Goal: Task Accomplishment & Management: Manage account settings

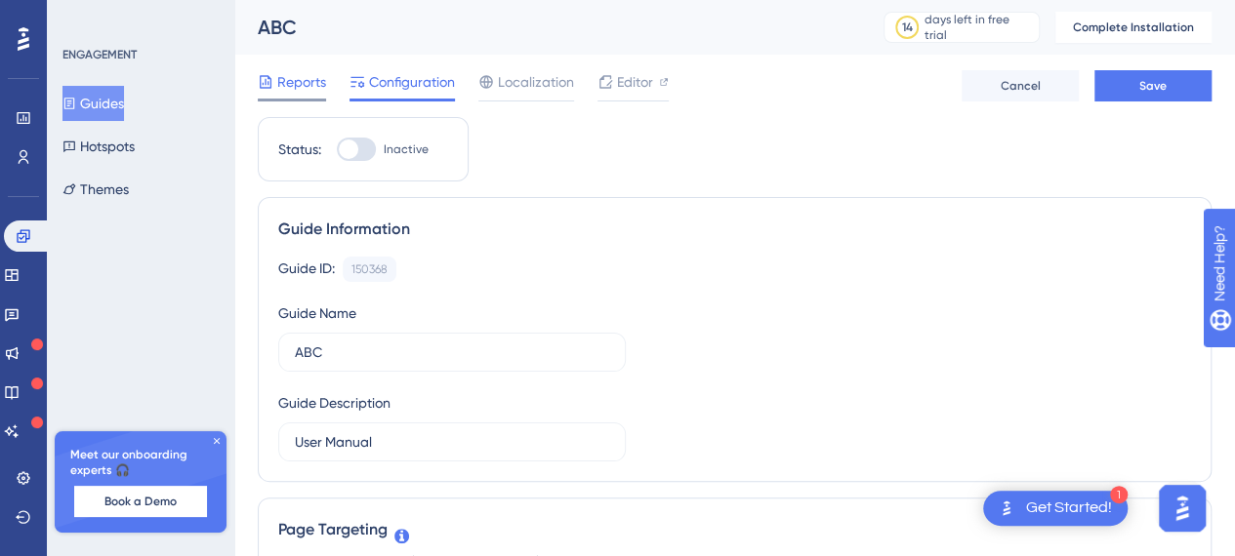
click at [299, 85] on span "Reports" at bounding box center [301, 81] width 49 height 23
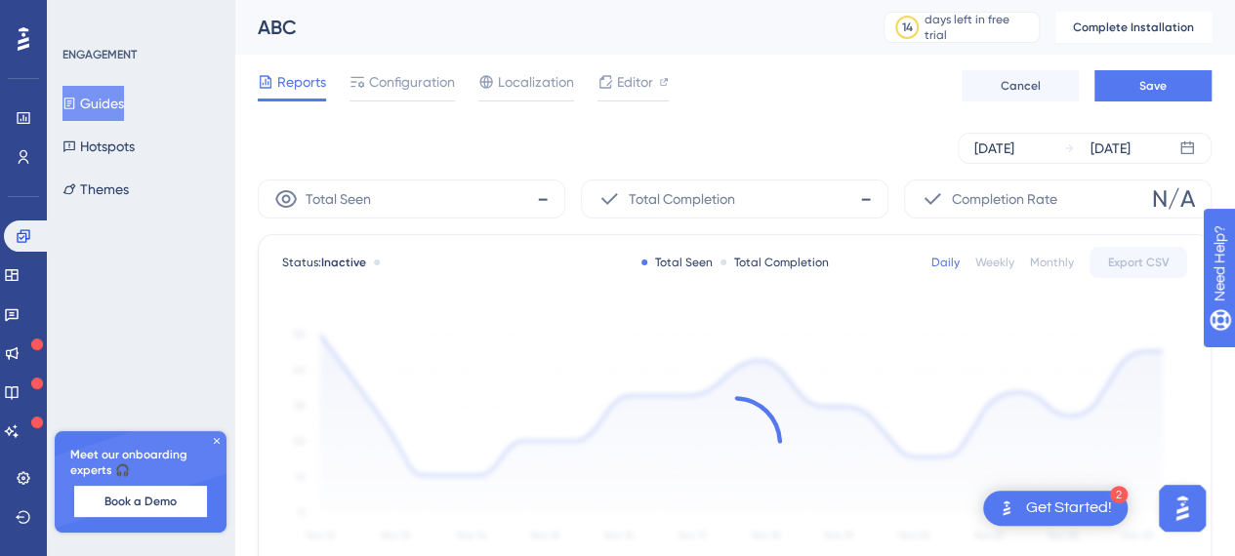
click at [1048, 505] on div "Get Started!" at bounding box center [1069, 508] width 86 height 21
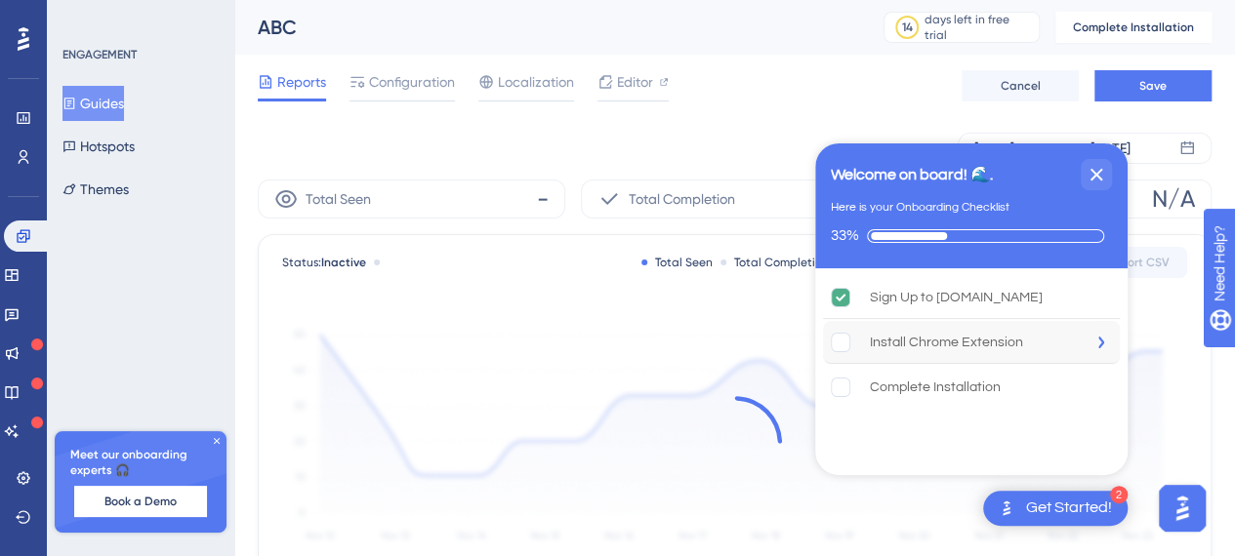
click at [1059, 338] on div "Install Chrome Extension" at bounding box center [971, 342] width 297 height 43
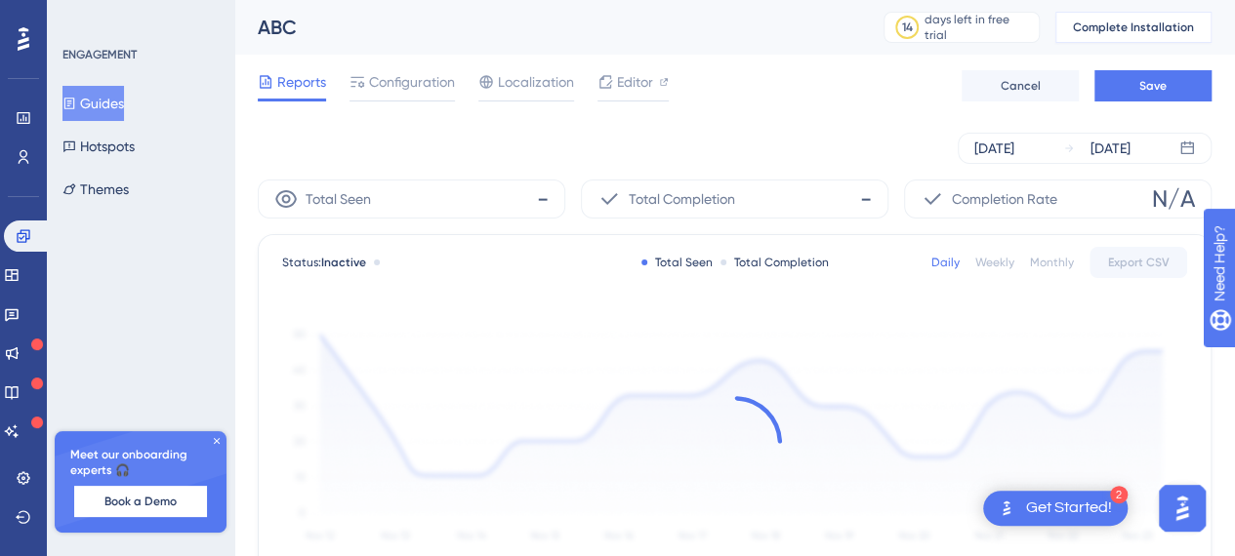
click at [1169, 27] on span "Complete Installation" at bounding box center [1133, 28] width 121 height 16
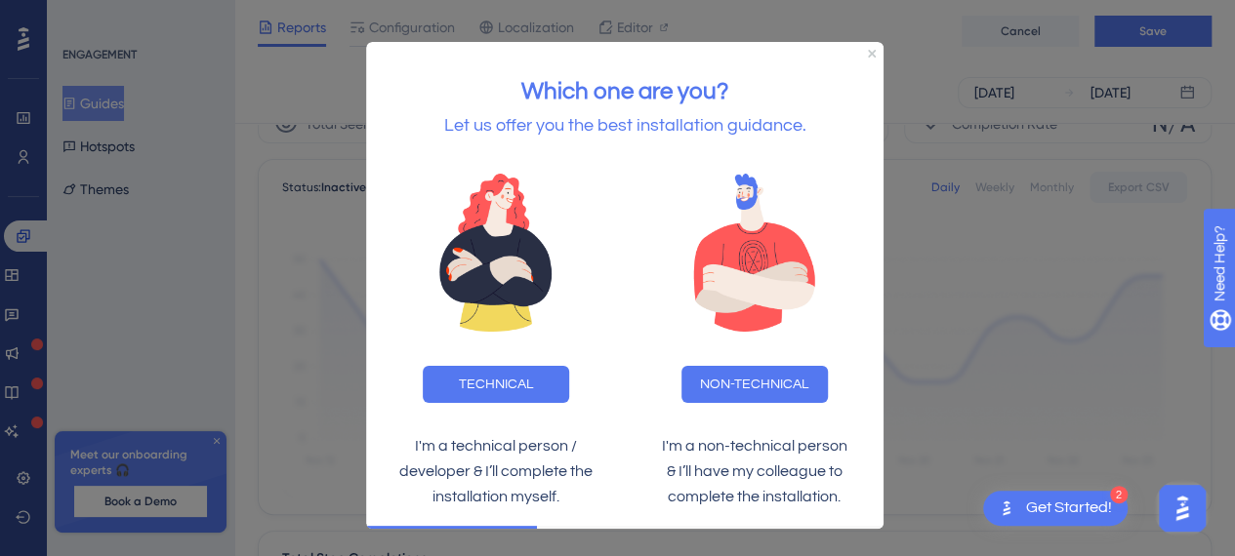
scroll to position [98, 0]
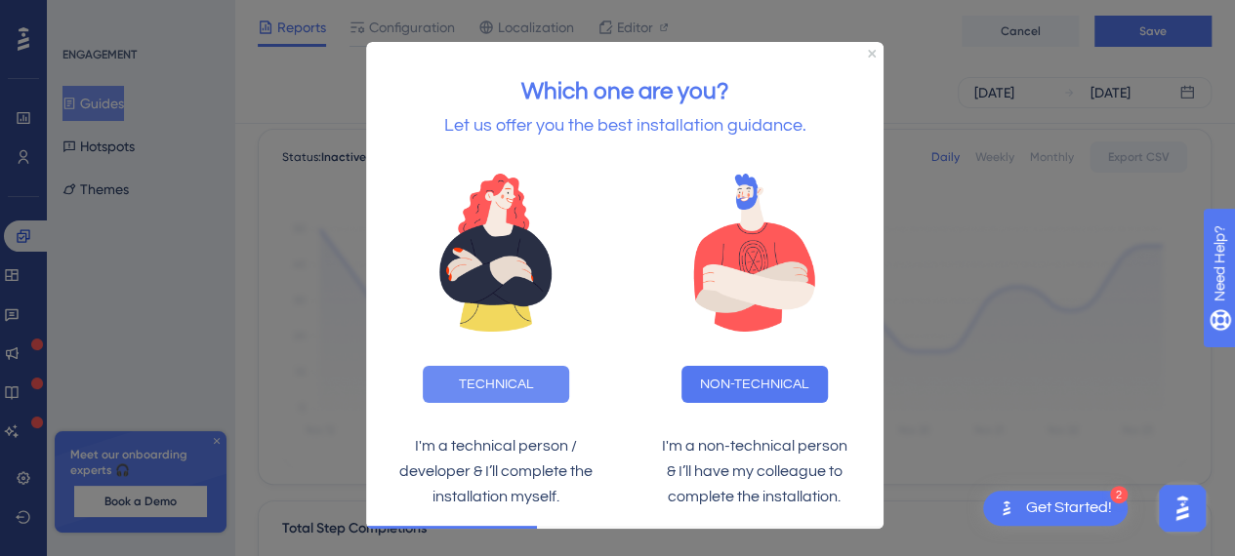
click at [507, 393] on button "TECHNICAL" at bounding box center [496, 384] width 146 height 37
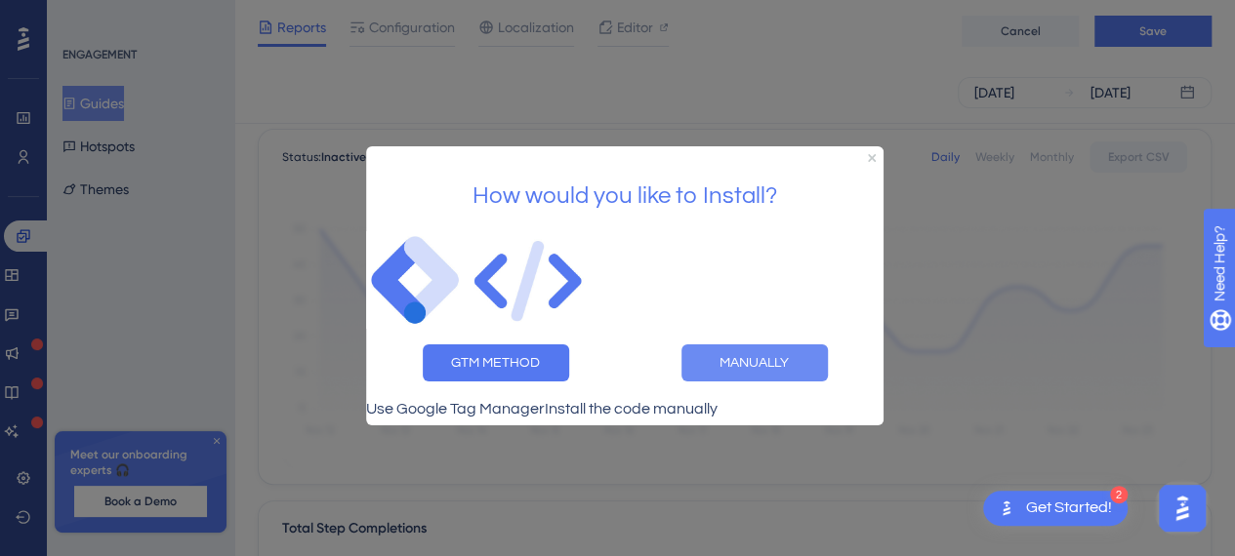
click at [759, 351] on button "MANUALLY" at bounding box center [754, 362] width 146 height 37
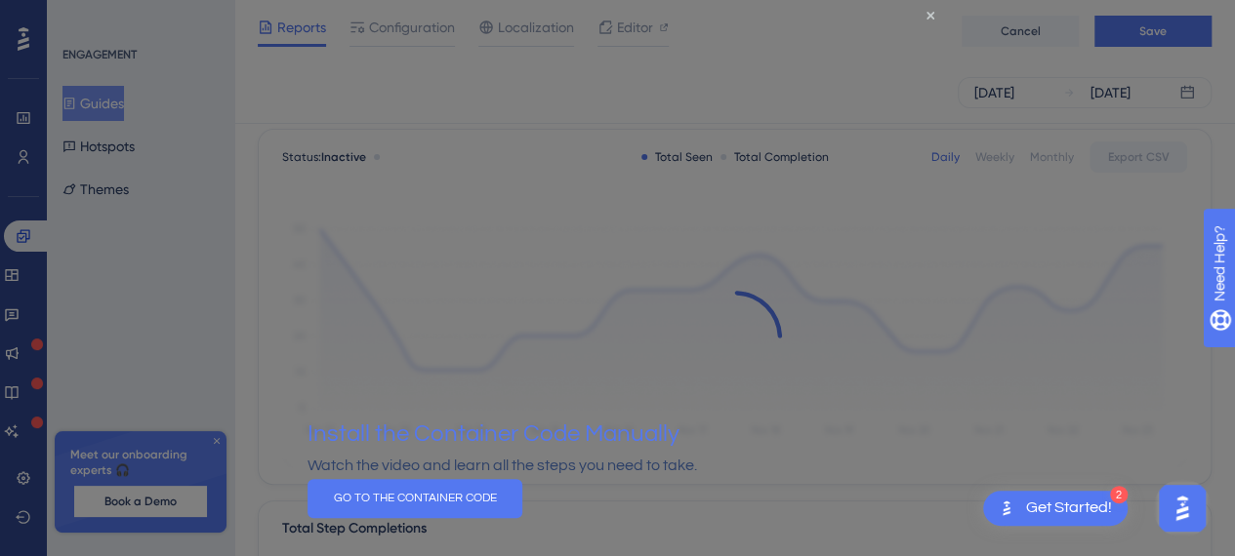
scroll to position [0, 0]
click at [931, 13] on icon "Close Preview" at bounding box center [930, 15] width 8 height 8
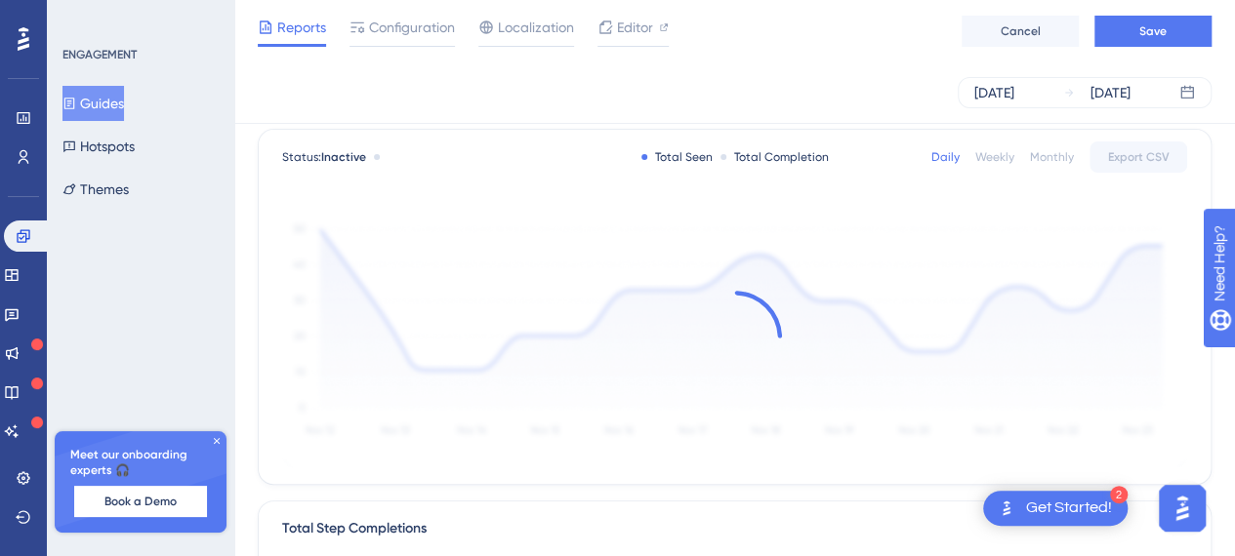
click at [1060, 505] on div "Get Started!" at bounding box center [1069, 508] width 86 height 21
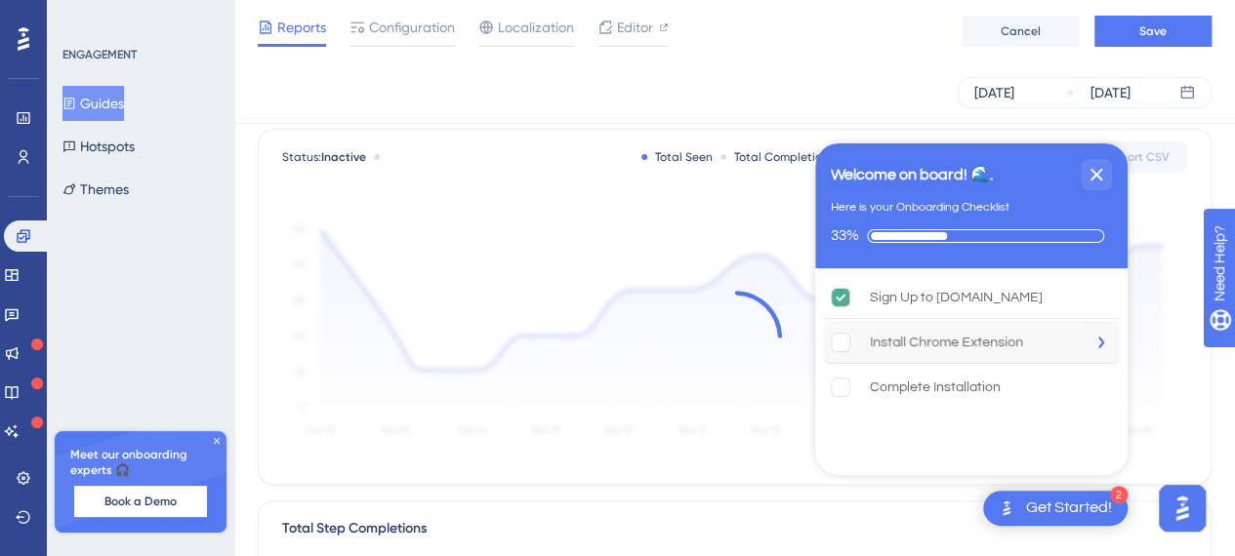
click at [994, 345] on div "Install Chrome Extension" at bounding box center [946, 342] width 153 height 23
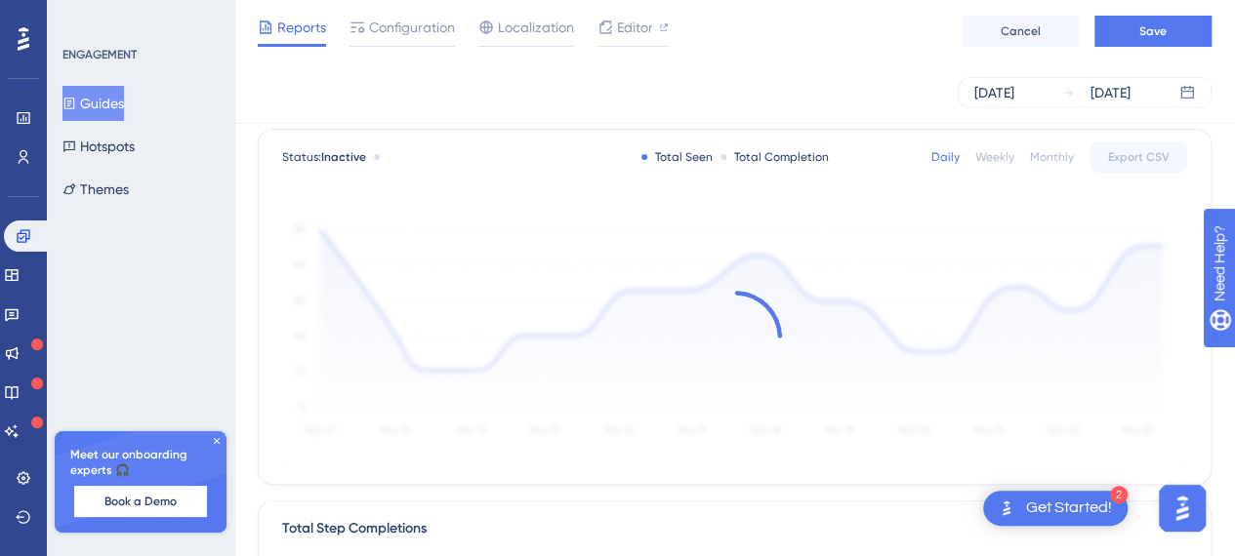
click at [1084, 505] on div "Get Started!" at bounding box center [1069, 508] width 86 height 21
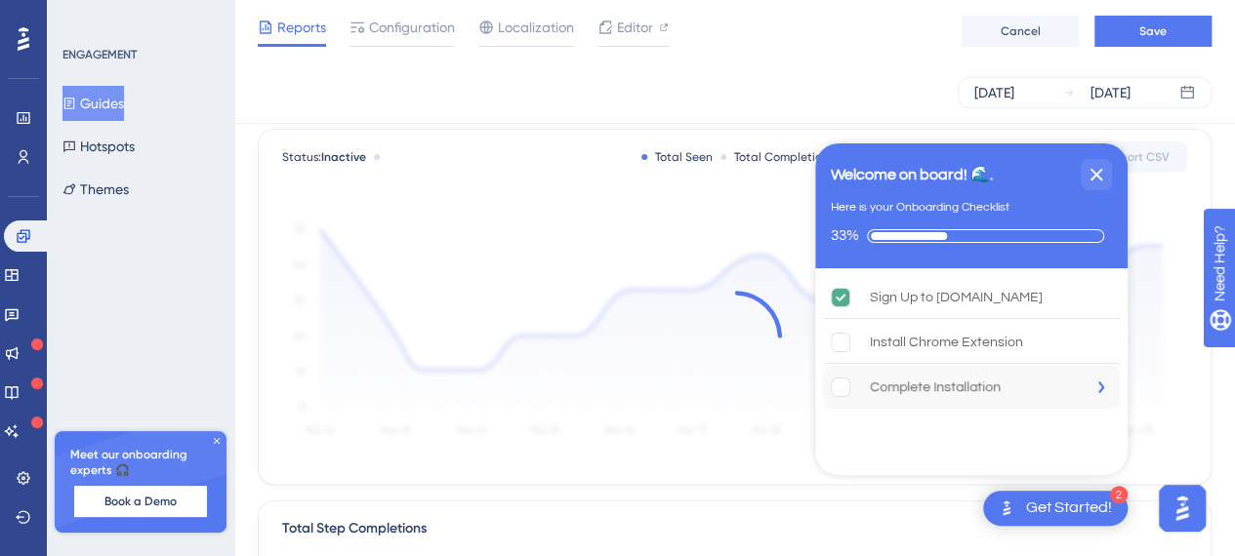
click at [997, 389] on div "Complete Installation" at bounding box center [935, 387] width 131 height 23
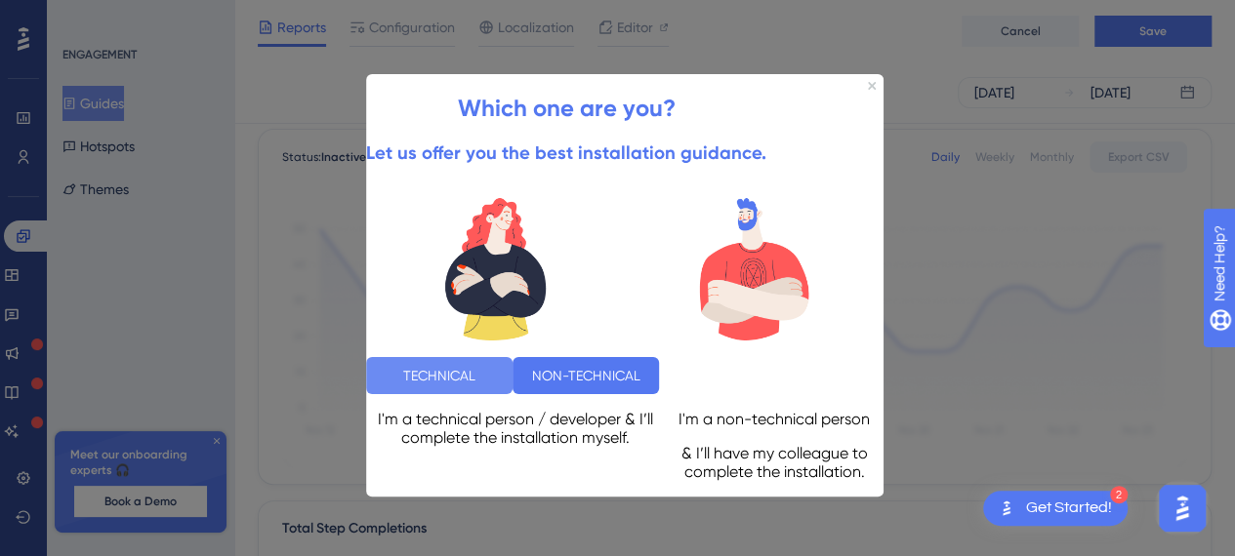
click at [513, 367] on button "TECHNICAL" at bounding box center [439, 375] width 146 height 37
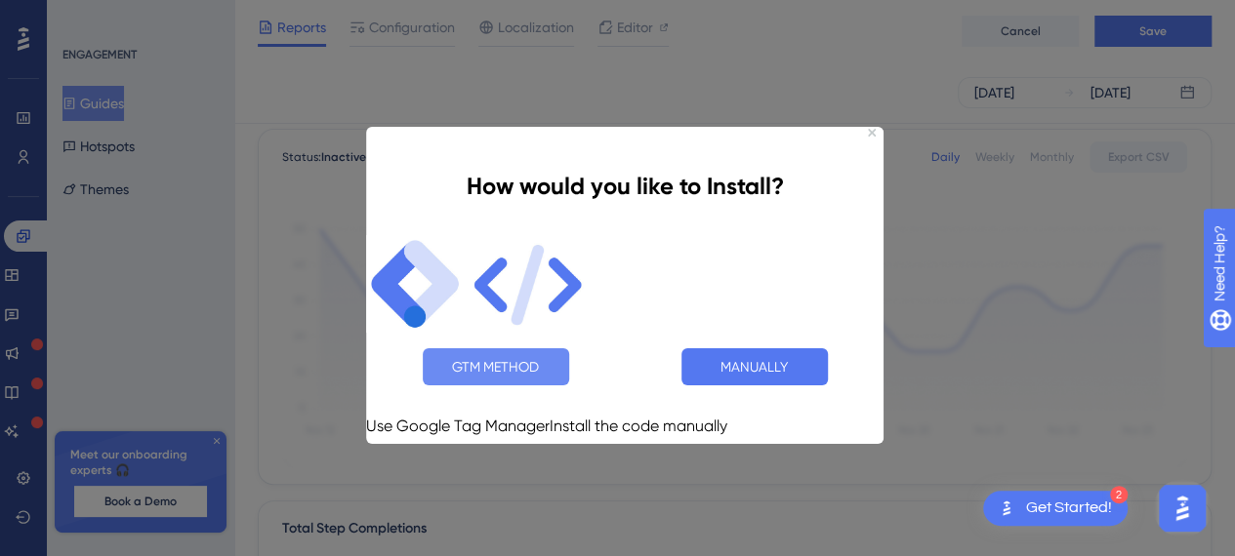
click at [523, 359] on button "GTM METHOD" at bounding box center [496, 366] width 146 height 37
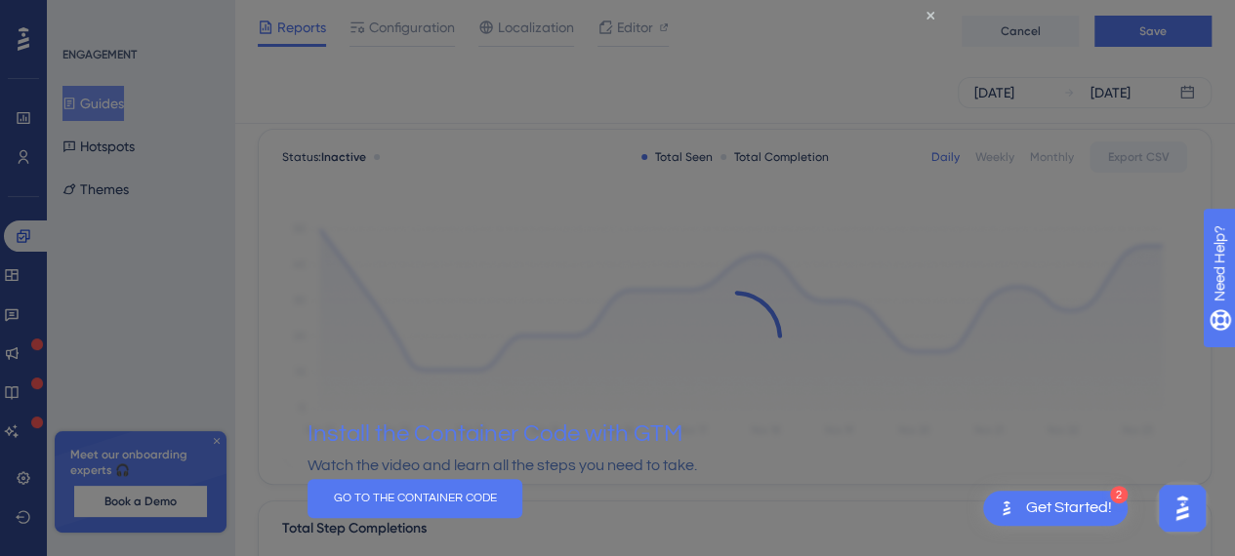
click at [21, 478] on div at bounding box center [617, 278] width 1235 height 556
click at [928, 14] on icon "Close Preview" at bounding box center [930, 15] width 8 height 8
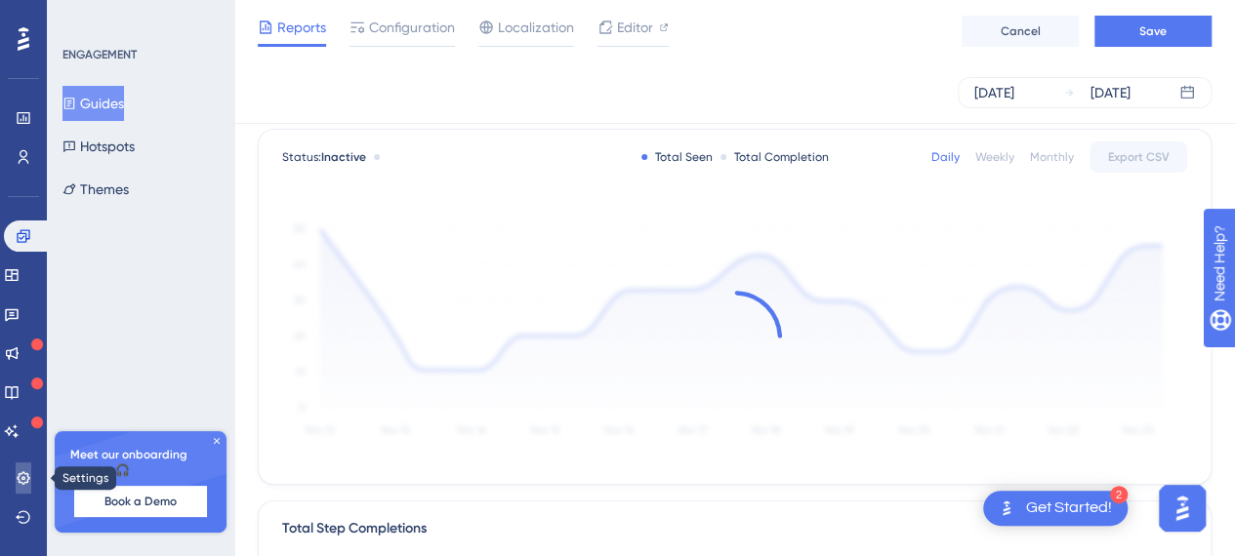
click at [30, 475] on icon at bounding box center [24, 479] width 16 height 16
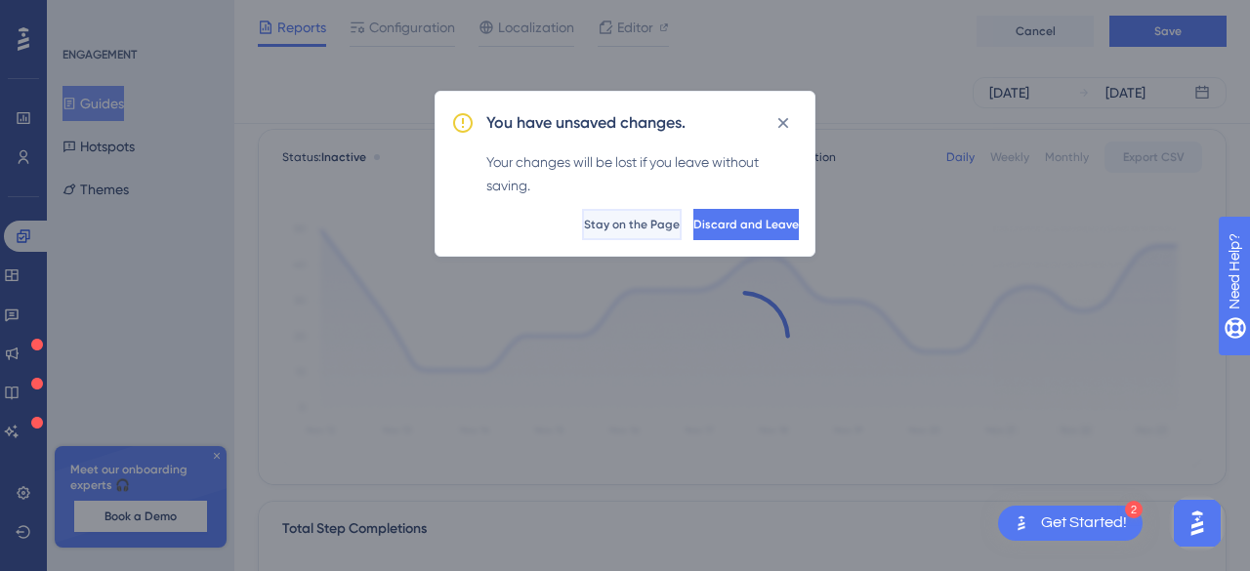
click at [584, 229] on span "Stay on the Page" at bounding box center [632, 225] width 96 height 16
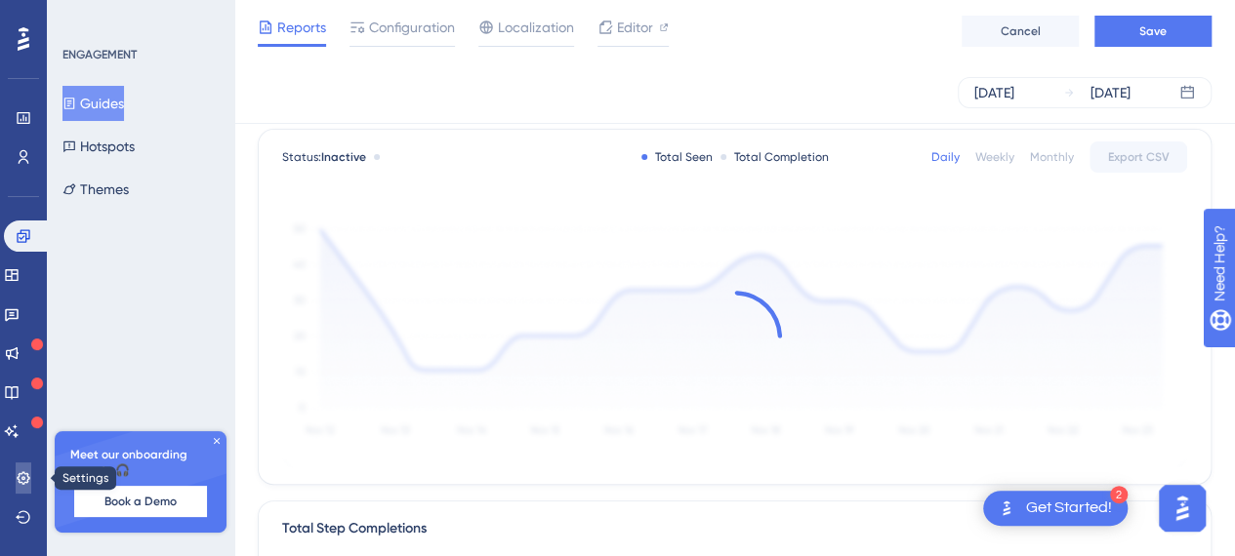
click at [28, 473] on icon at bounding box center [24, 479] width 16 height 16
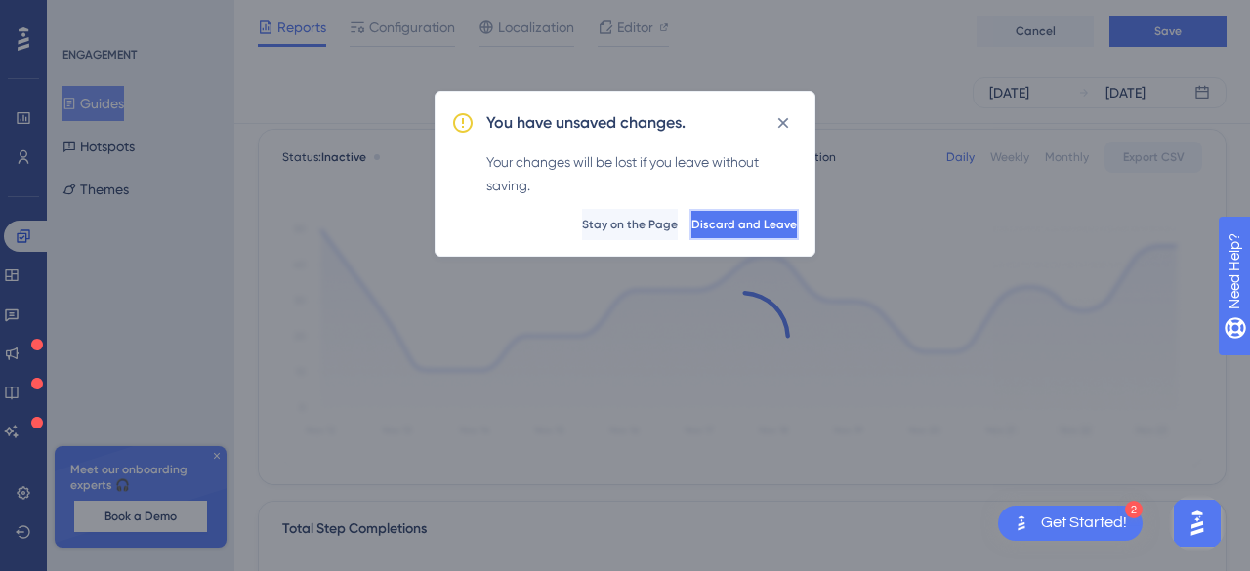
click at [711, 221] on span "Discard and Leave" at bounding box center [743, 225] width 105 height 16
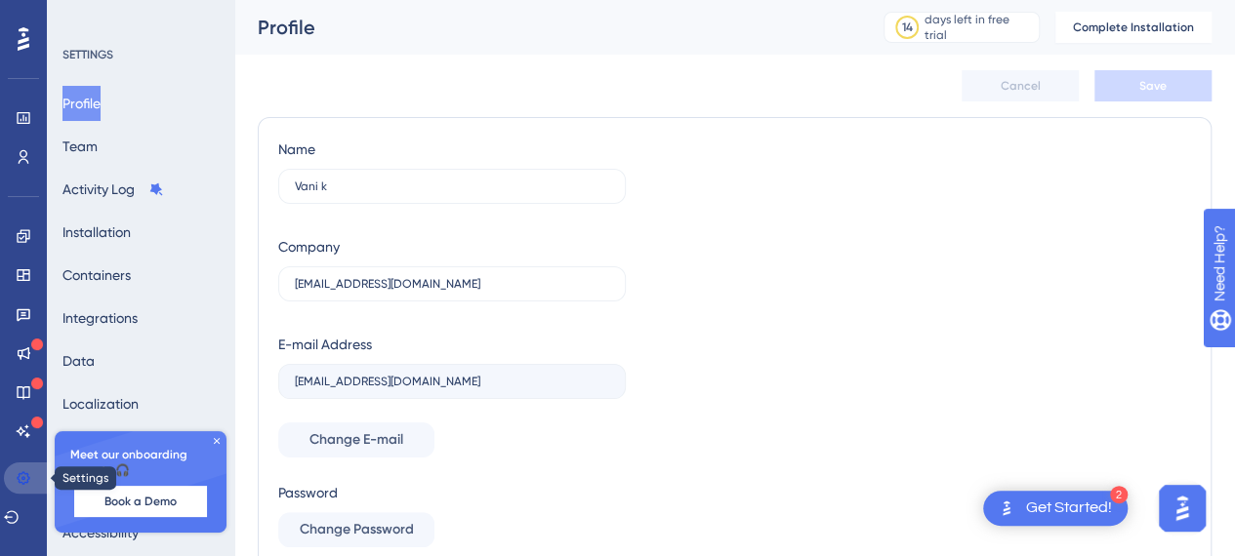
click at [23, 478] on icon at bounding box center [23, 478] width 13 height 13
click at [217, 441] on icon at bounding box center [217, 441] width 6 height 6
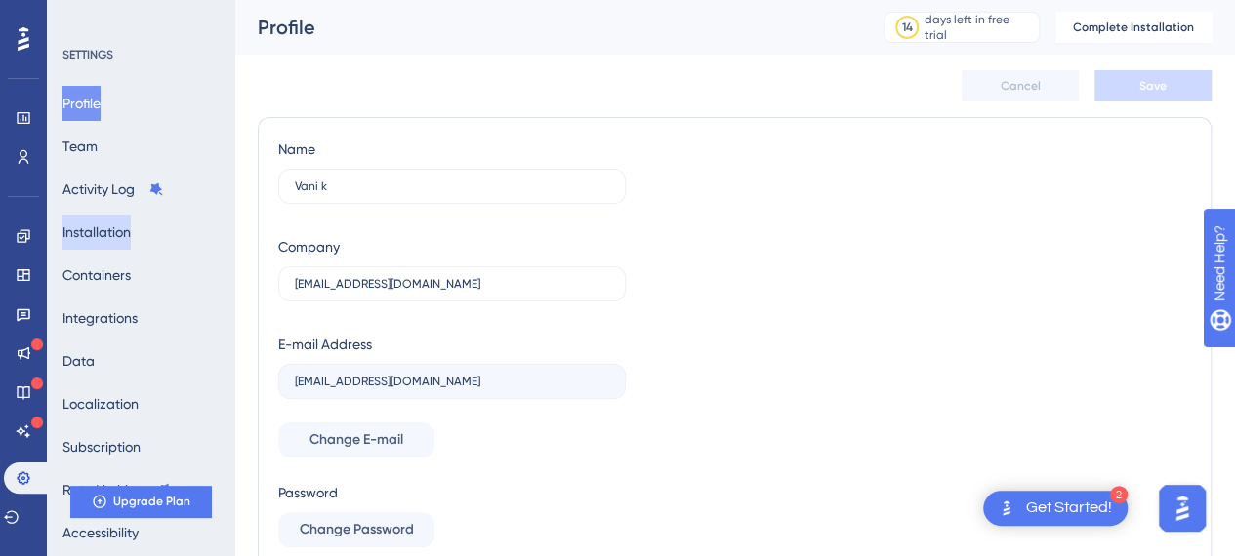
click at [131, 238] on button "Installation" at bounding box center [96, 232] width 68 height 35
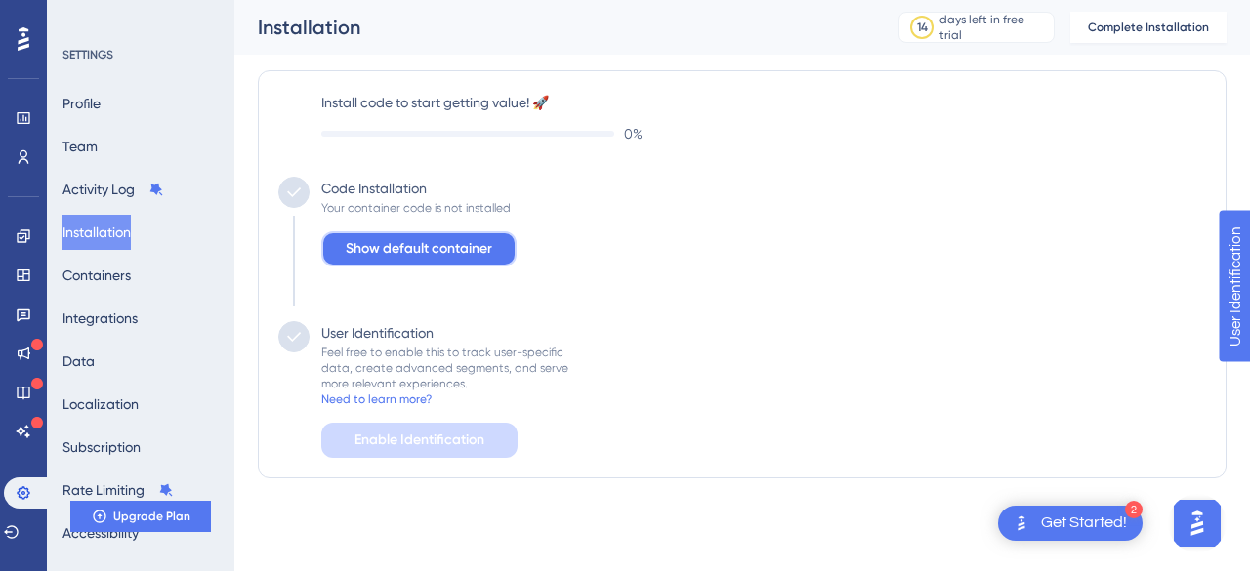
click at [418, 256] on span "Show default container" at bounding box center [419, 248] width 146 height 23
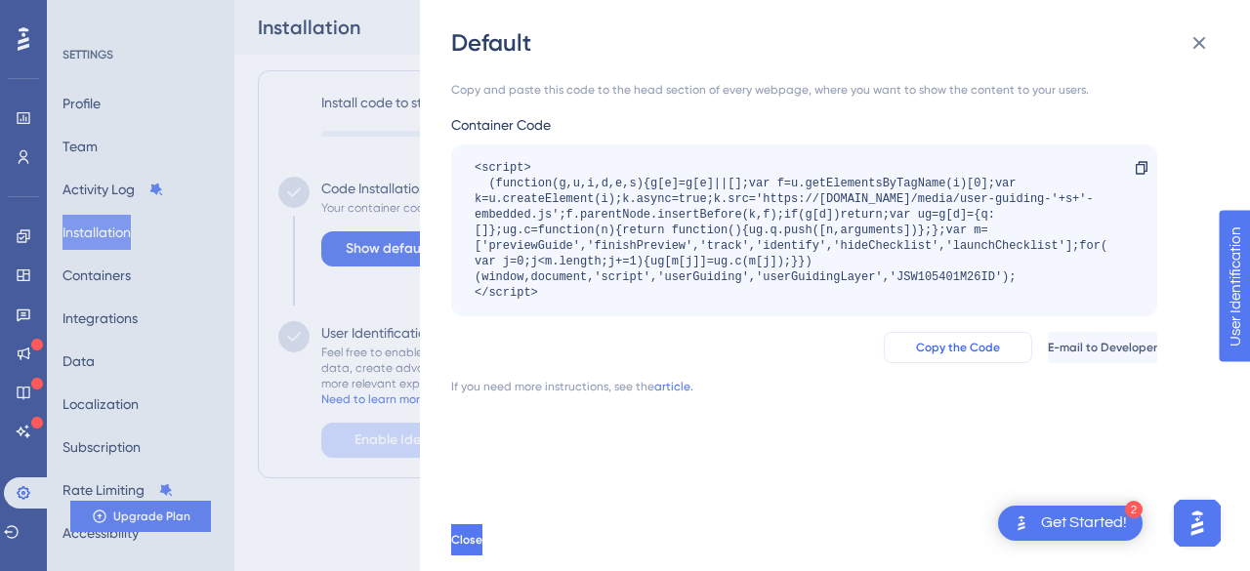
click at [916, 346] on span "Copy the Code" at bounding box center [958, 348] width 84 height 16
click at [1066, 505] on div "Get Started!" at bounding box center [1084, 523] width 86 height 21
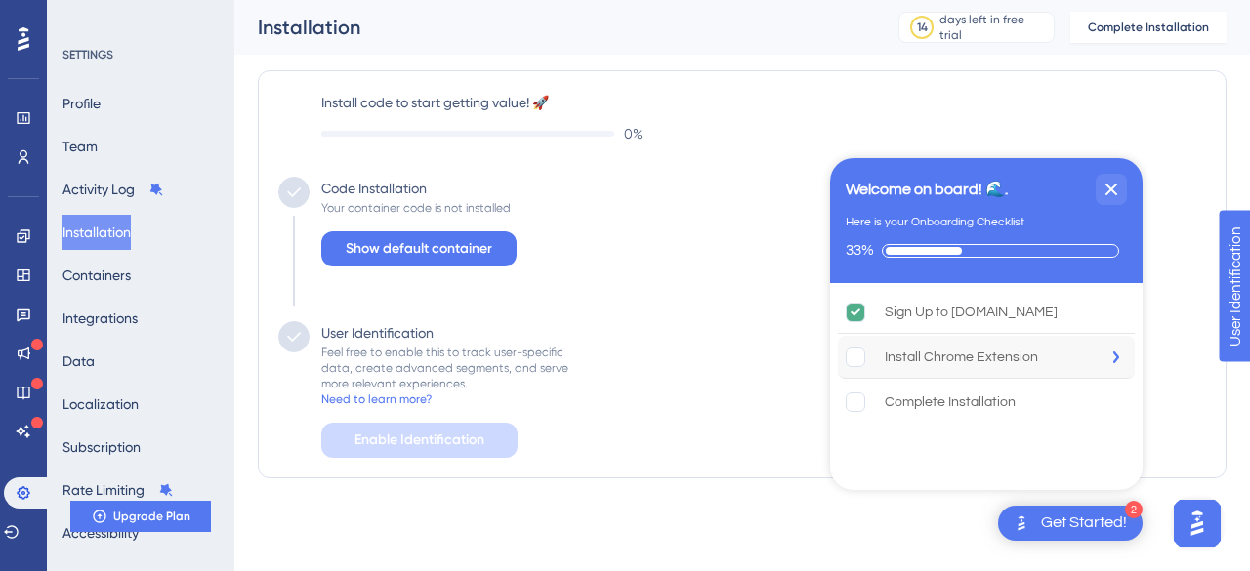
click at [996, 356] on div "Install Chrome Extension" at bounding box center [960, 357] width 153 height 23
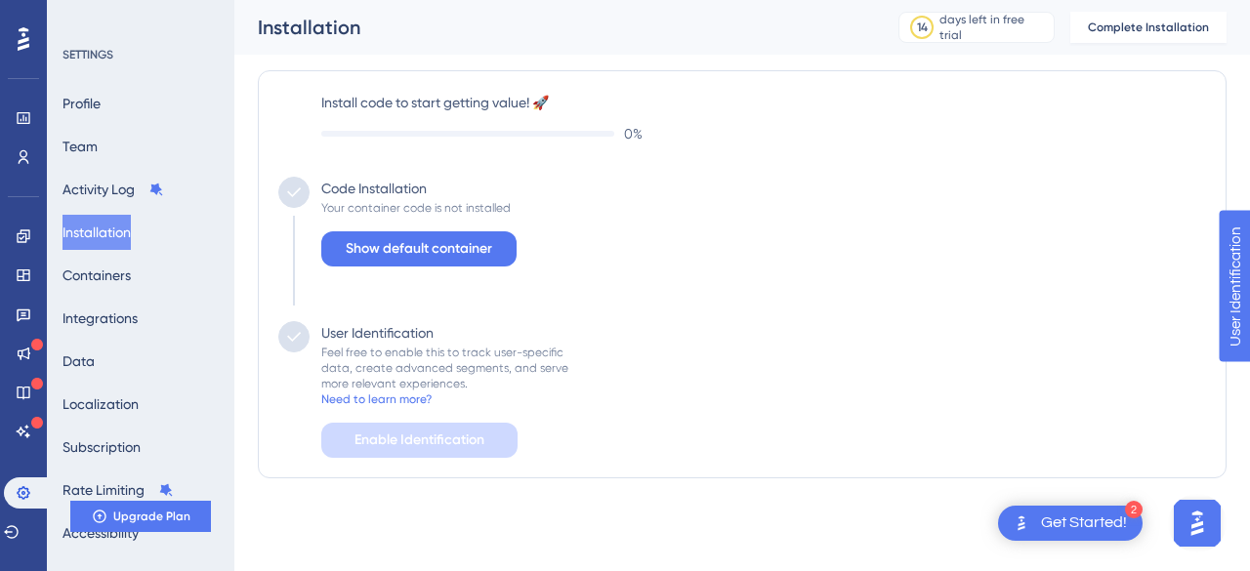
click at [1060, 505] on div "Get Started!" at bounding box center [1084, 523] width 86 height 21
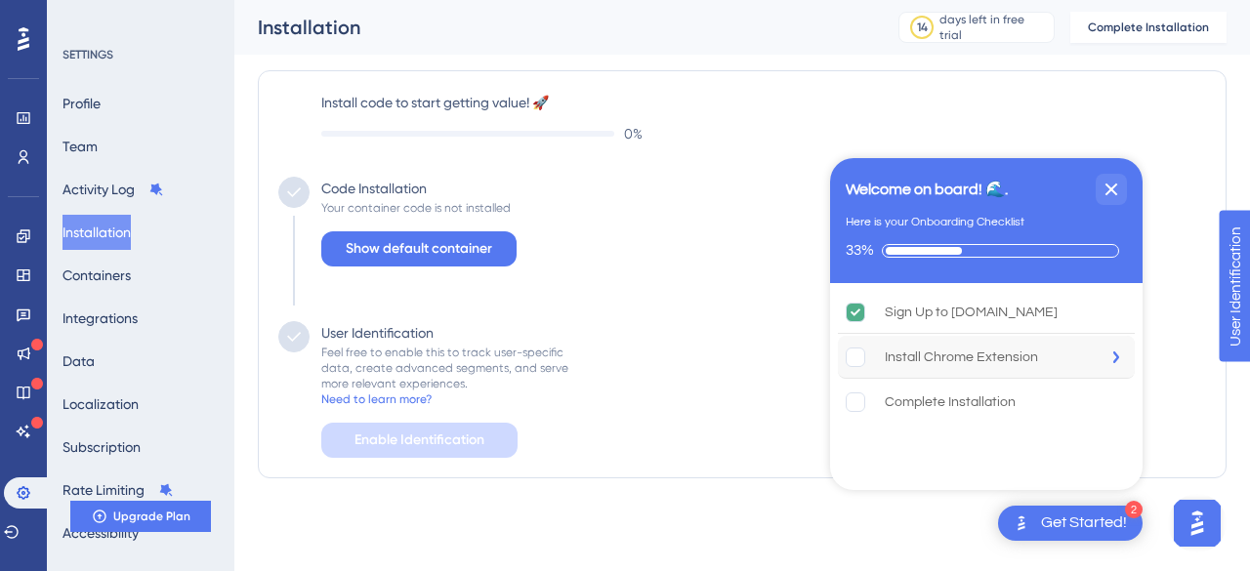
click at [1000, 367] on div "Install Chrome Extension" at bounding box center [960, 357] width 153 height 23
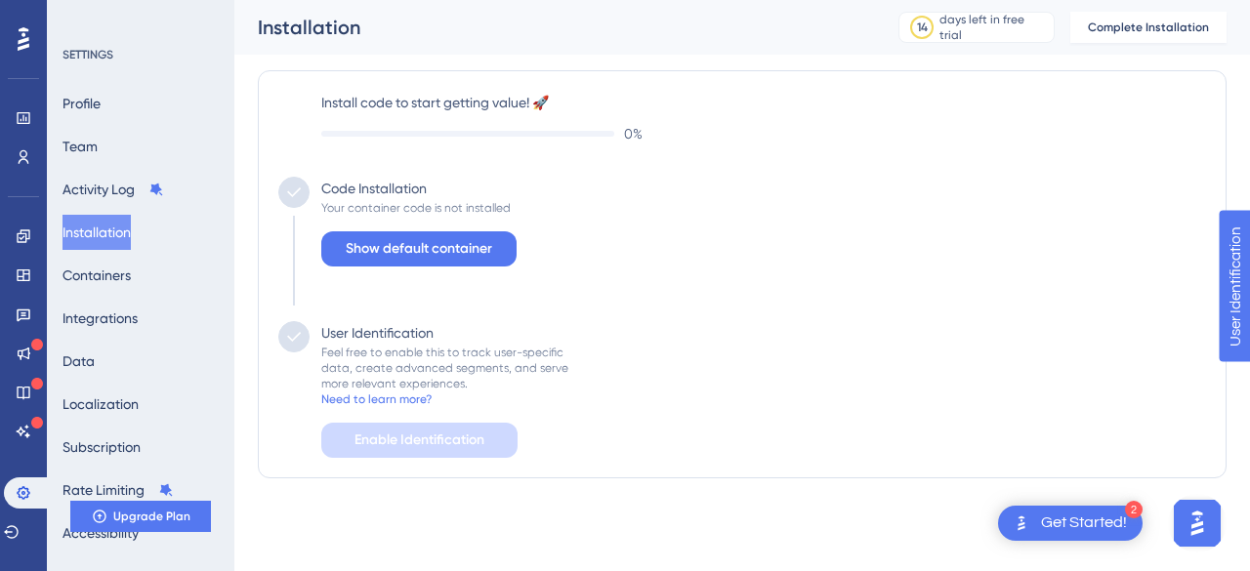
click at [1062, 505] on div "Get Started!" at bounding box center [1084, 523] width 86 height 21
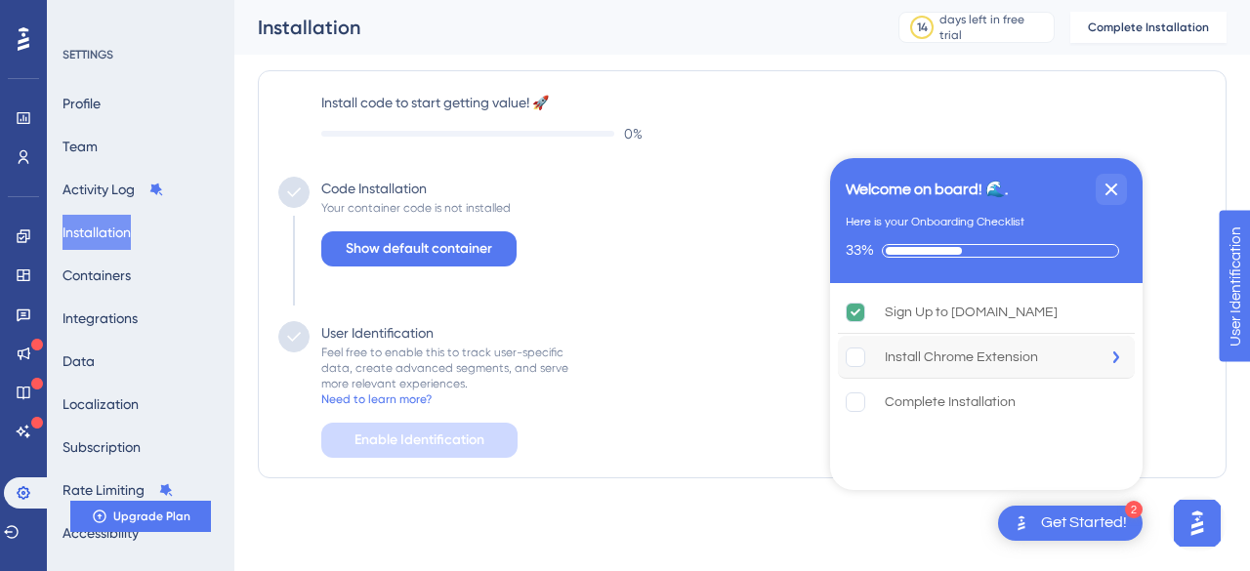
click at [855, 356] on rect "Install Chrome Extension is incomplete." at bounding box center [855, 357] width 19 height 19
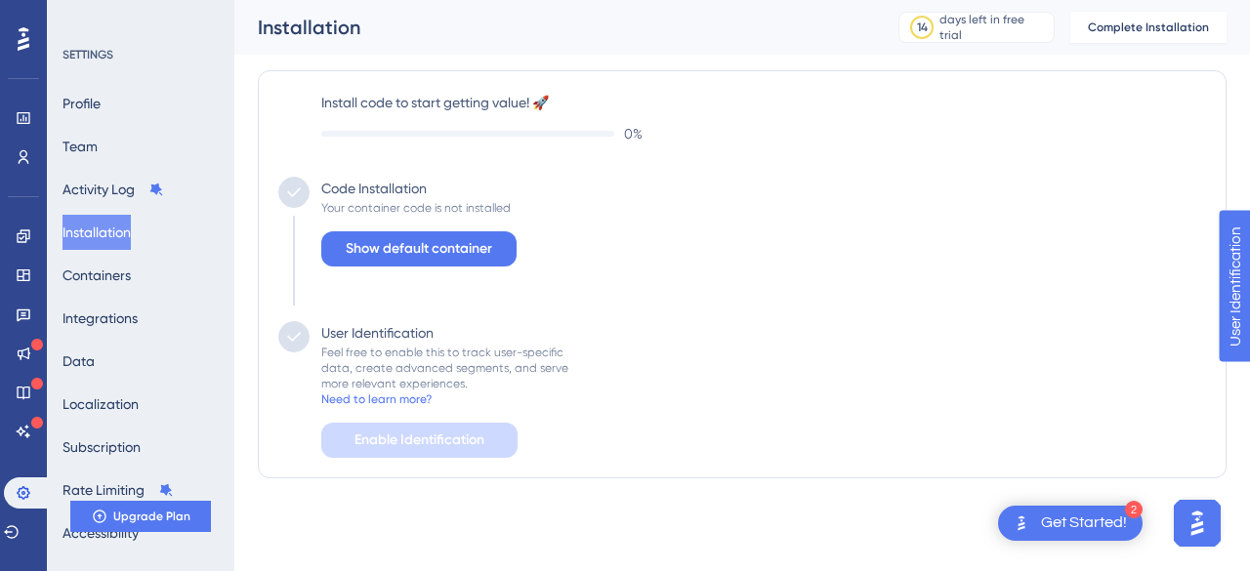
click at [1089, 505] on div "Get Started!" at bounding box center [1084, 523] width 86 height 21
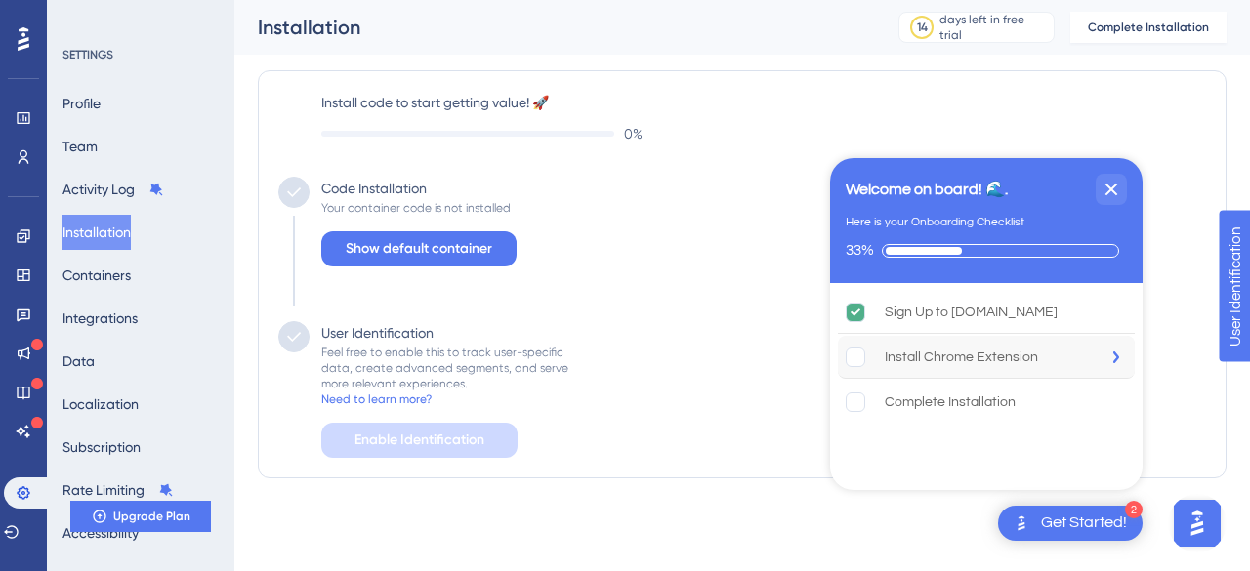
click at [1118, 356] on icon "Install Chrome Extension is incomplete." at bounding box center [1116, 357] width 6 height 12
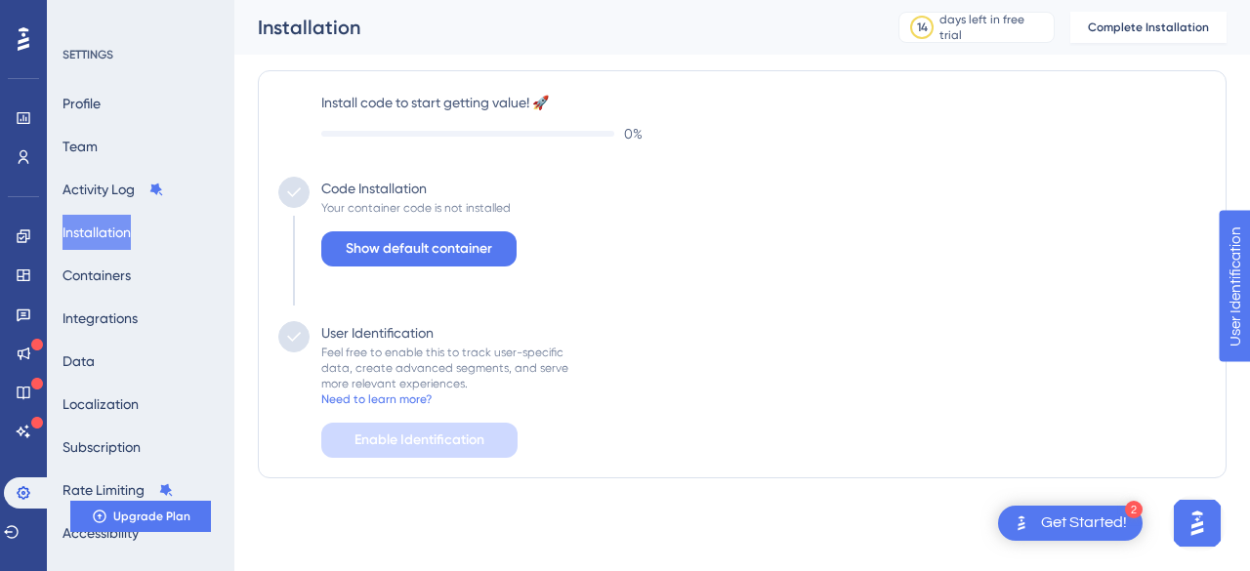
click at [1097, 505] on div "Get Started!" at bounding box center [1084, 523] width 86 height 21
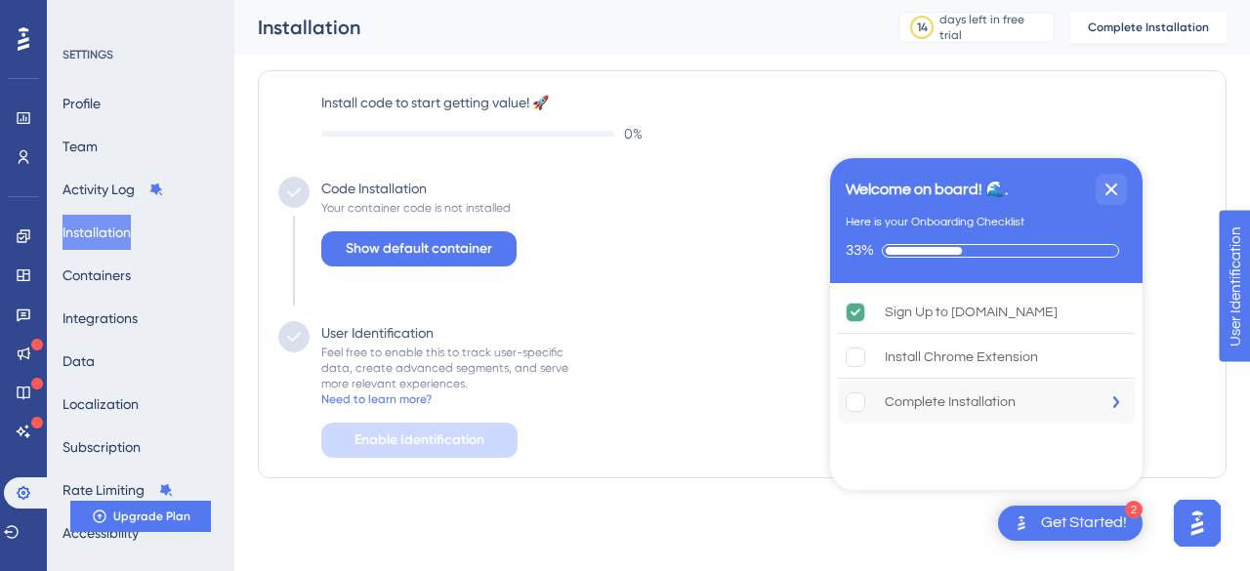
click at [1015, 397] on div "Complete Installation" at bounding box center [986, 402] width 297 height 43
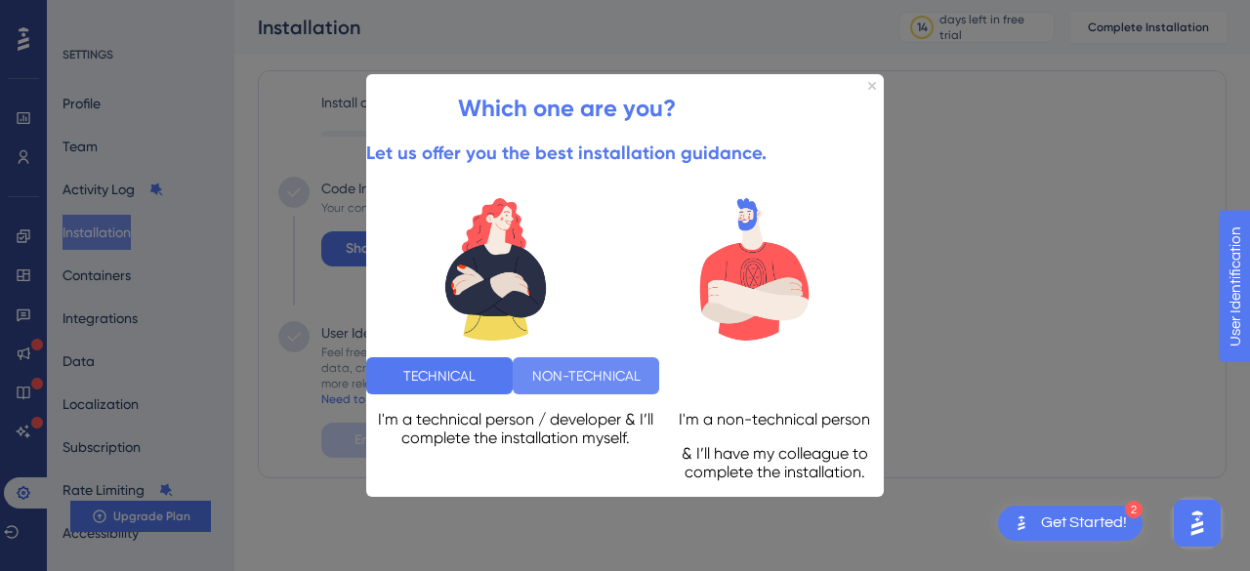
click at [659, 363] on button "NON-TECHNICAL" at bounding box center [586, 374] width 146 height 37
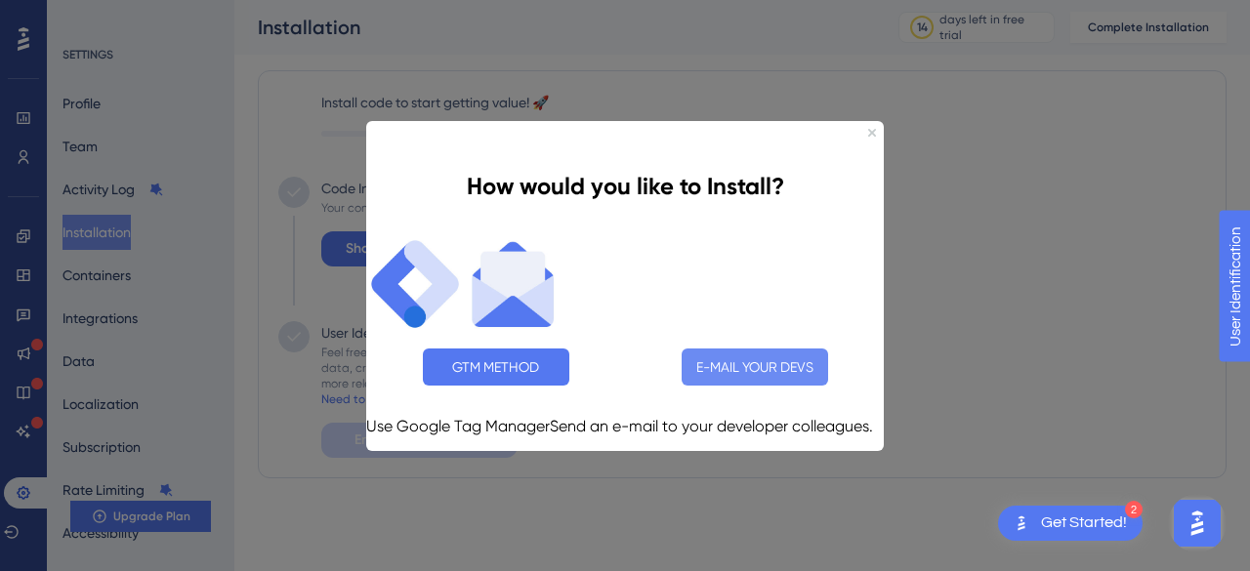
click at [756, 350] on button "E-MAIL YOUR DEVS" at bounding box center [754, 366] width 146 height 37
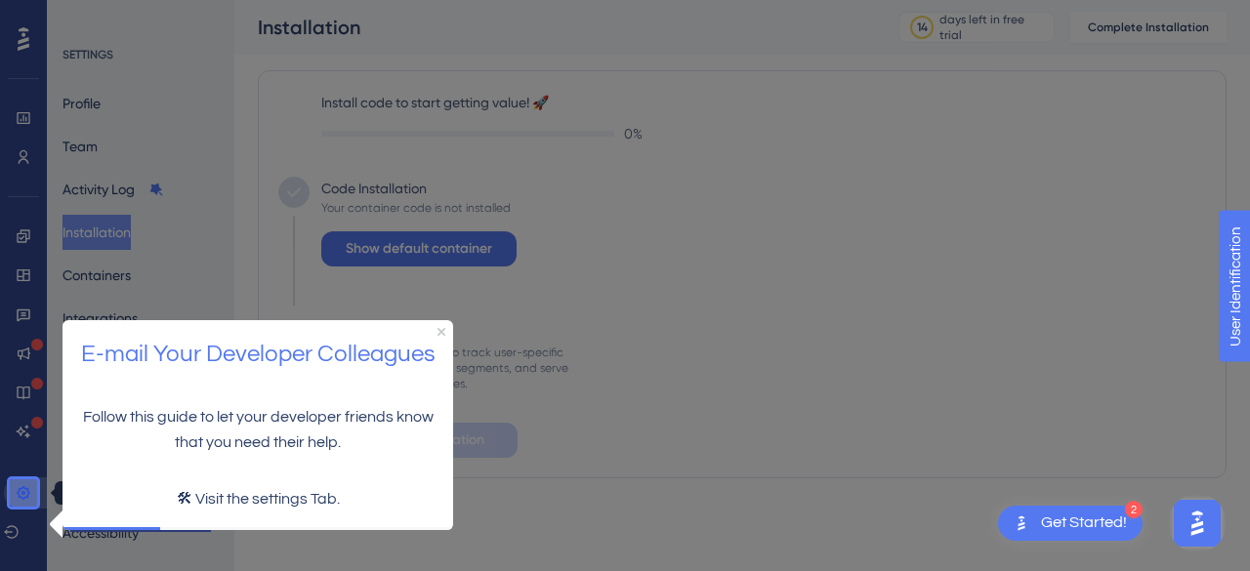
click at [27, 485] on icon at bounding box center [24, 493] width 16 height 16
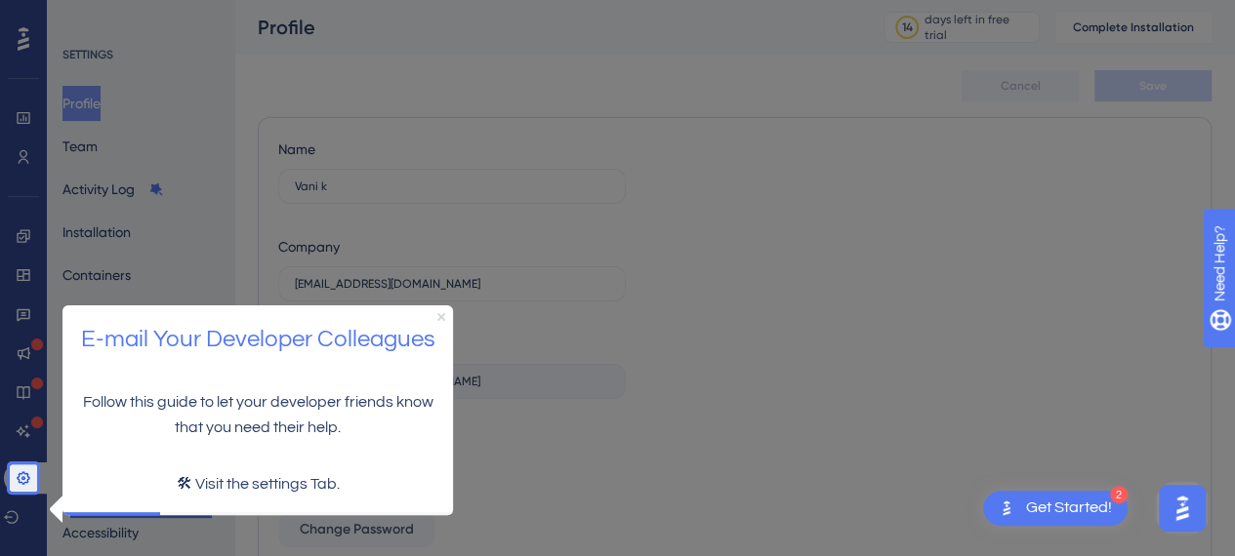
drag, startPoint x: 439, startPoint y: 315, endPoint x: 451, endPoint y: 624, distance: 308.7
click at [439, 315] on icon "Close Preview" at bounding box center [441, 316] width 8 height 8
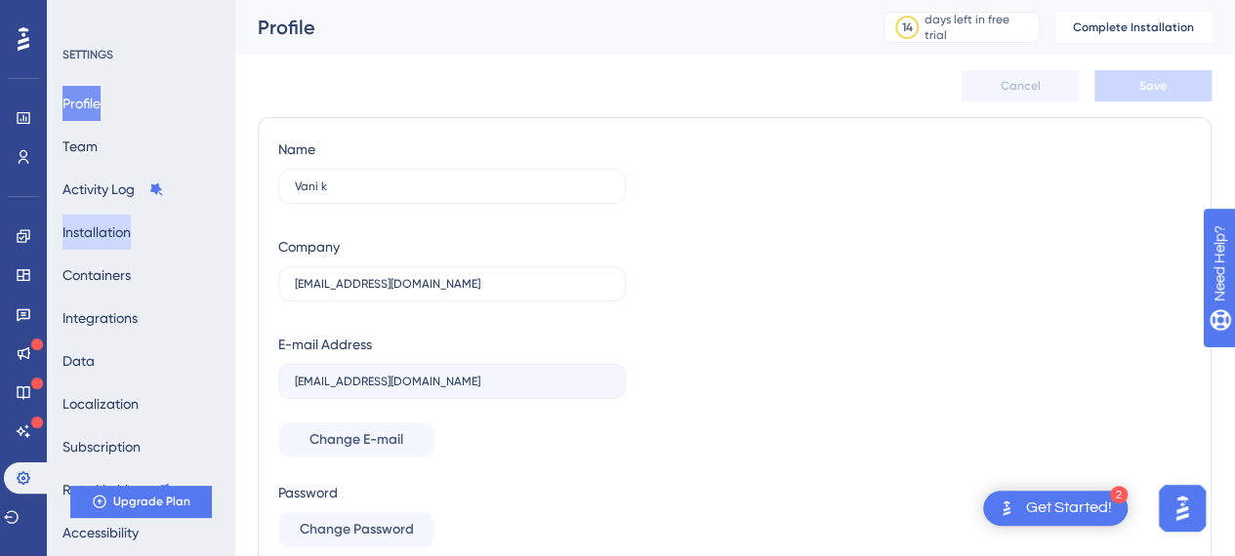
click at [117, 232] on button "Installation" at bounding box center [96, 232] width 68 height 35
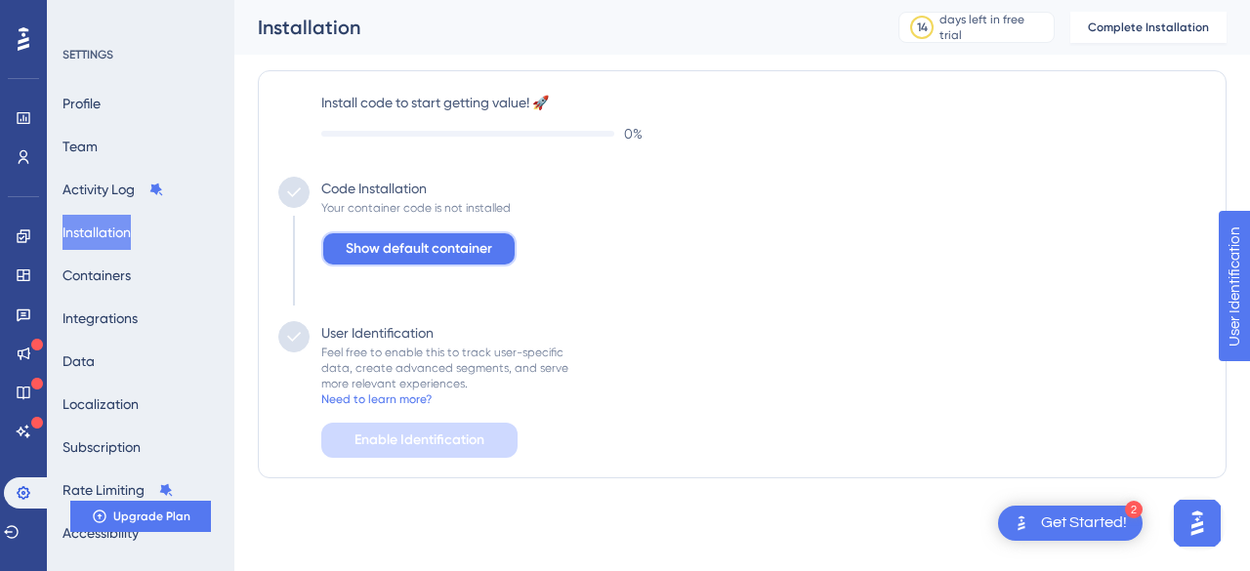
click at [443, 250] on span "Show default container" at bounding box center [419, 248] width 146 height 23
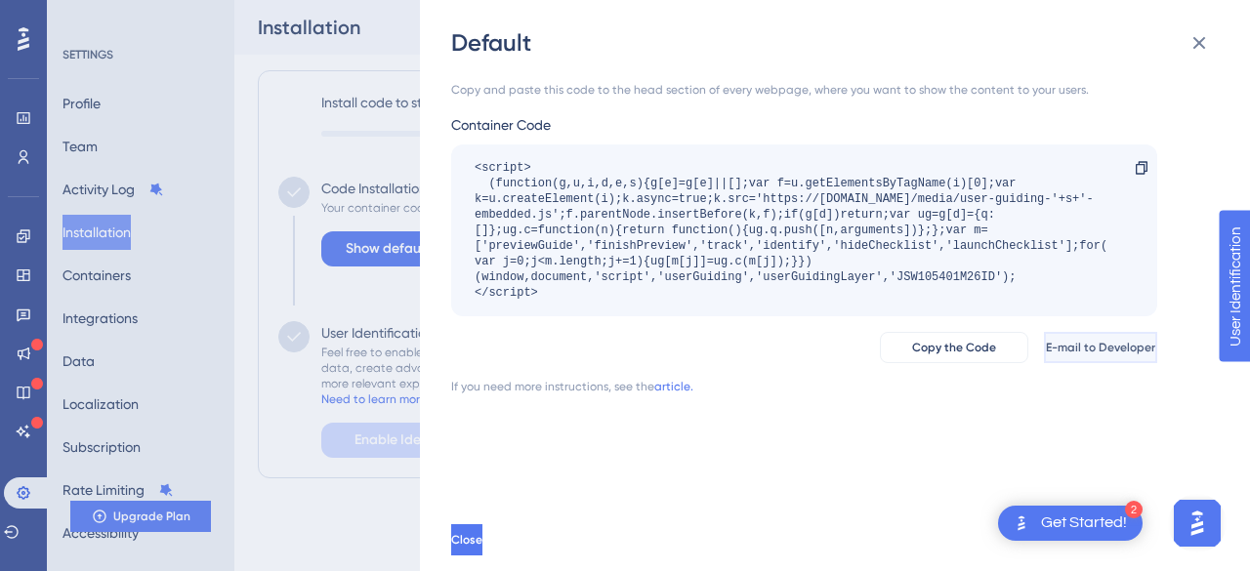
click at [1067, 347] on span "E-mail to Developer" at bounding box center [1100, 348] width 109 height 16
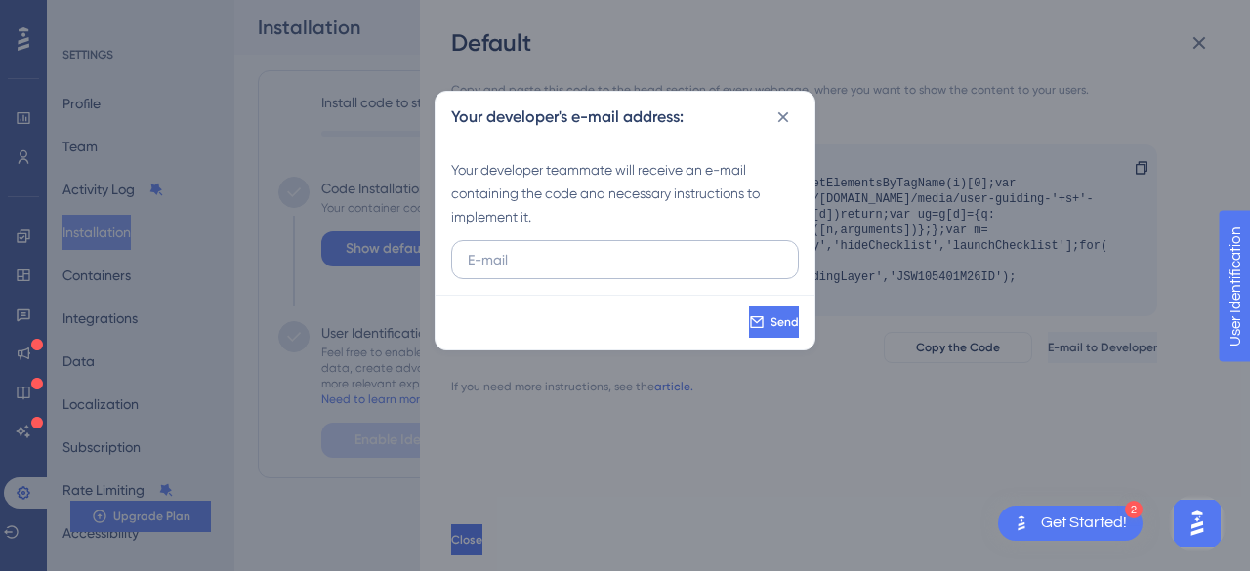
click at [672, 267] on input "text" at bounding box center [625, 259] width 314 height 21
click at [785, 116] on icon at bounding box center [783, 117] width 20 height 20
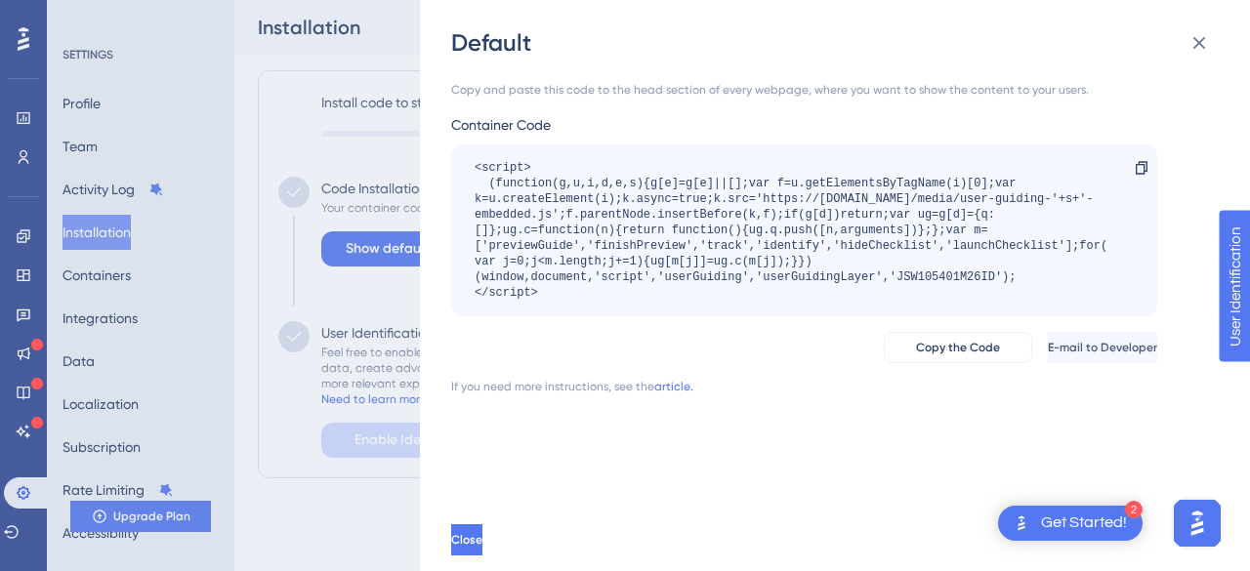
click at [1106, 505] on div "Get Started!" at bounding box center [1084, 523] width 86 height 21
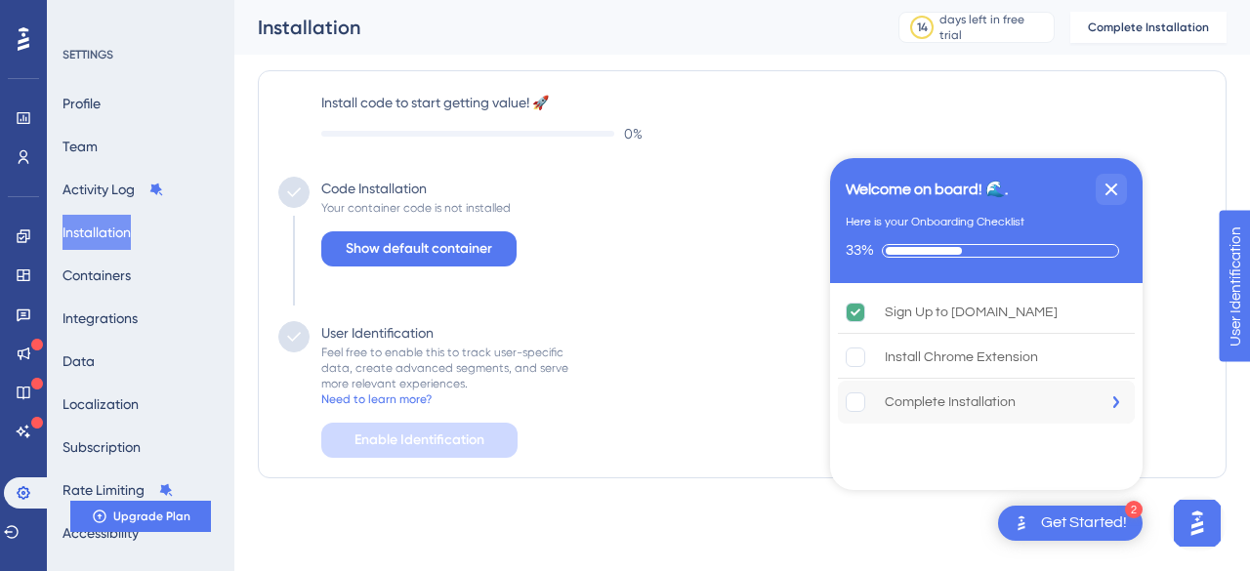
click at [1051, 401] on div "Complete Installation" at bounding box center [986, 402] width 297 height 43
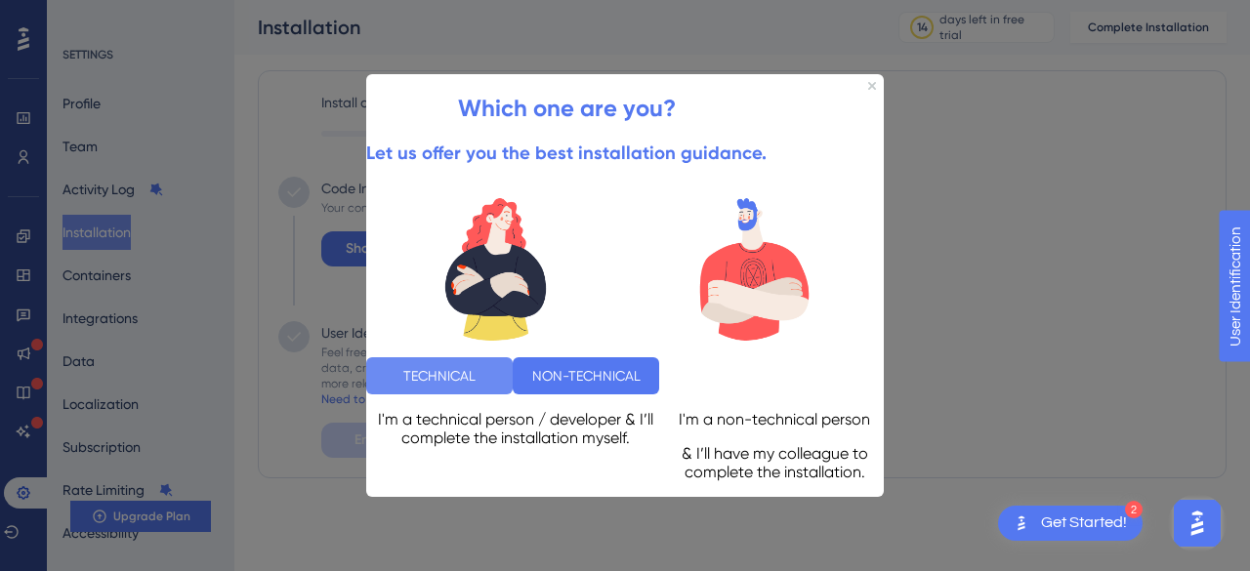
click at [513, 369] on button "TECHNICAL" at bounding box center [439, 374] width 146 height 37
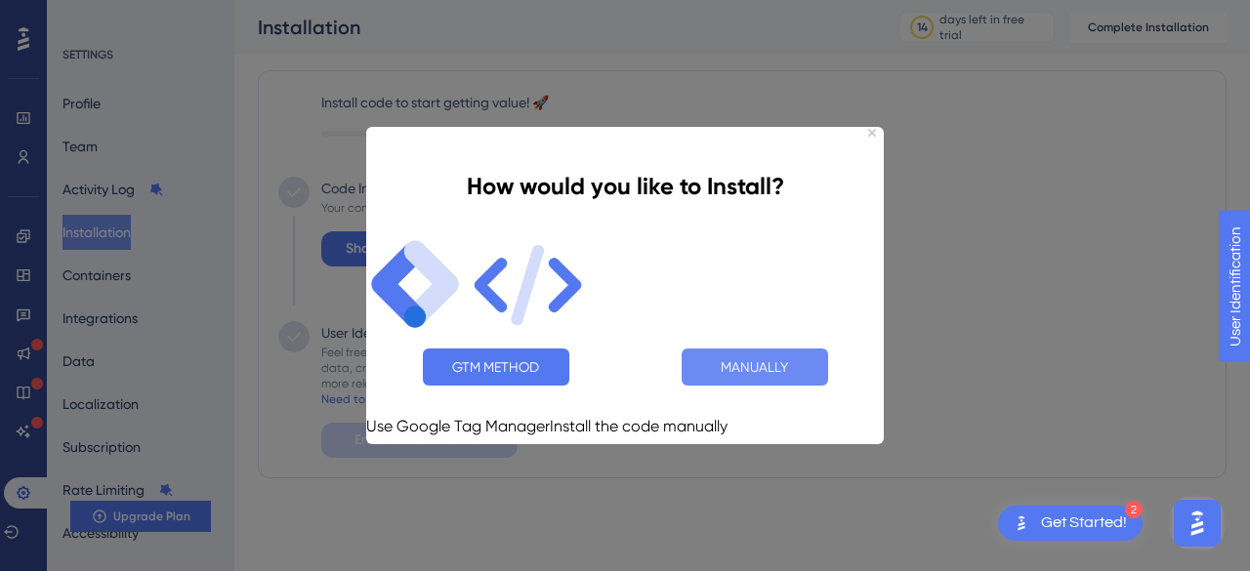
click at [777, 358] on button "MANUALLY" at bounding box center [754, 366] width 146 height 37
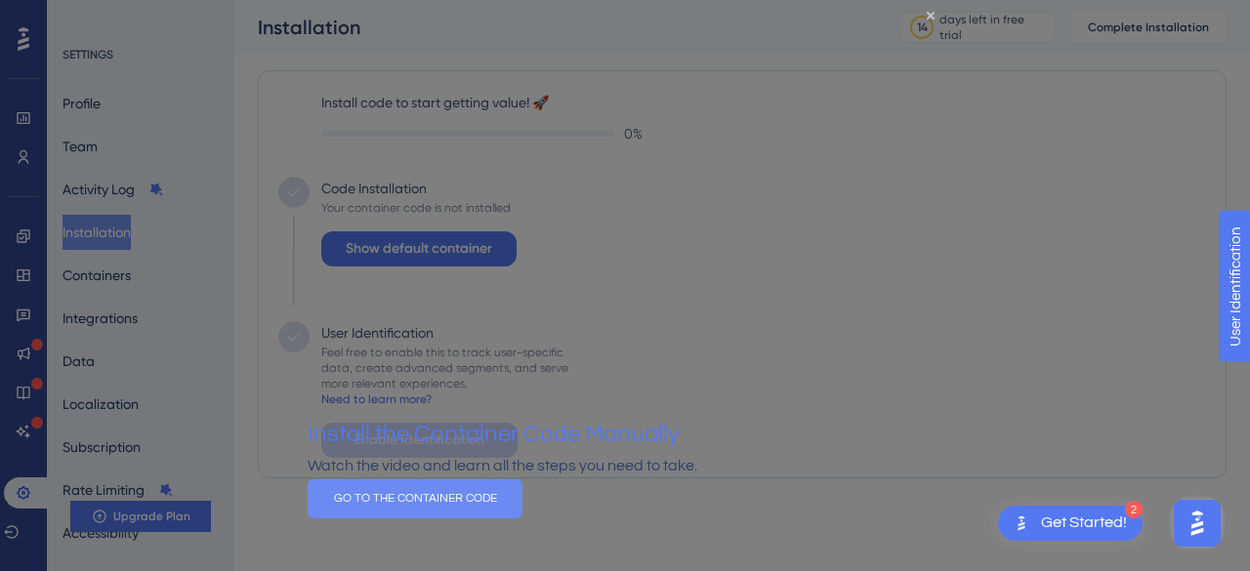
click at [522, 505] on button "GO TO THE CONTAINER CODE" at bounding box center [415, 497] width 215 height 39
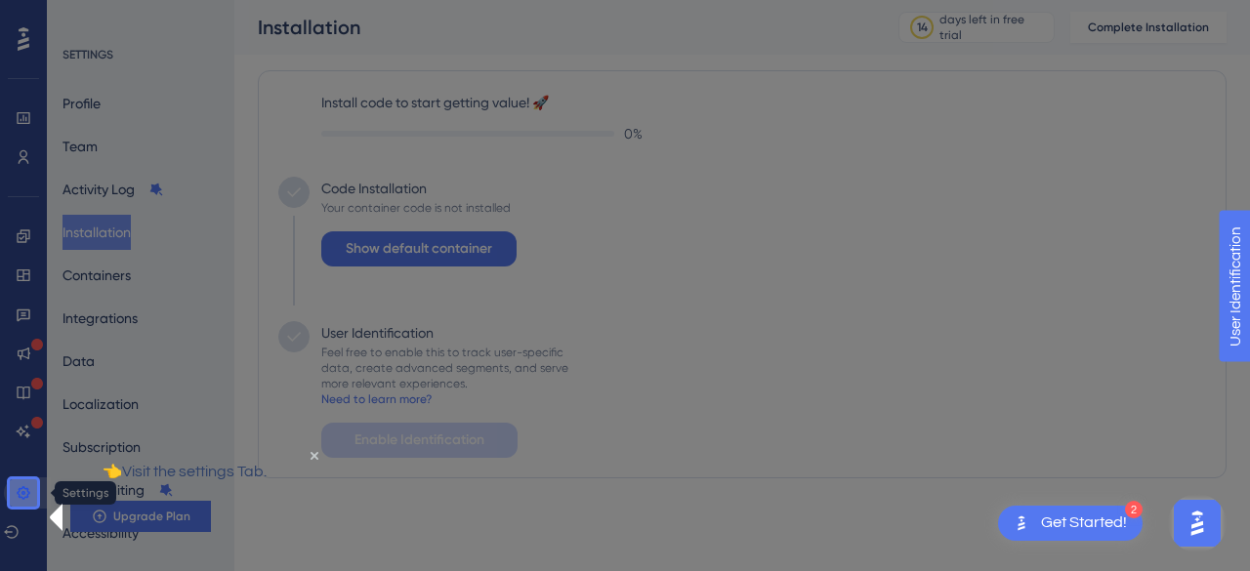
click at [20, 495] on icon at bounding box center [24, 493] width 16 height 16
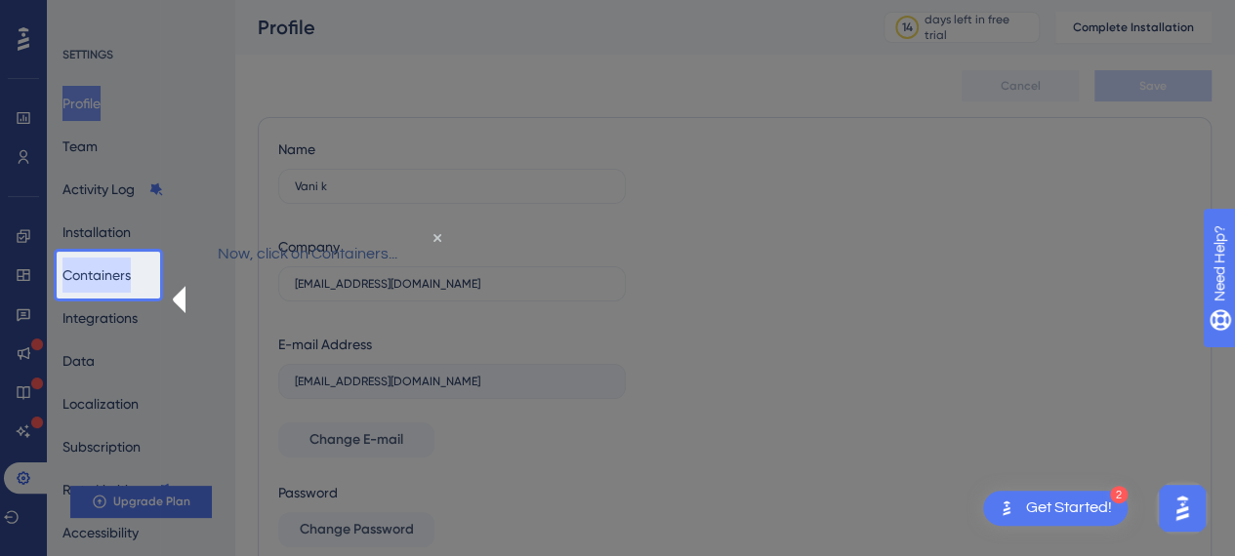
click at [120, 270] on button "Containers" at bounding box center [96, 275] width 68 height 35
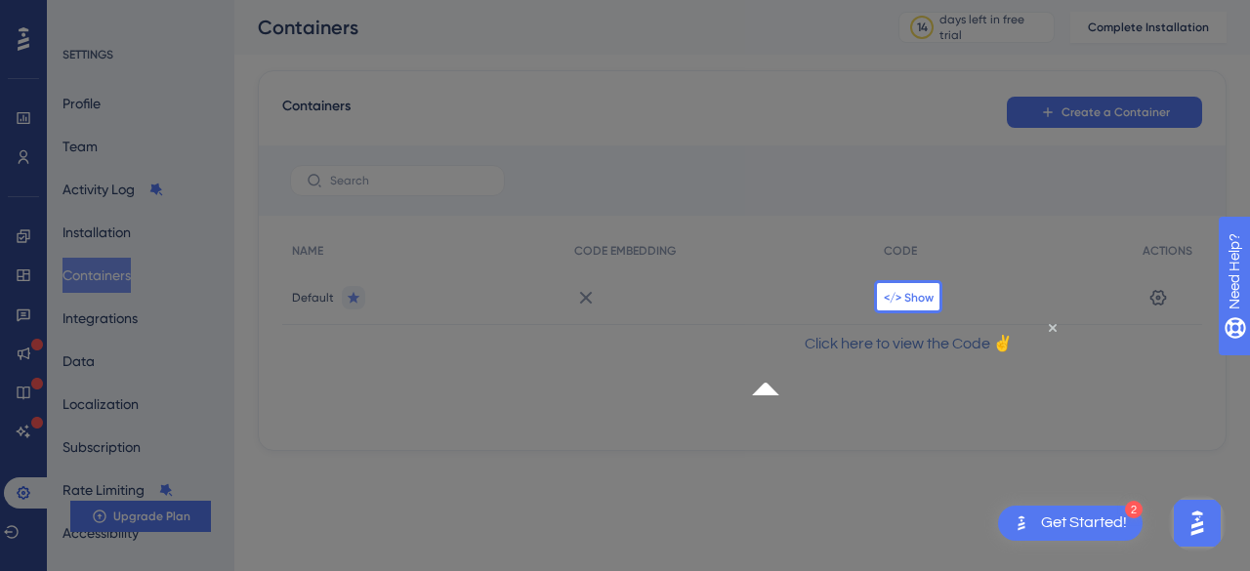
click at [909, 301] on span "</> Show" at bounding box center [909, 298] width 50 height 16
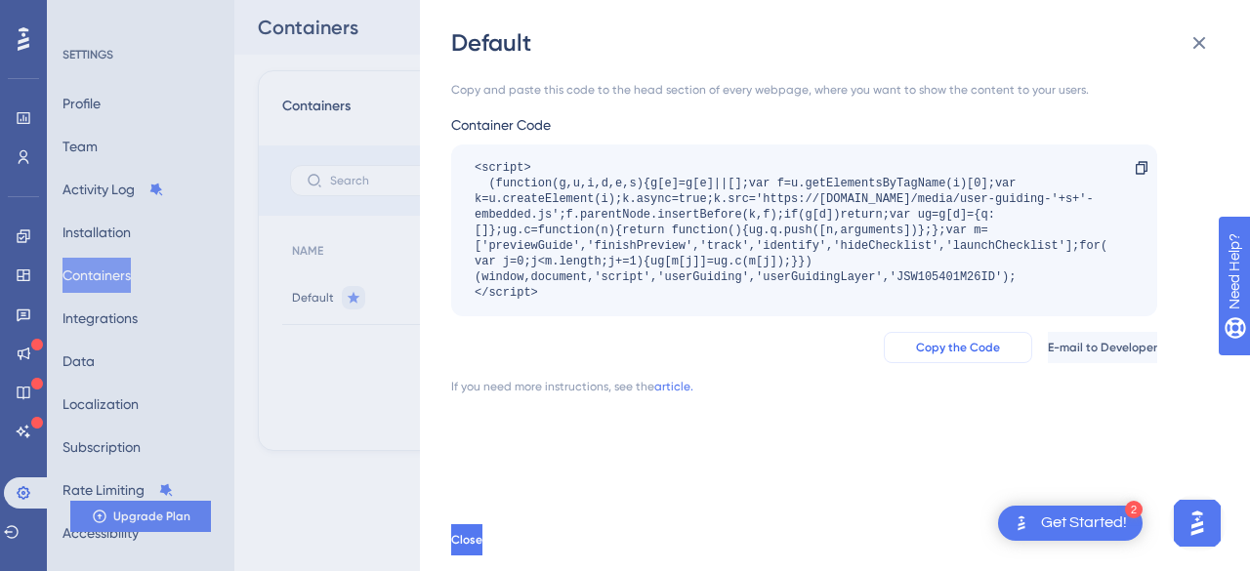
click at [916, 350] on span "Copy the Code" at bounding box center [958, 348] width 84 height 16
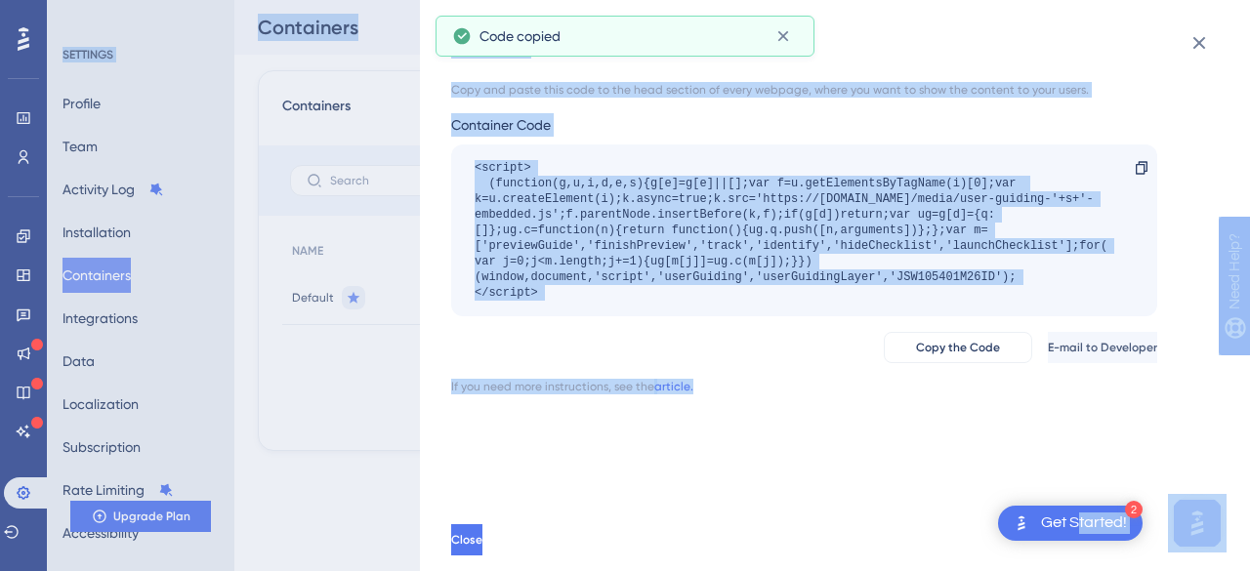
drag, startPoint x: 1077, startPoint y: 511, endPoint x: 799, endPoint y: 481, distance: 279.8
click at [799, 0] on body "2 Get Started! Performance Users Engagement Widgets Feedback Product Updates Kn…" at bounding box center [625, 0] width 1250 height 0
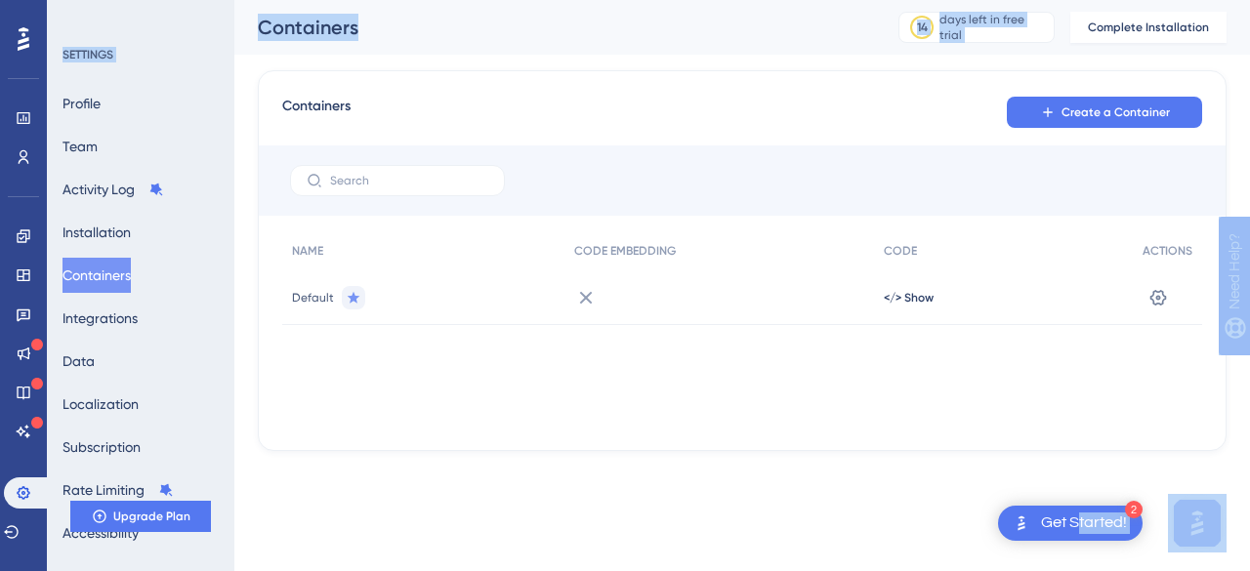
click at [788, 465] on div "Performance Users Engagement Widgets Feedback Product Updates Knowledge Base AI…" at bounding box center [741, 241] width 1015 height 482
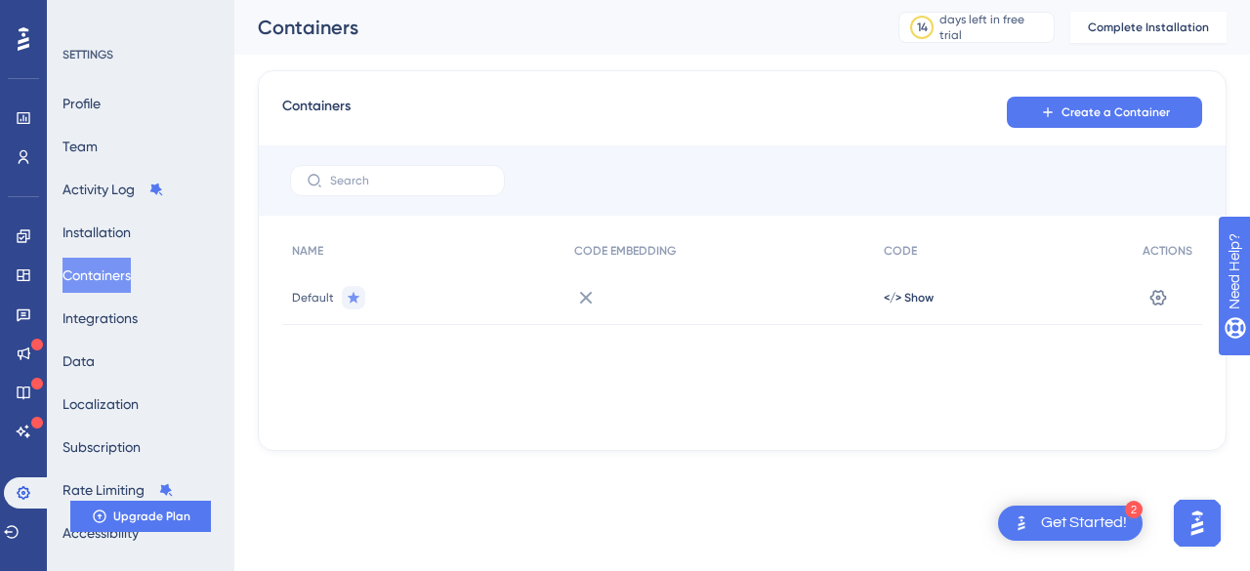
click at [915, 306] on div "</> Show" at bounding box center [1003, 297] width 259 height 55
click at [918, 300] on span "</> Show" at bounding box center [909, 298] width 50 height 16
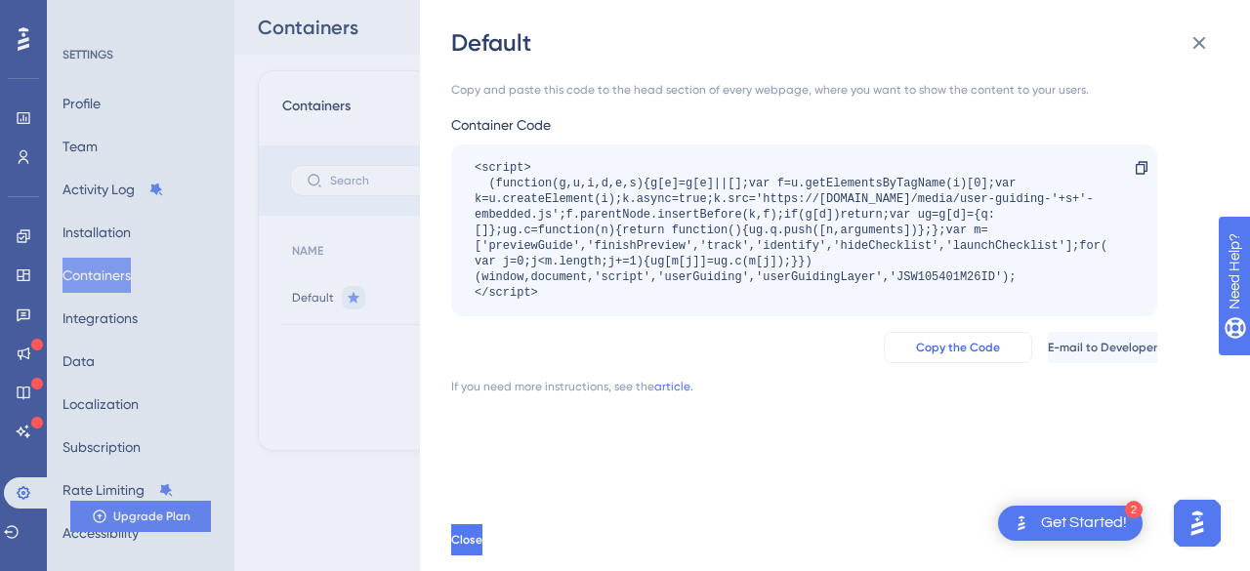
click at [917, 345] on span "Copy the Code" at bounding box center [958, 348] width 84 height 16
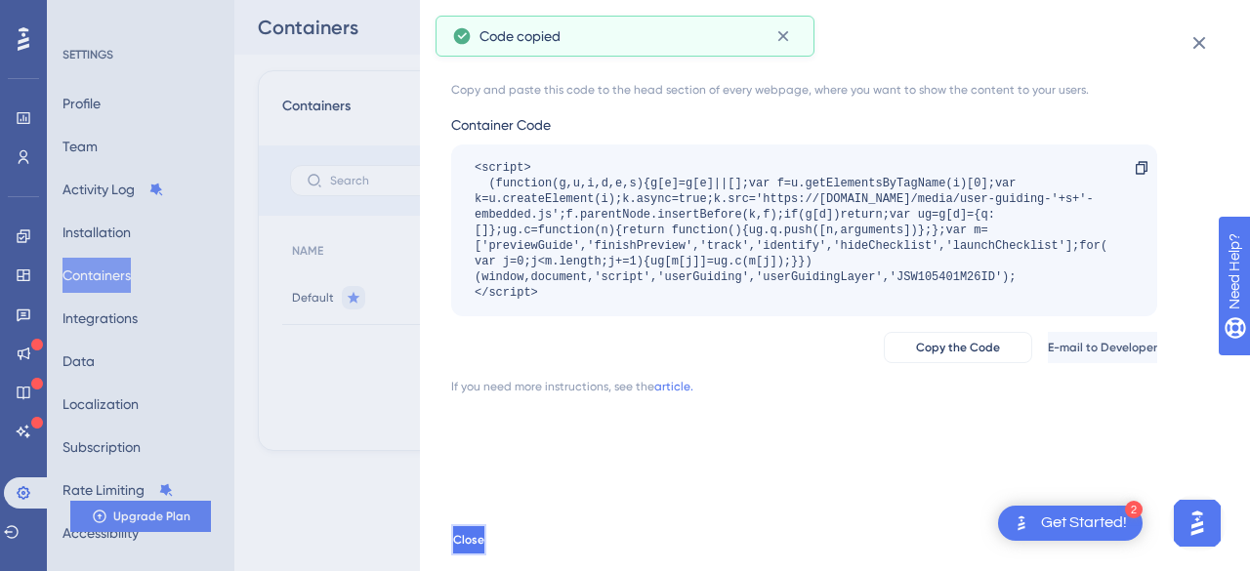
click at [486, 505] on button "Close" at bounding box center [468, 539] width 35 height 31
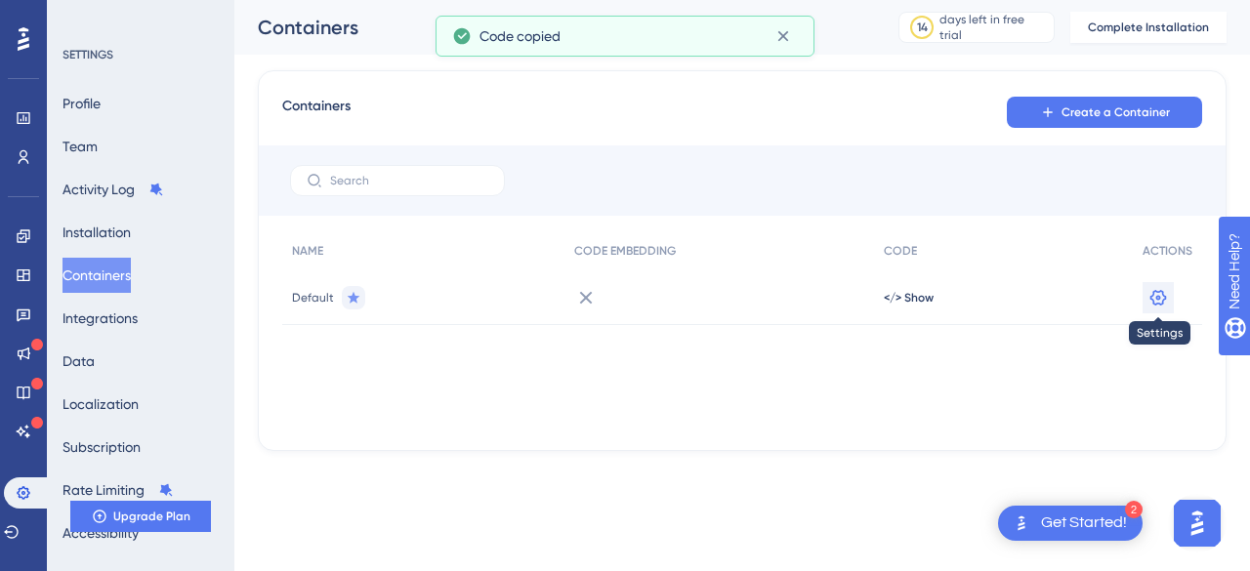
click at [1157, 294] on icon at bounding box center [1158, 298] width 20 height 20
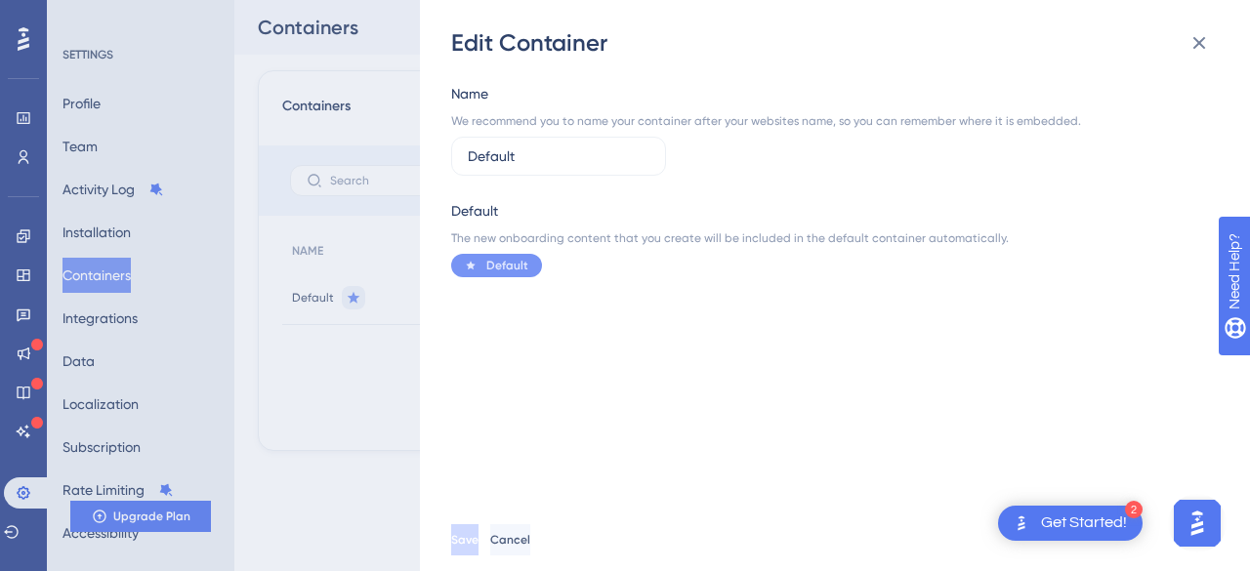
click at [502, 269] on span "Default" at bounding box center [507, 266] width 42 height 16
click at [534, 505] on button "Cancel" at bounding box center [512, 539] width 44 height 31
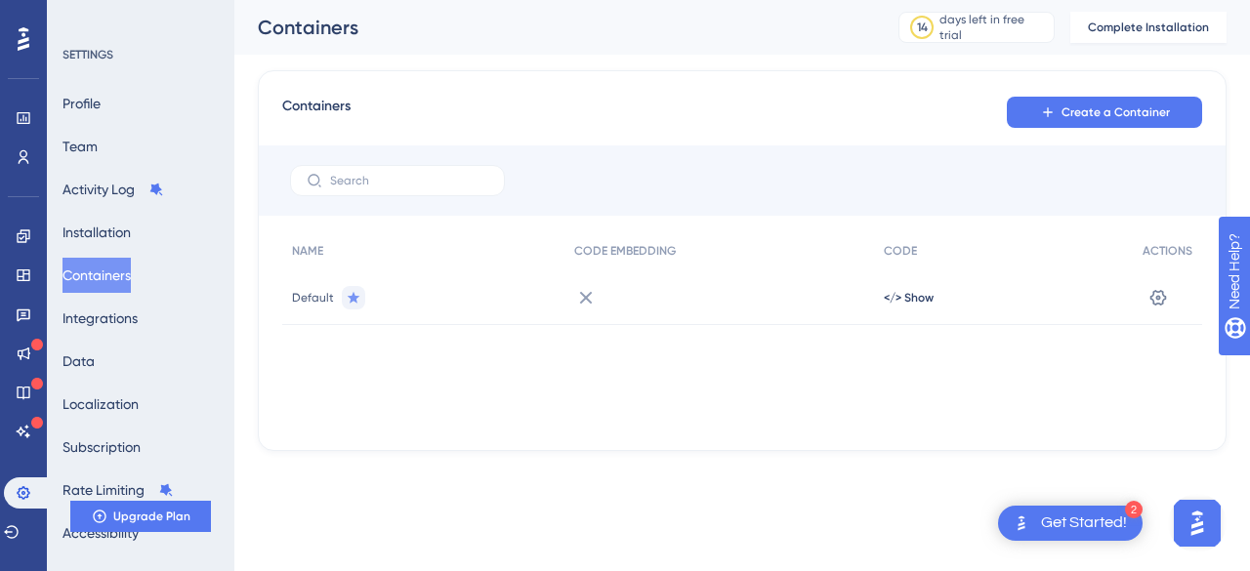
click at [585, 294] on icon at bounding box center [585, 297] width 23 height 23
click at [338, 381] on div "NAME CODE EMBEDDING CODE ACTIONS Default </> Show Settings" at bounding box center [742, 328] width 920 height 195
click at [120, 278] on button "Containers" at bounding box center [96, 275] width 68 height 35
click at [130, 240] on button "Installation" at bounding box center [96, 232] width 68 height 35
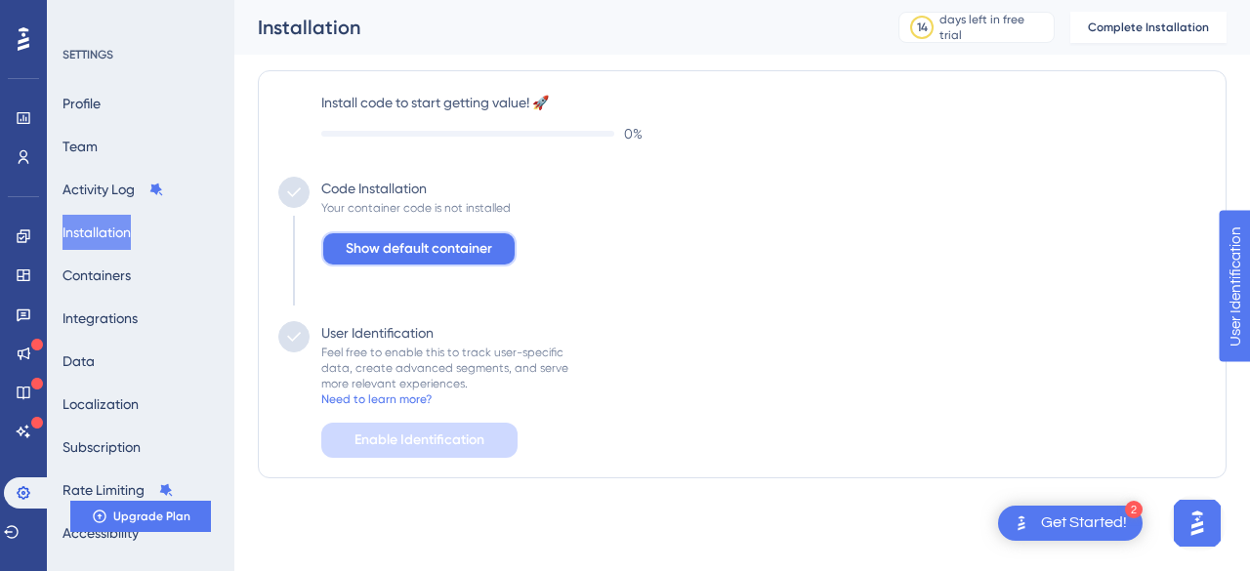
click at [443, 256] on span "Show default container" at bounding box center [419, 248] width 146 height 23
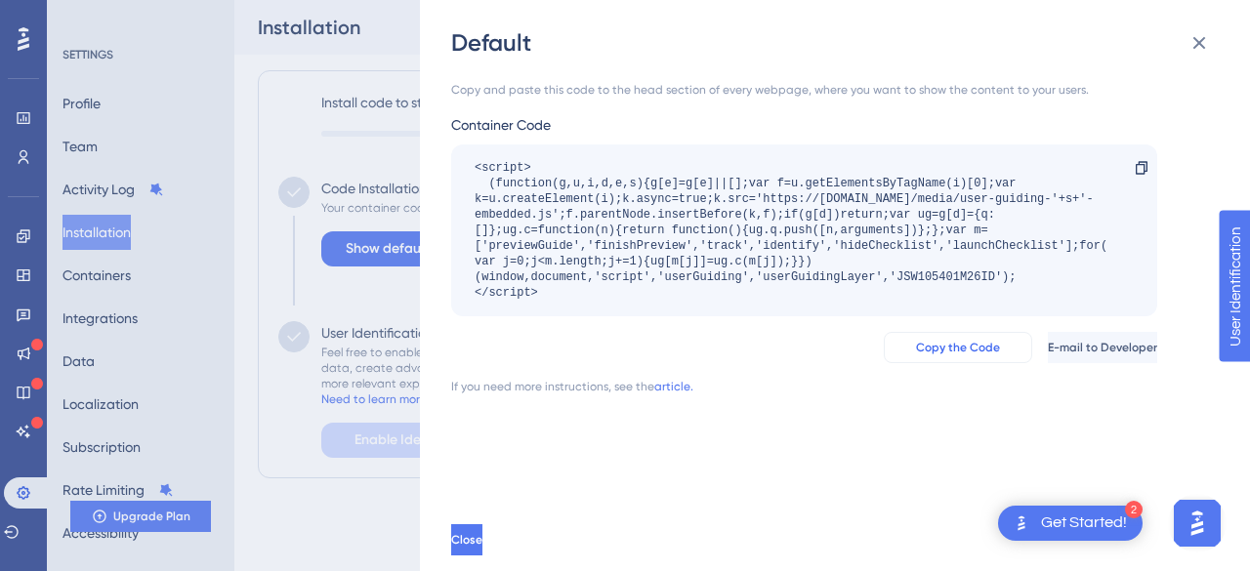
click at [916, 346] on span "Copy the Code" at bounding box center [958, 348] width 84 height 16
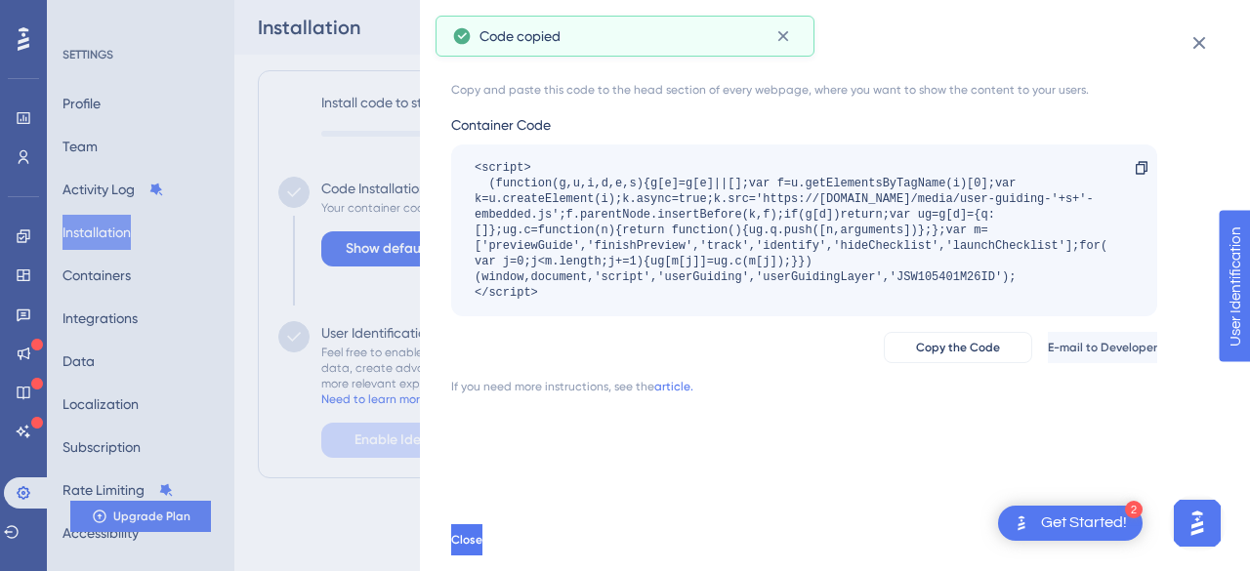
click at [371, 188] on div "Default Copy and paste this code to the head section of every webpage, where yo…" at bounding box center [625, 285] width 1250 height 571
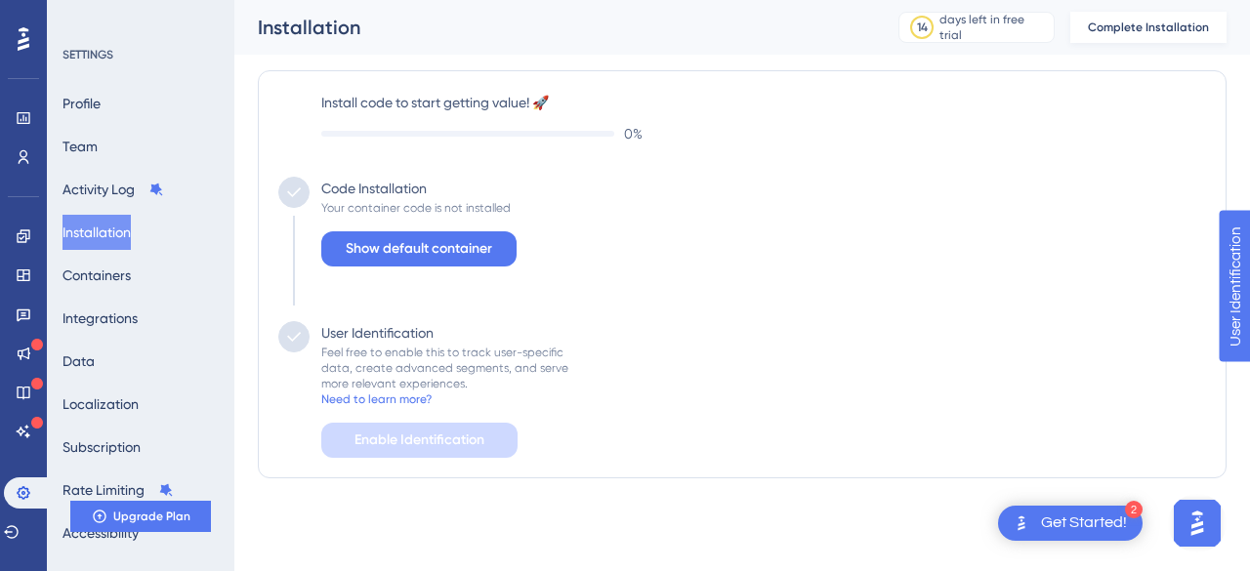
click at [1167, 22] on span "Complete Installation" at bounding box center [1148, 28] width 121 height 16
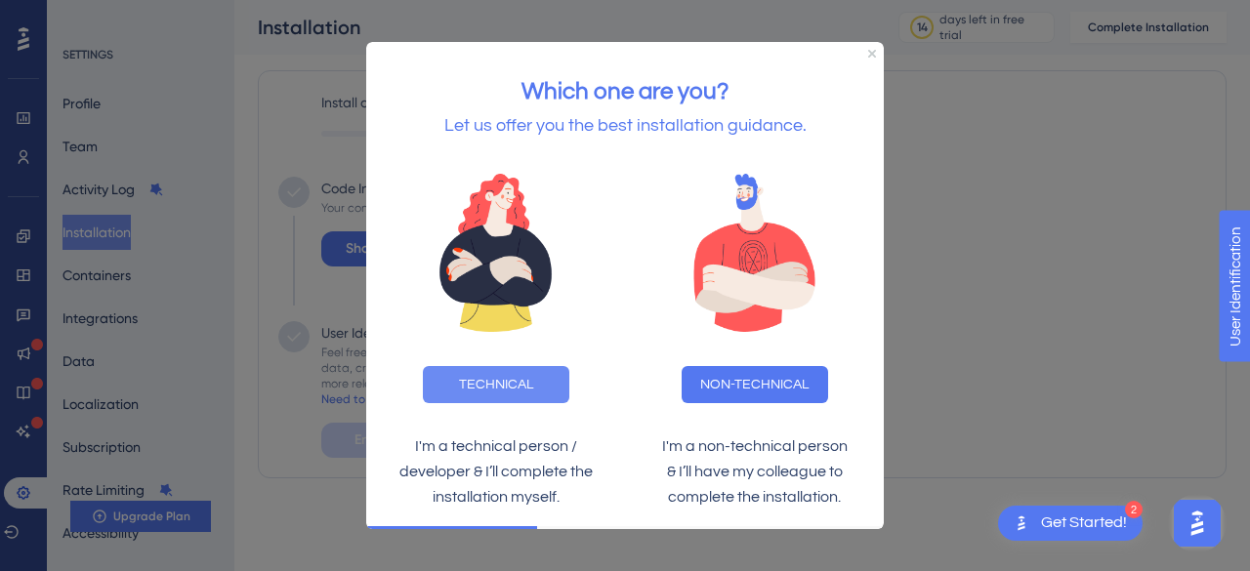
click at [508, 389] on button "TECHNICAL" at bounding box center [496, 384] width 146 height 37
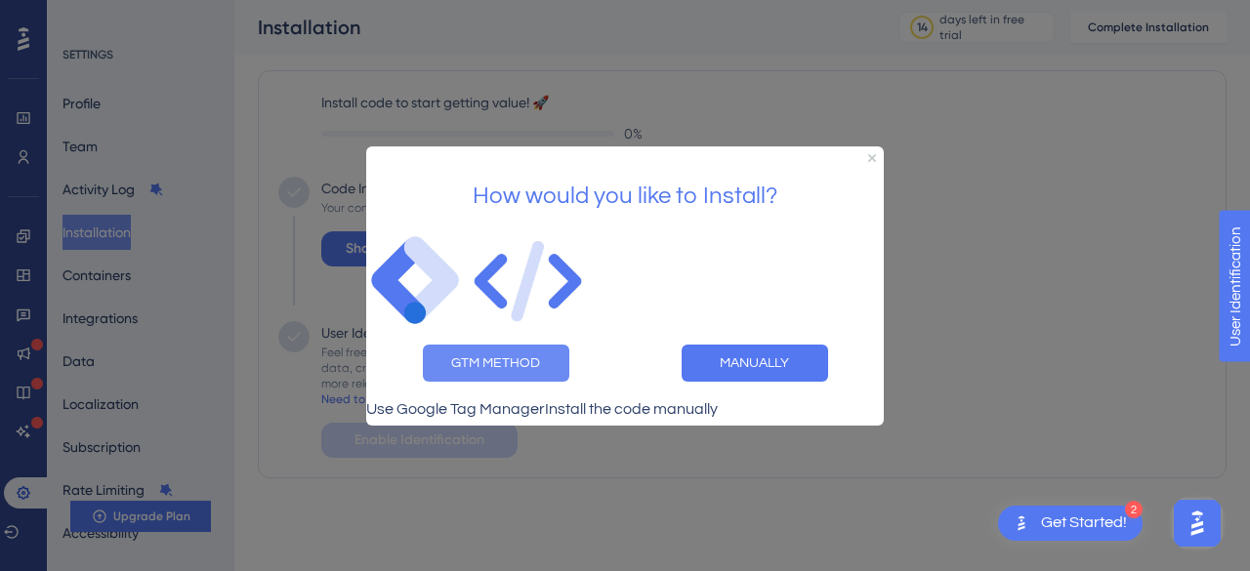
click at [522, 354] on button "GTM METHOD" at bounding box center [496, 362] width 146 height 37
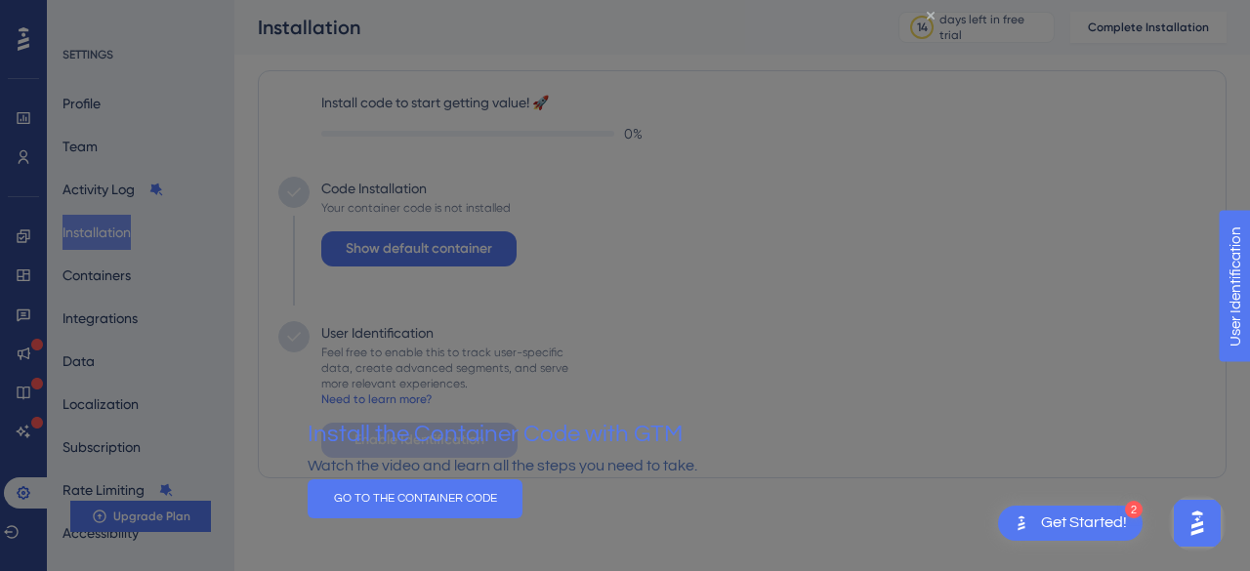
drag, startPoint x: 1055, startPoint y: 3, endPoint x: 929, endPoint y: 13, distance: 126.3
click at [929, 13] on icon "Close Preview" at bounding box center [930, 15] width 8 height 8
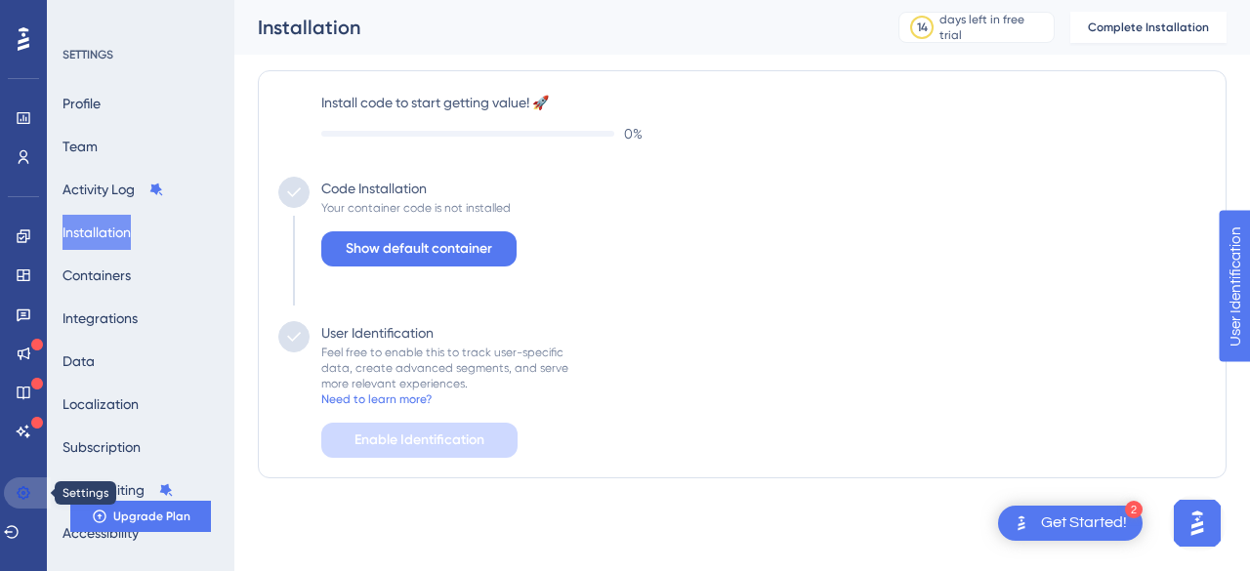
drag, startPoint x: 25, startPoint y: 490, endPoint x: 33, endPoint y: 468, distance: 23.8
click at [25, 490] on icon at bounding box center [24, 493] width 16 height 16
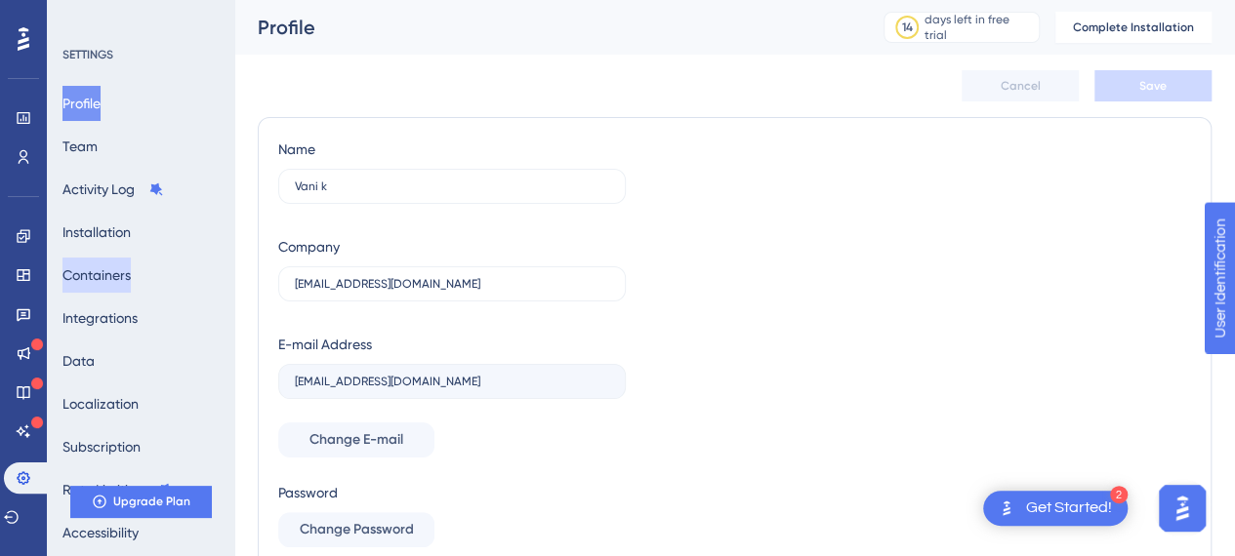
click at [123, 276] on button "Containers" at bounding box center [96, 275] width 68 height 35
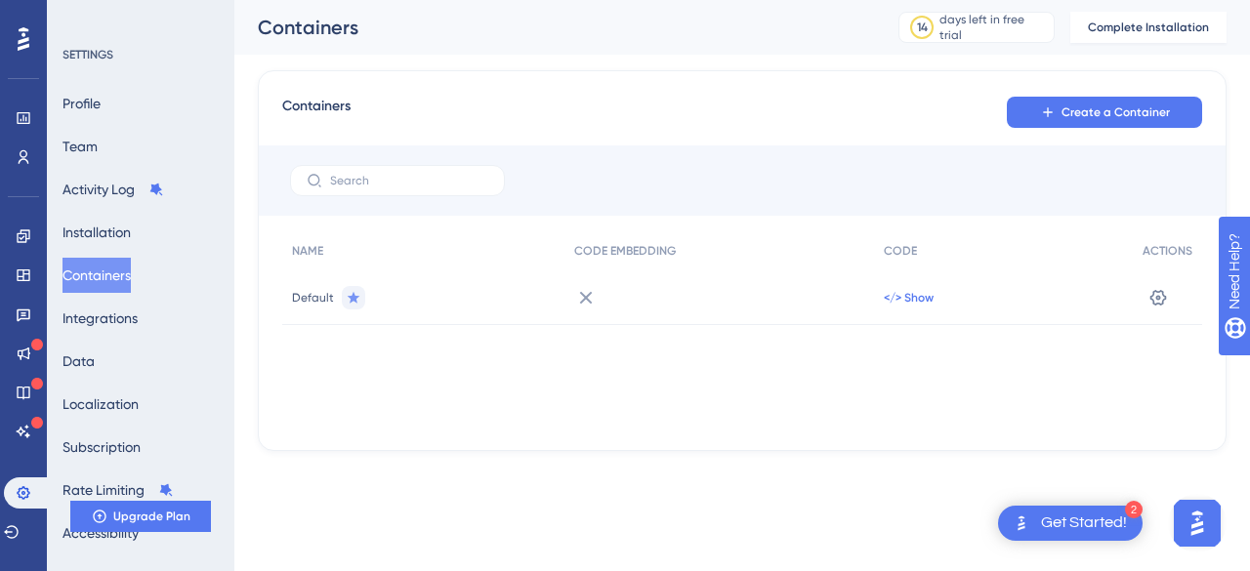
click at [928, 298] on span "</> Show" at bounding box center [909, 298] width 50 height 16
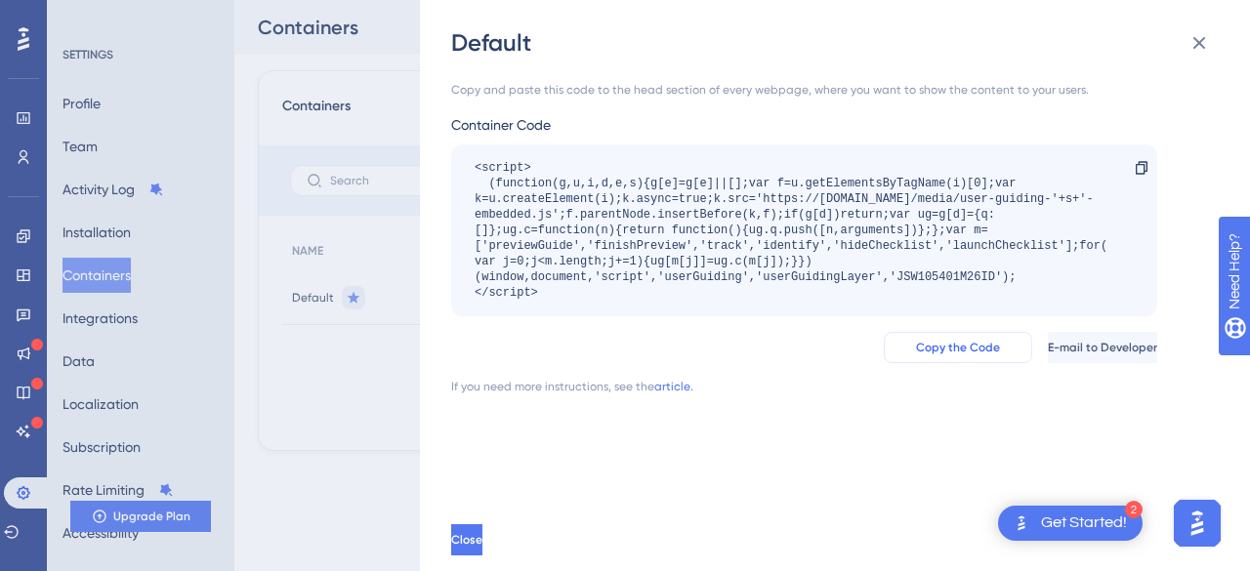
click at [916, 349] on span "Copy the Code" at bounding box center [958, 348] width 84 height 16
click at [937, 346] on button "Copy the Code" at bounding box center [958, 347] width 148 height 31
click at [1194, 42] on icon at bounding box center [1198, 42] width 23 height 23
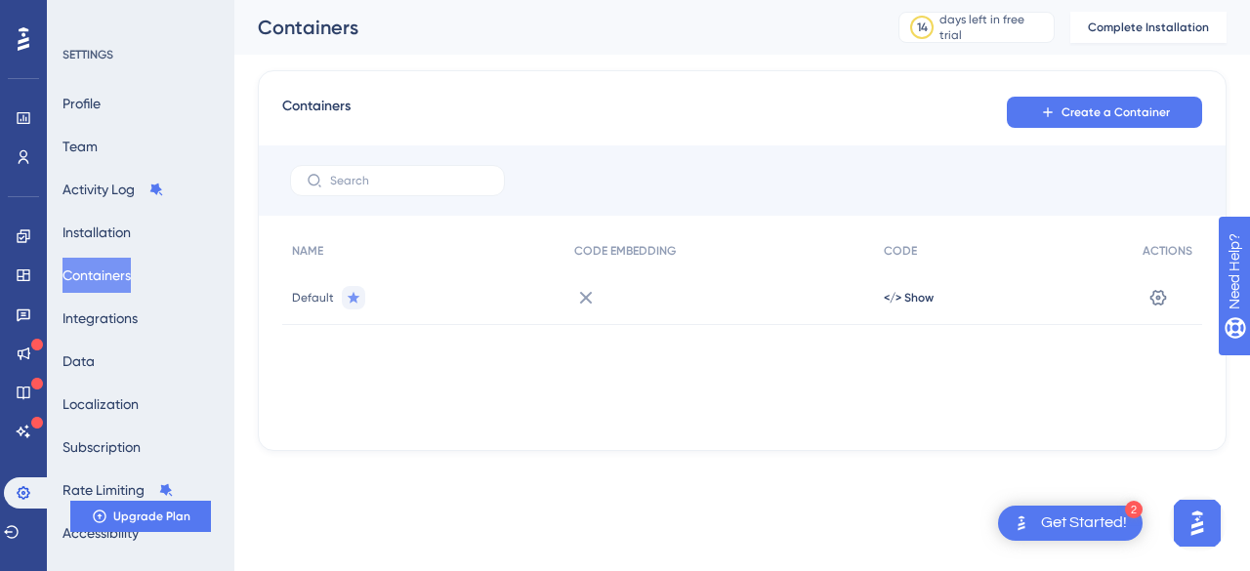
click at [601, 312] on div at bounding box center [719, 297] width 310 height 55
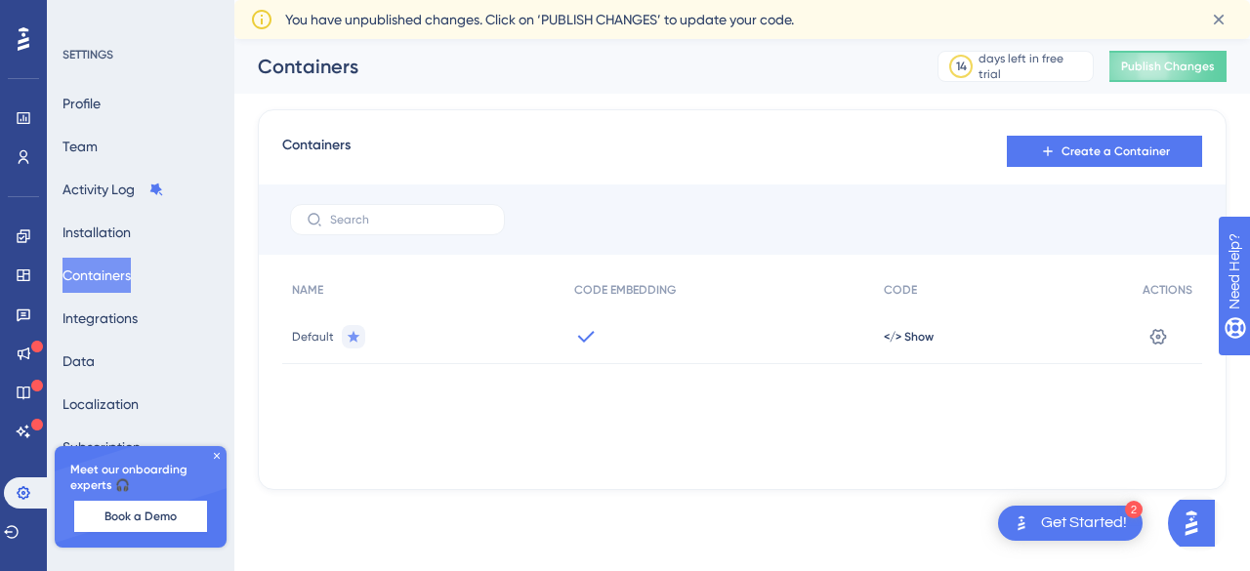
click at [1087, 526] on div "Get Started!" at bounding box center [1084, 523] width 86 height 21
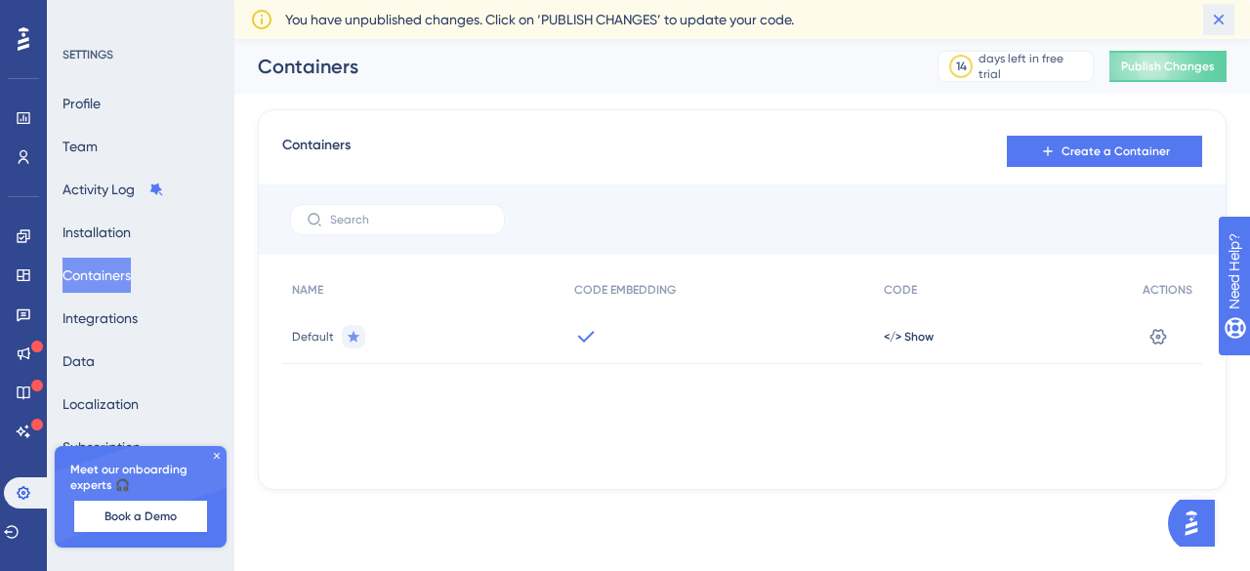
click at [1224, 17] on icon at bounding box center [1219, 20] width 20 height 20
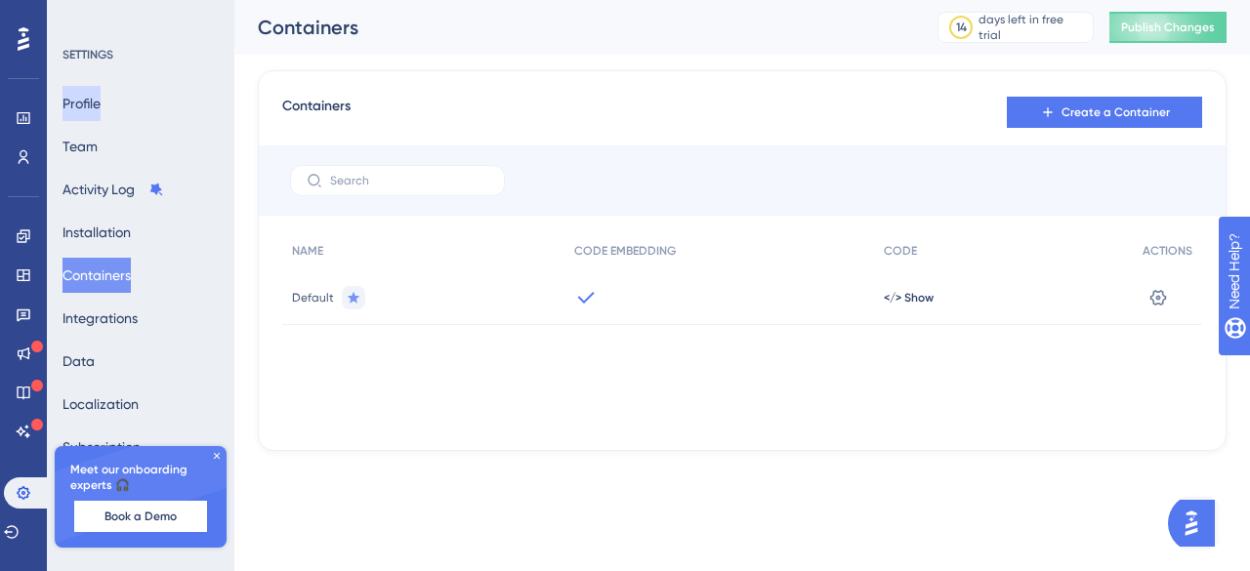
click at [82, 110] on button "Profile" at bounding box center [81, 103] width 38 height 35
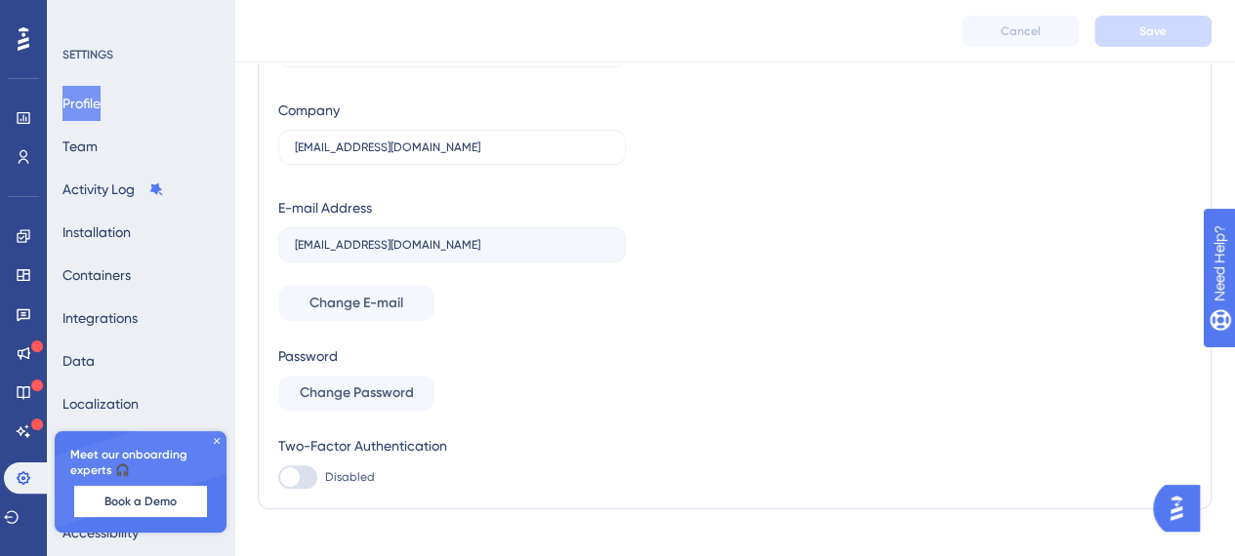
scroll to position [175, 0]
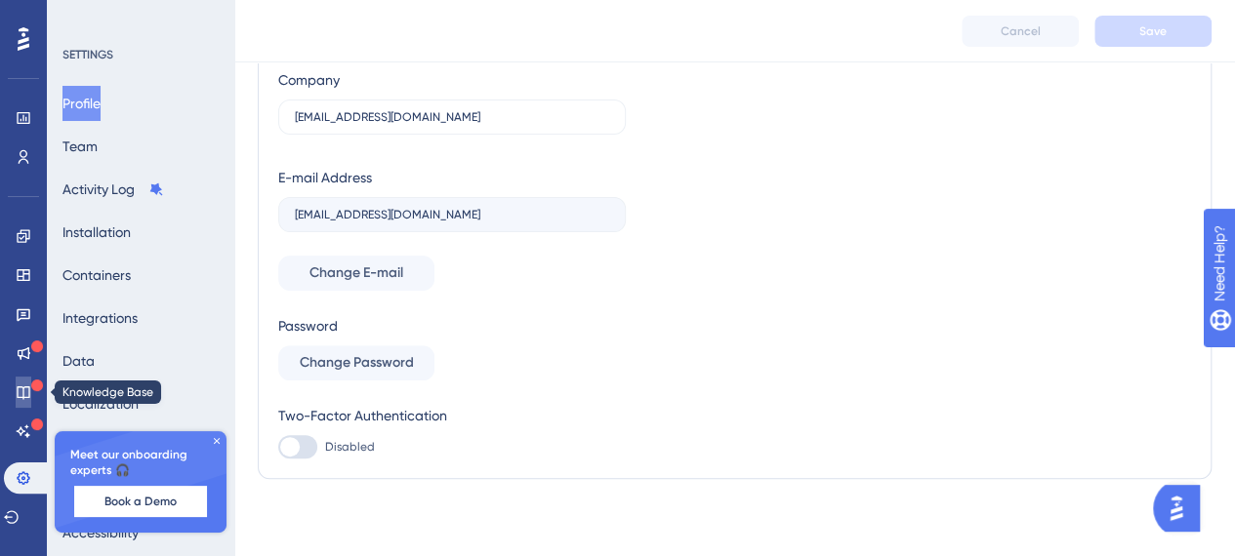
click at [29, 395] on icon at bounding box center [23, 393] width 13 height 13
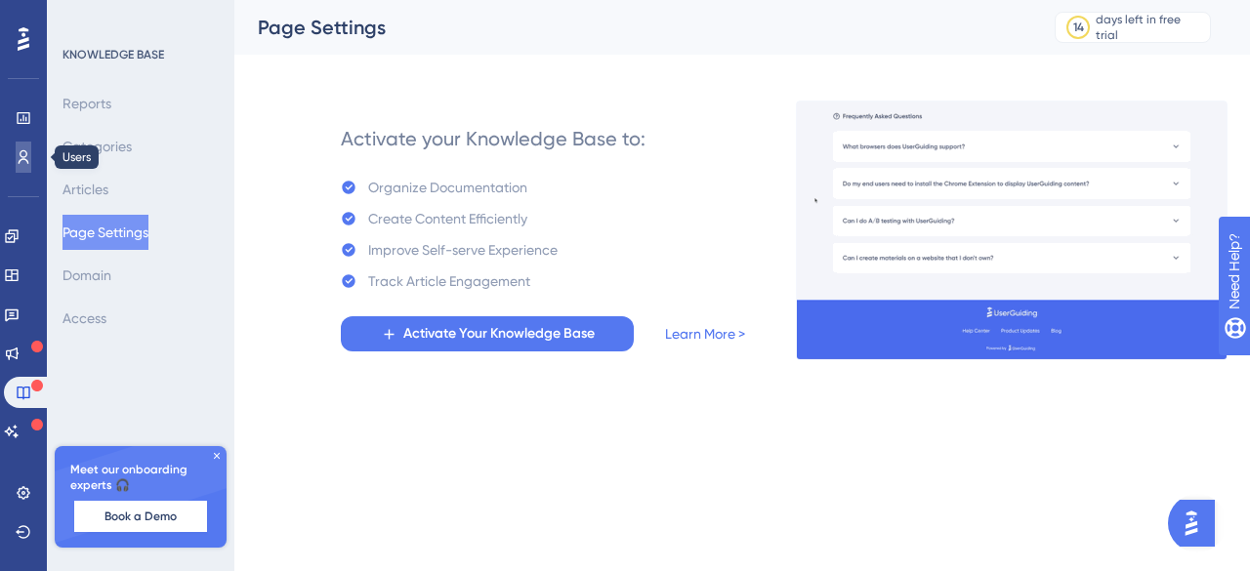
click at [26, 151] on icon at bounding box center [24, 157] width 16 height 16
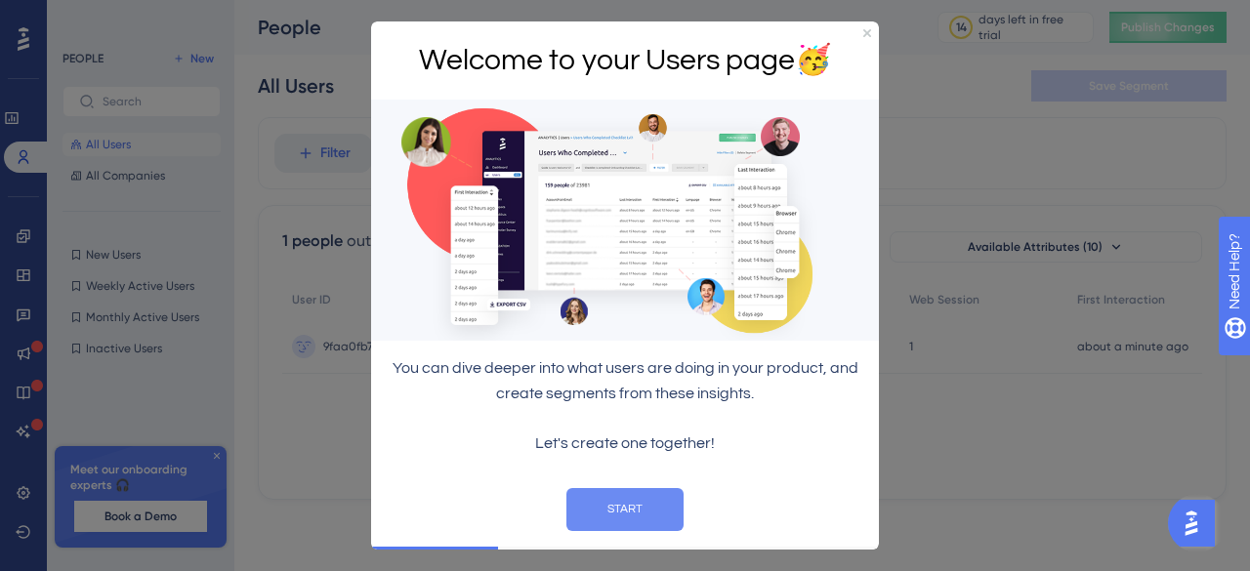
click at [605, 511] on button "START" at bounding box center [624, 508] width 117 height 43
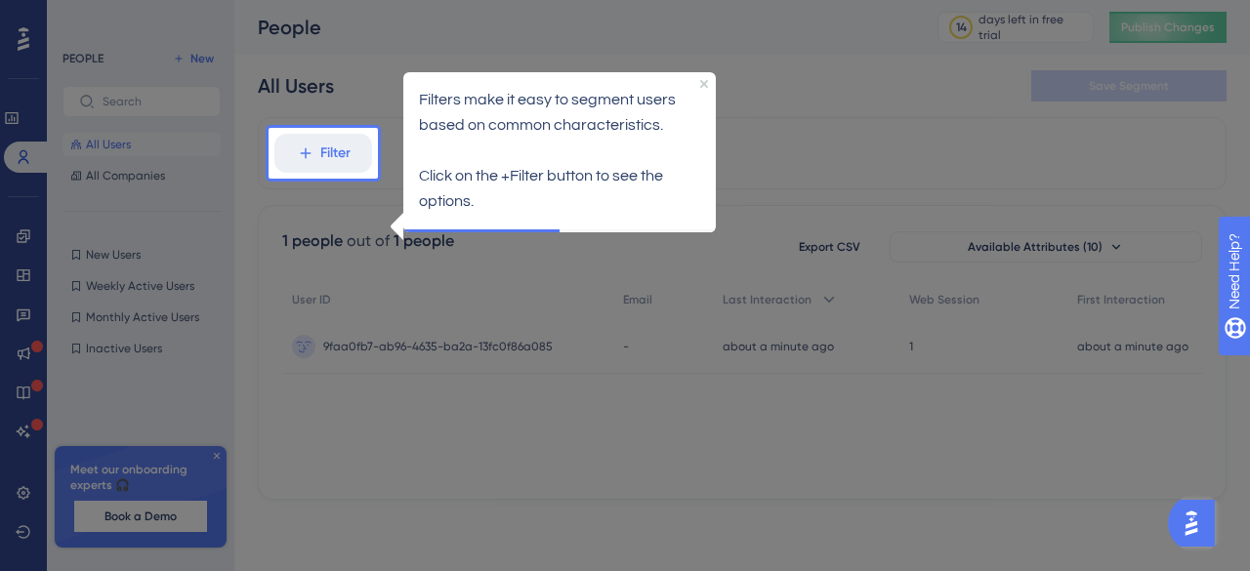
click at [703, 88] on div "Filters make it easy to segment users based on common characteristics. Click on…" at bounding box center [558, 150] width 312 height 157
click at [682, 370] on div at bounding box center [814, 285] width 872 height 571
click at [481, 175] on p "Click on the +Filter button to see the options." at bounding box center [558, 189] width 281 height 51
click at [702, 85] on icon "Close Preview" at bounding box center [703, 84] width 8 height 8
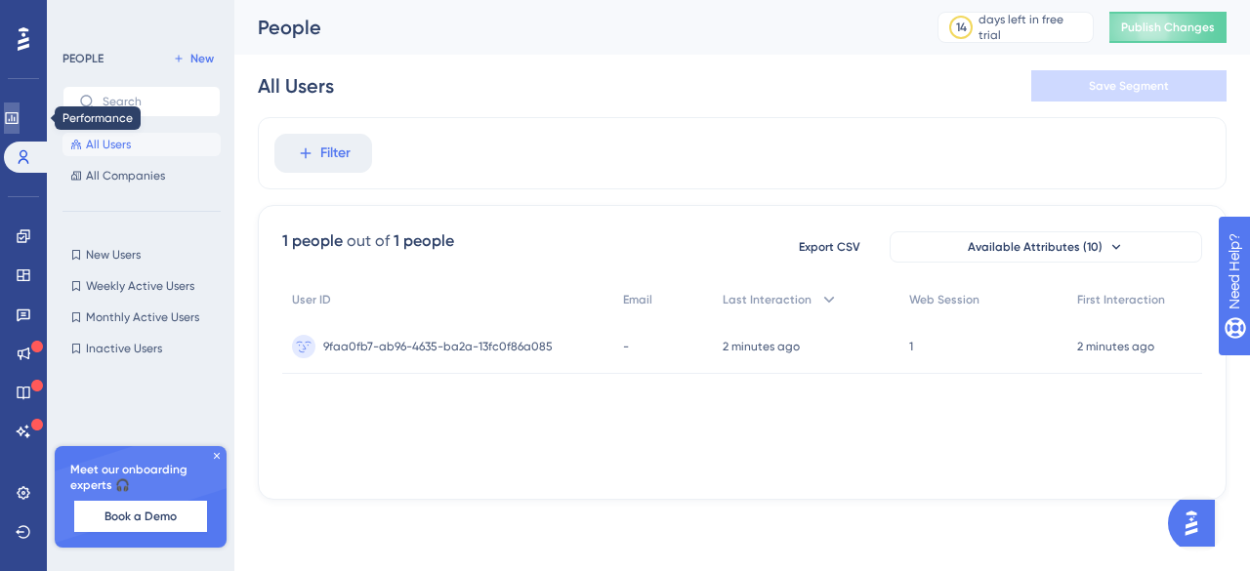
click at [18, 114] on icon at bounding box center [11, 118] width 13 height 12
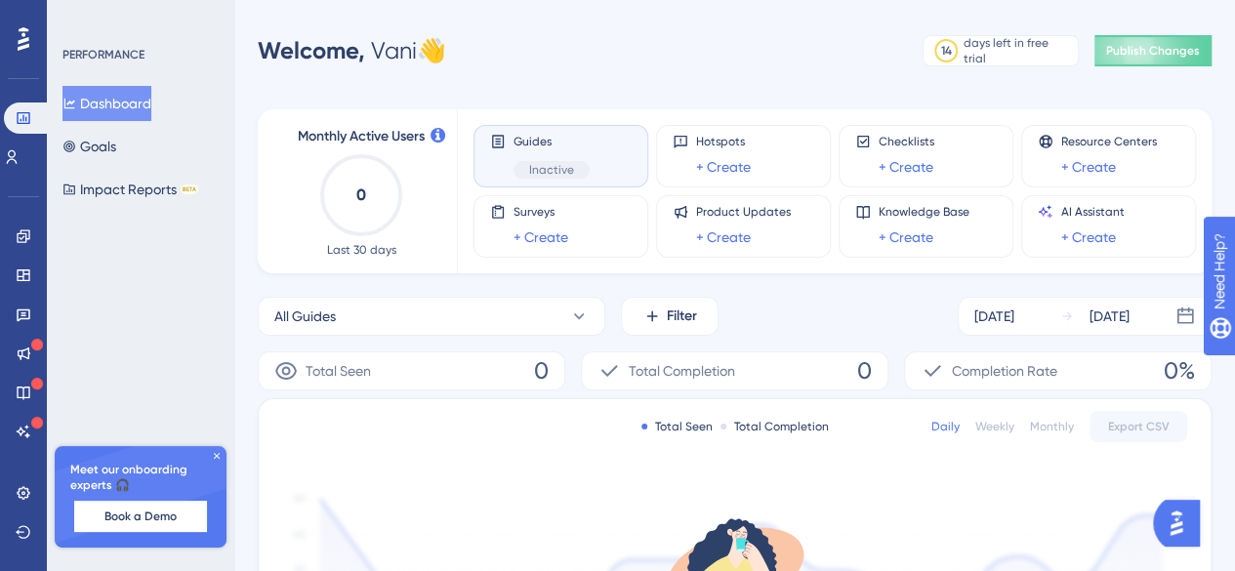
click at [23, 44] on icon at bounding box center [24, 38] width 12 height 25
click at [20, 483] on link at bounding box center [24, 492] width 16 height 31
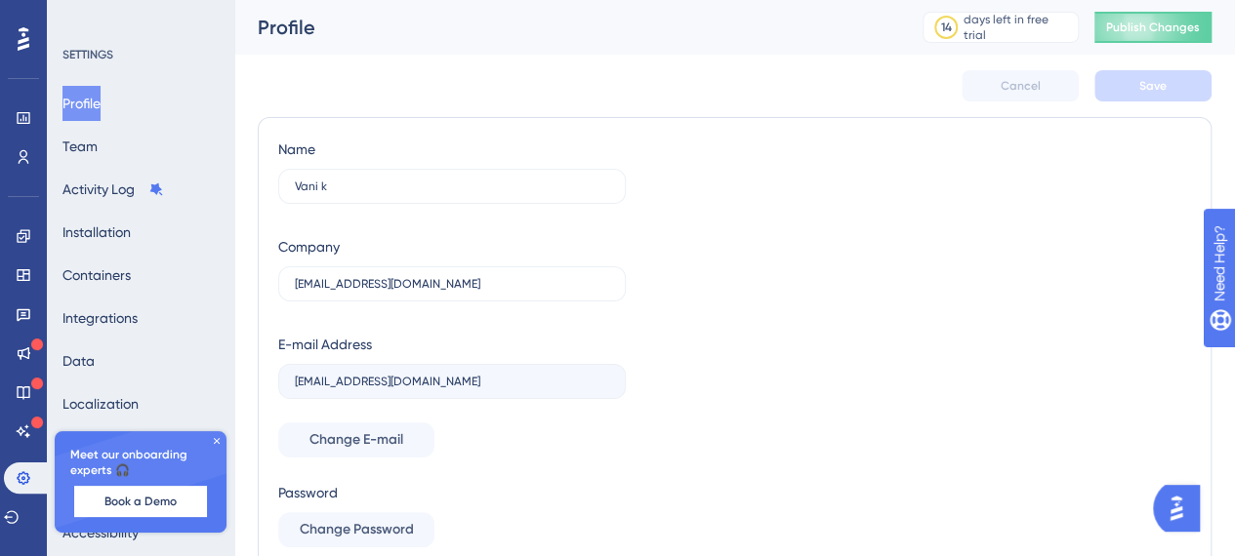
click at [219, 440] on icon at bounding box center [217, 441] width 12 height 12
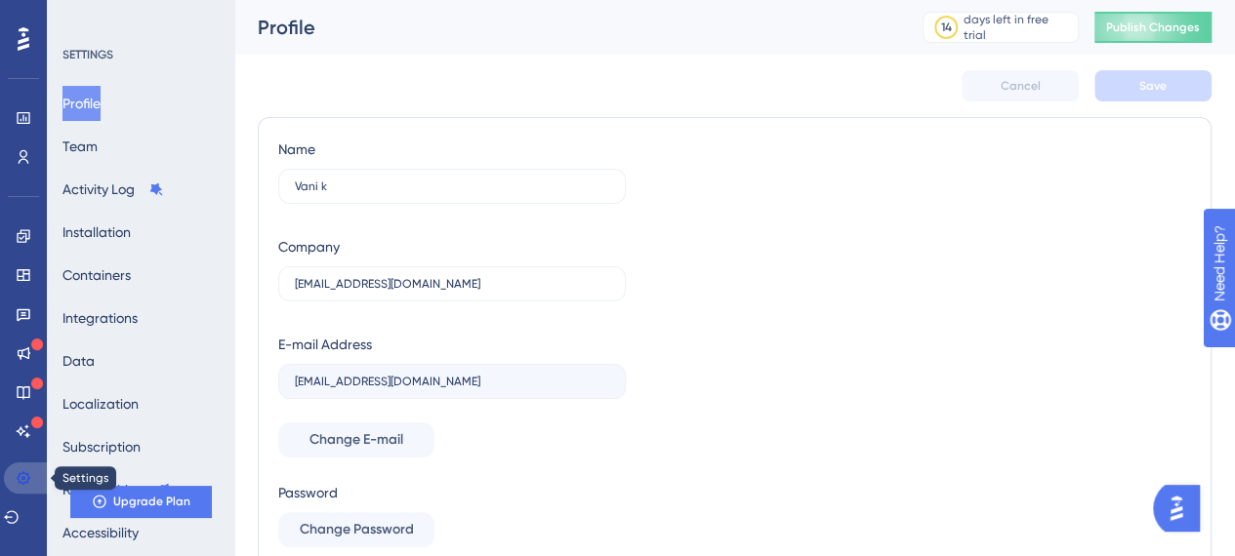
click at [25, 476] on icon at bounding box center [24, 479] width 16 height 16
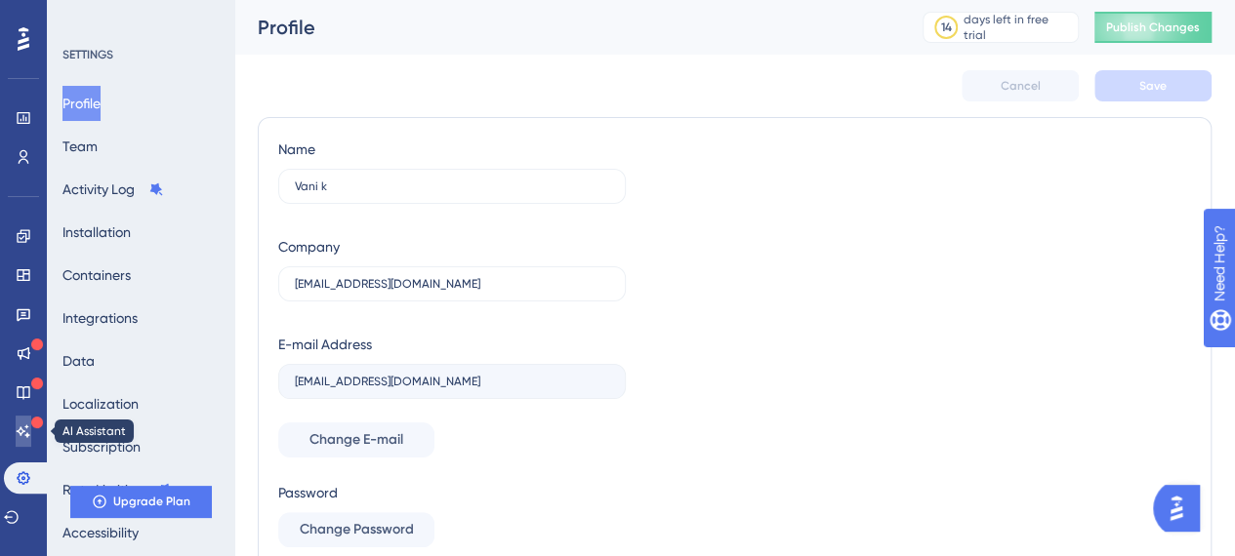
click at [24, 432] on icon at bounding box center [24, 431] width 14 height 13
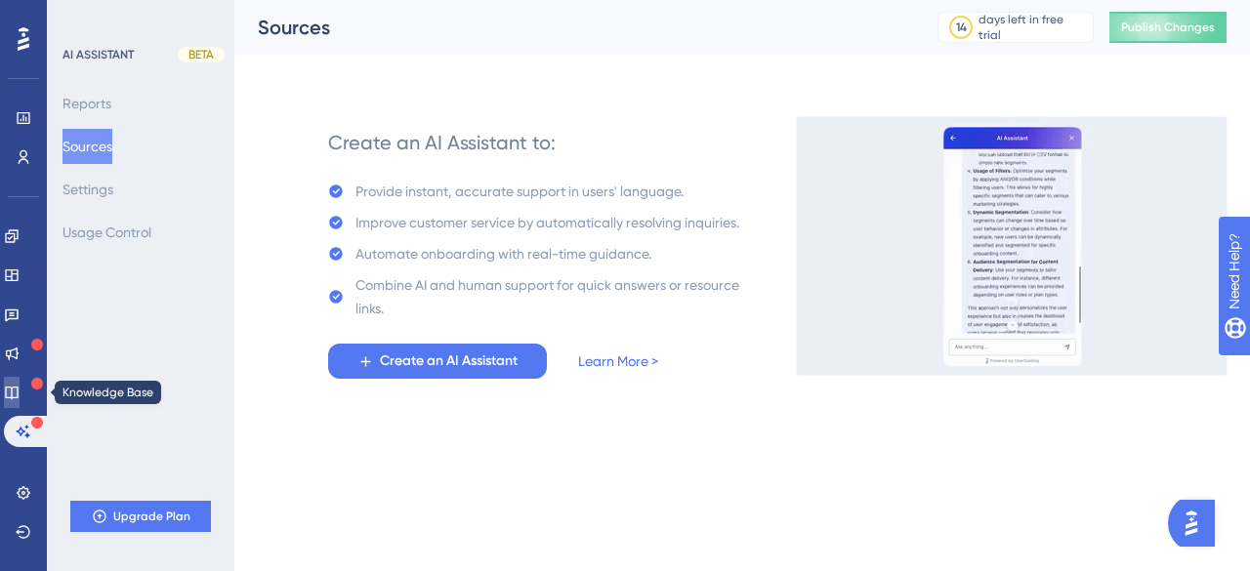
click at [20, 395] on link at bounding box center [12, 392] width 16 height 31
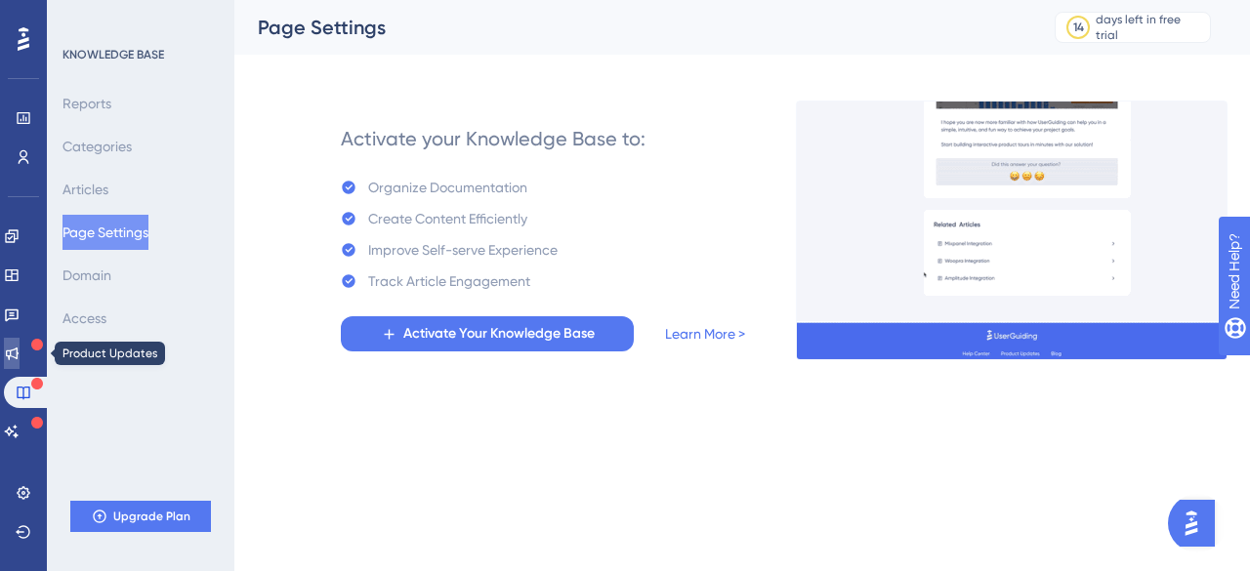
click at [20, 354] on link at bounding box center [12, 353] width 16 height 31
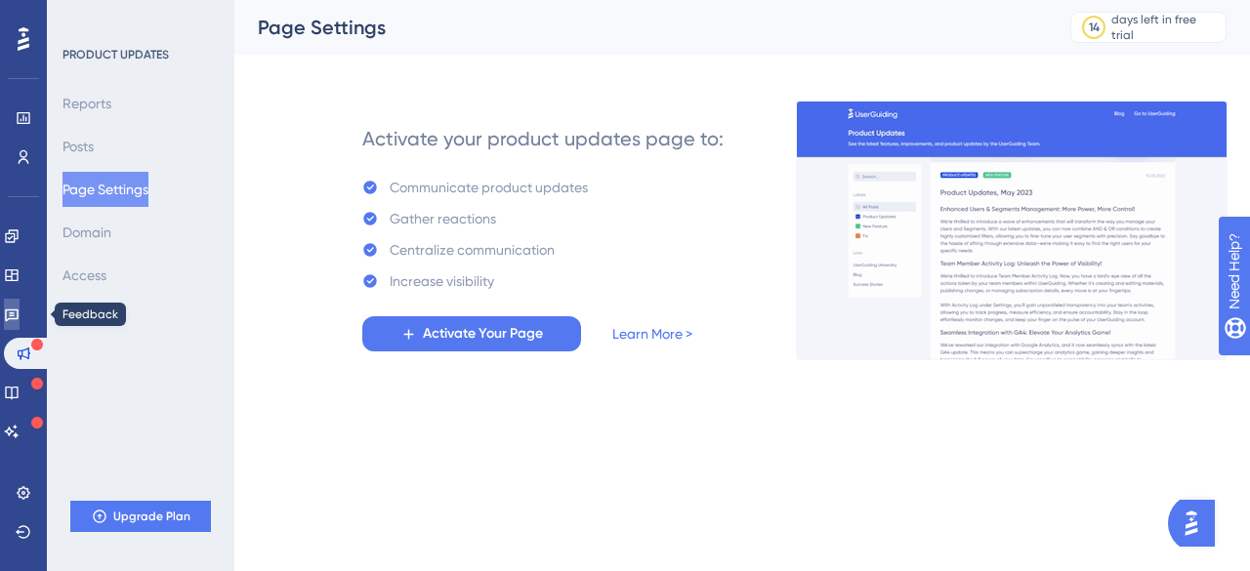
click at [20, 314] on icon at bounding box center [12, 315] width 16 height 16
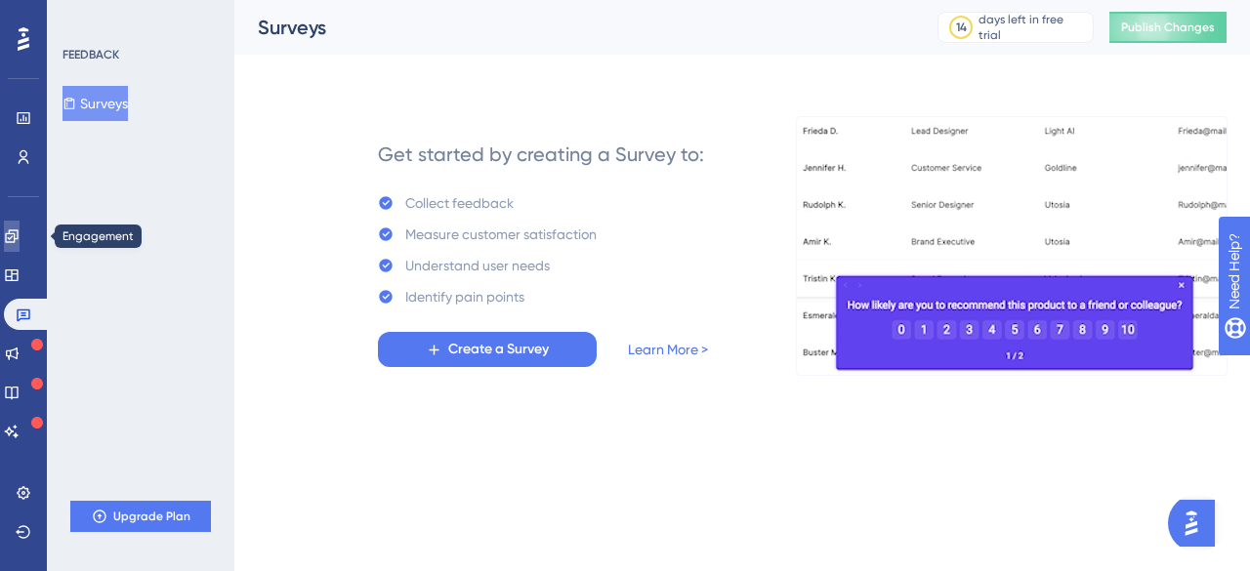
click at [20, 243] on icon at bounding box center [12, 236] width 16 height 16
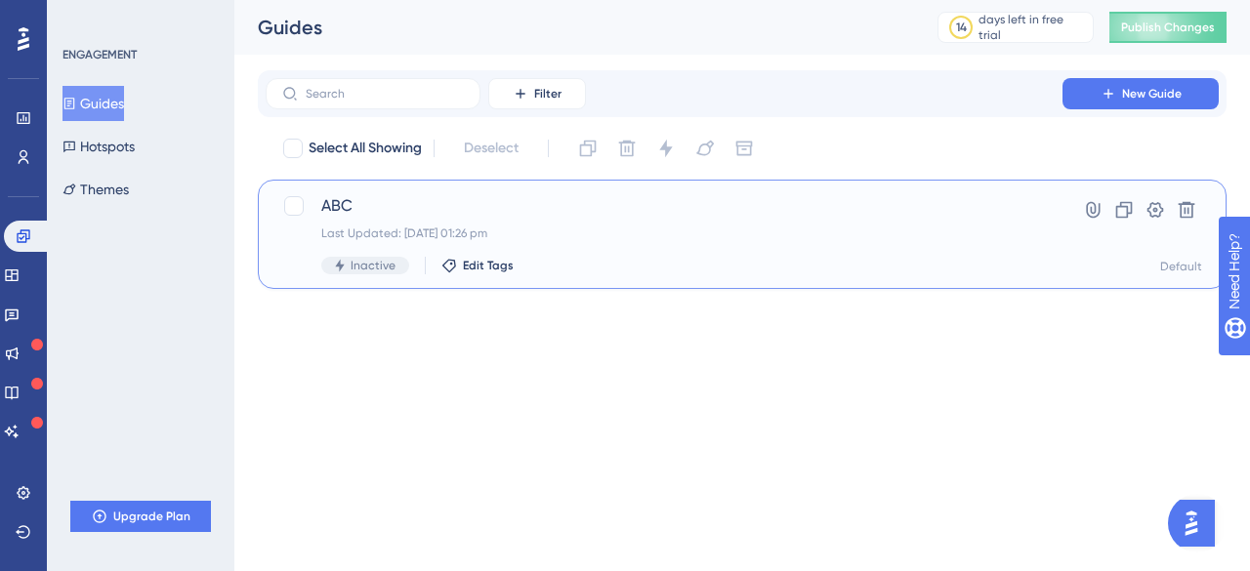
click at [433, 218] on div "ABC Last Updated: 21 Aug 2025 01:26 pm Inactive Edit Tags" at bounding box center [663, 234] width 685 height 80
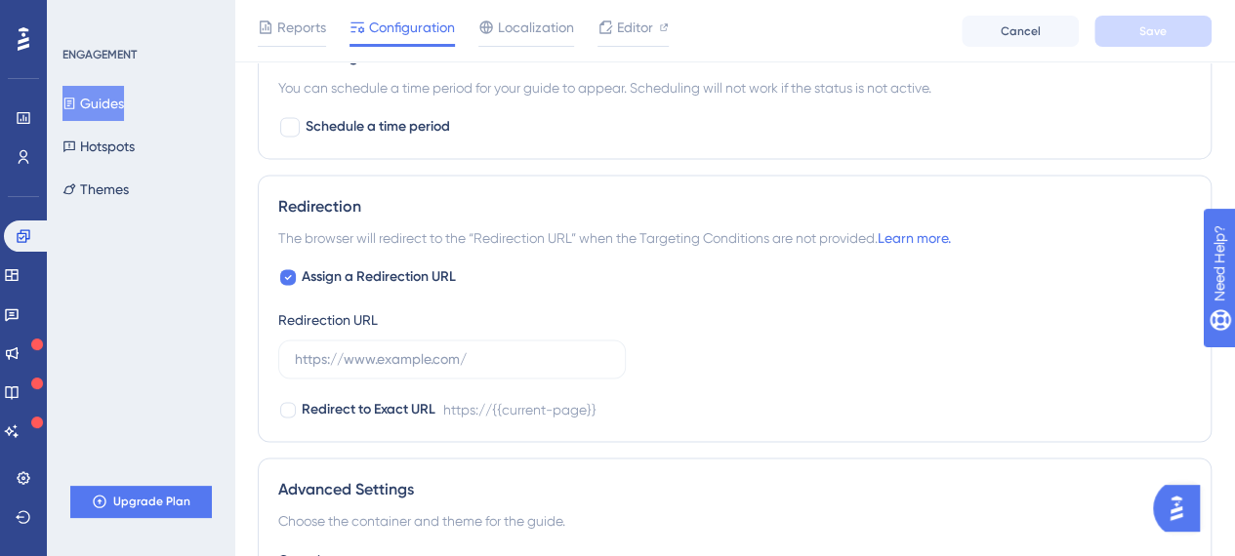
scroll to position [1271, 0]
click at [463, 362] on input "text" at bounding box center [452, 359] width 314 height 21
click at [491, 353] on input "text" at bounding box center [452, 359] width 314 height 21
paste input "https://www.meesho.com/"
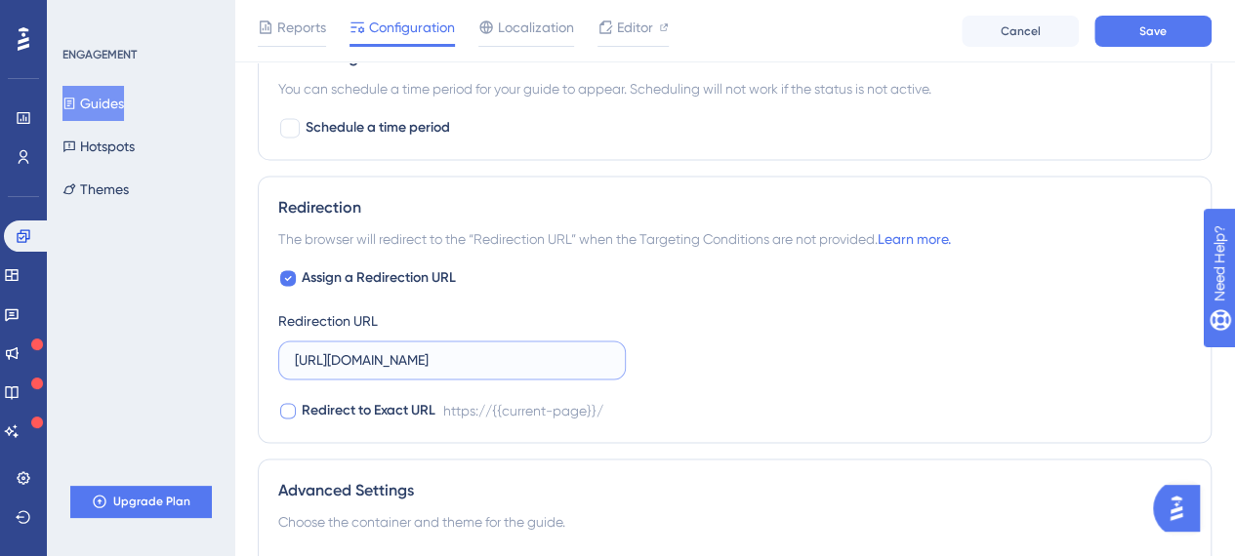
type input "https://www.meesho.com/"
click at [291, 403] on div at bounding box center [288, 411] width 16 height 16
checkbox input "true"
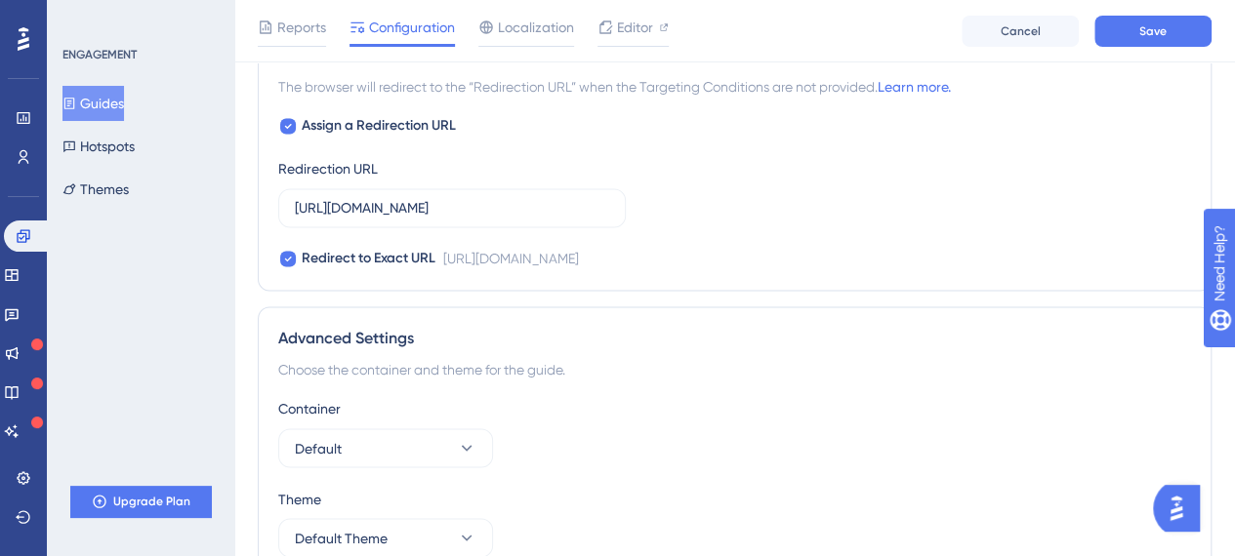
scroll to position [1466, 0]
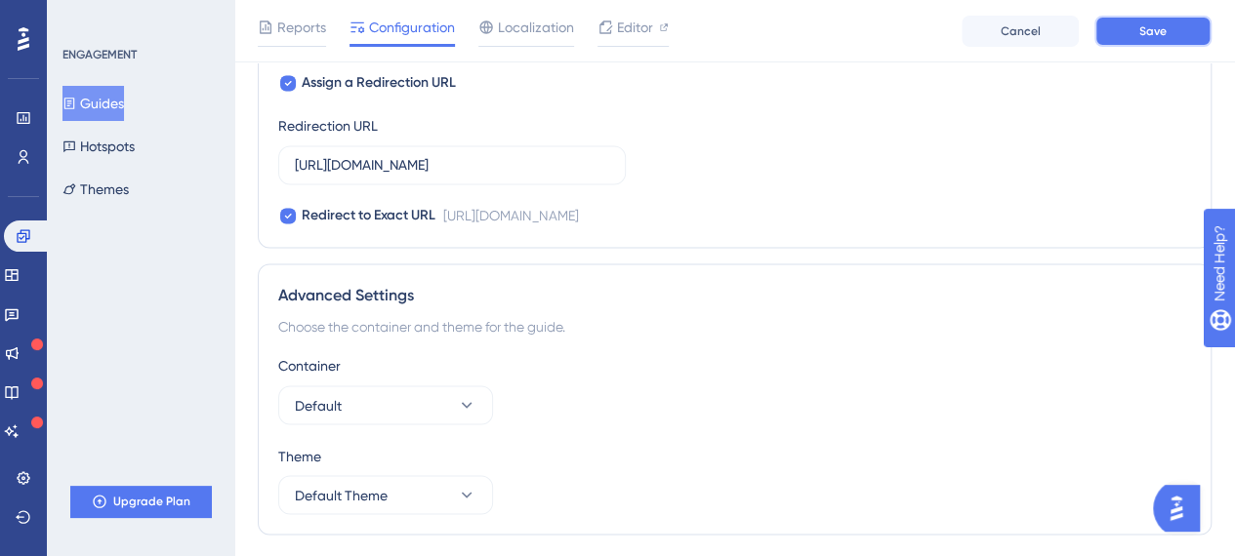
click at [1172, 32] on button "Save" at bounding box center [1152, 31] width 117 height 31
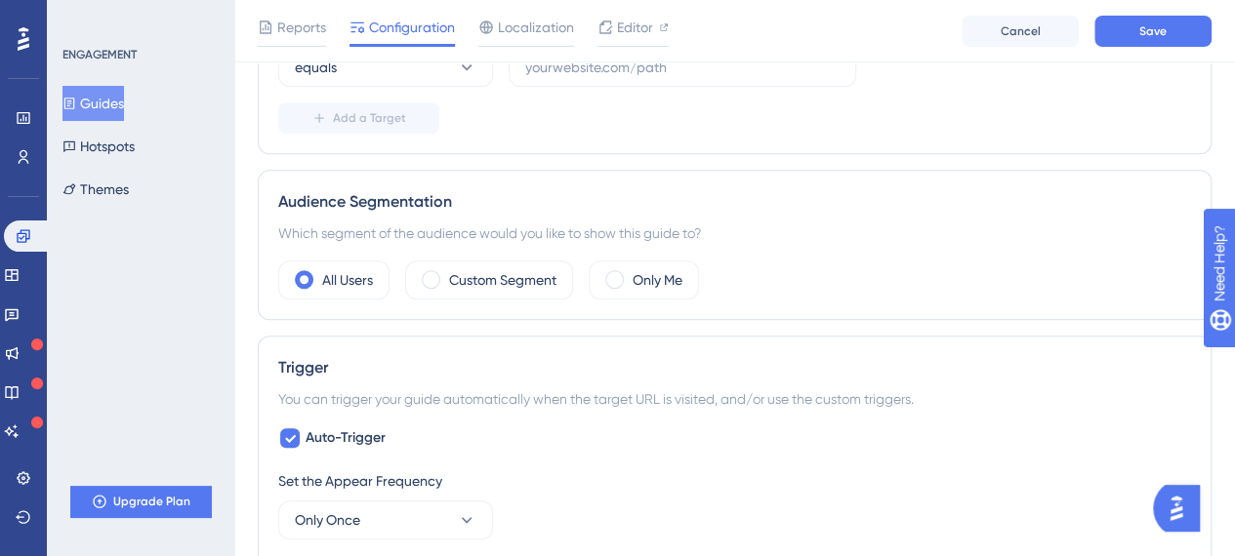
scroll to position [392, 0]
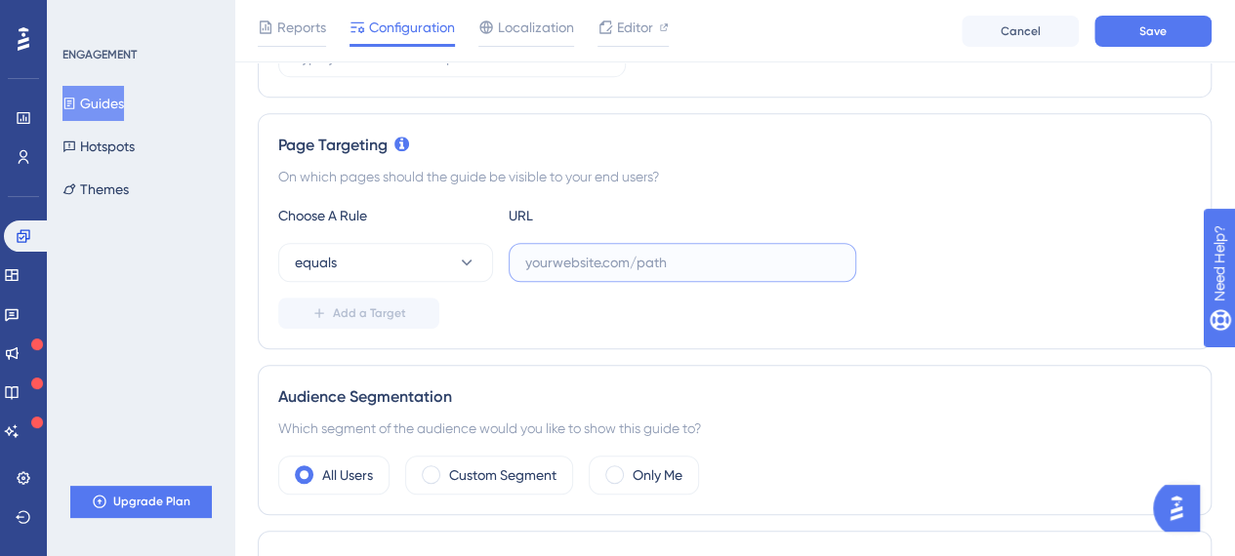
click at [667, 263] on input "text" at bounding box center [682, 262] width 314 height 21
paste input "https://www.meesho.com/"
type input "https://www.meesho.com/"
click at [1120, 30] on button "Save" at bounding box center [1152, 31] width 117 height 31
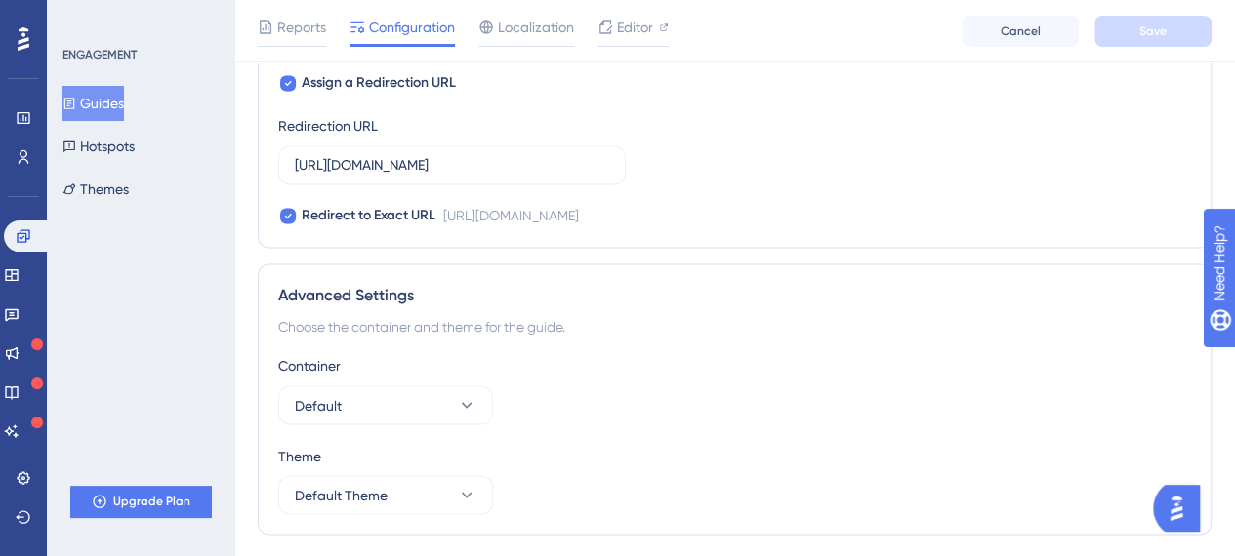
scroll to position [1516, 0]
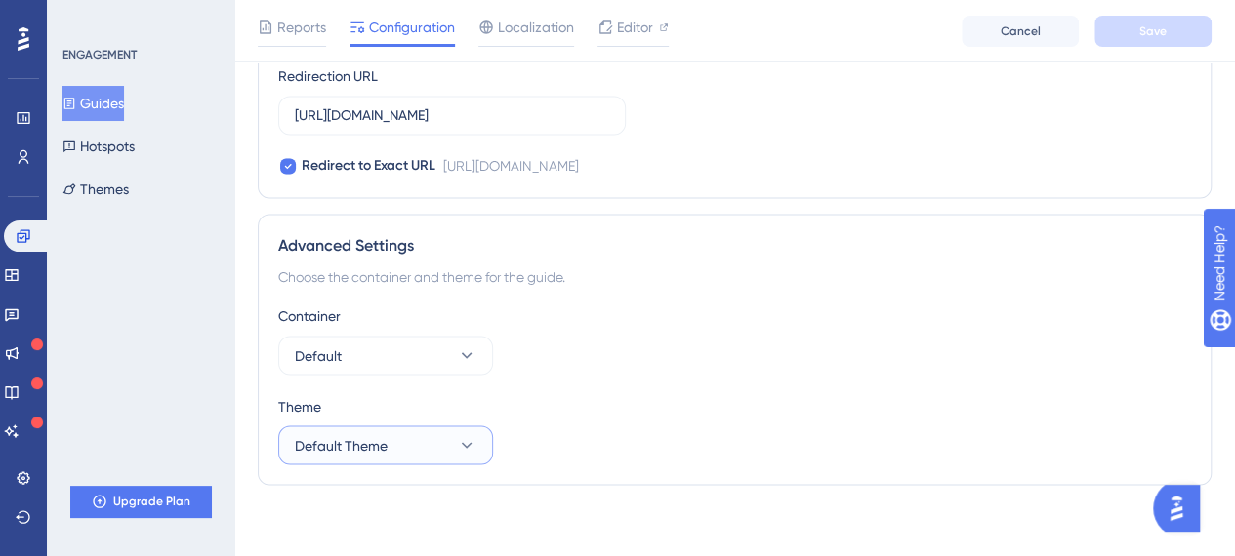
click at [455, 442] on button "Default Theme" at bounding box center [385, 445] width 215 height 39
click at [456, 442] on button "Default Theme" at bounding box center [385, 445] width 215 height 39
click at [452, 364] on button "Default" at bounding box center [385, 355] width 215 height 39
click at [16, 476] on link at bounding box center [24, 478] width 16 height 31
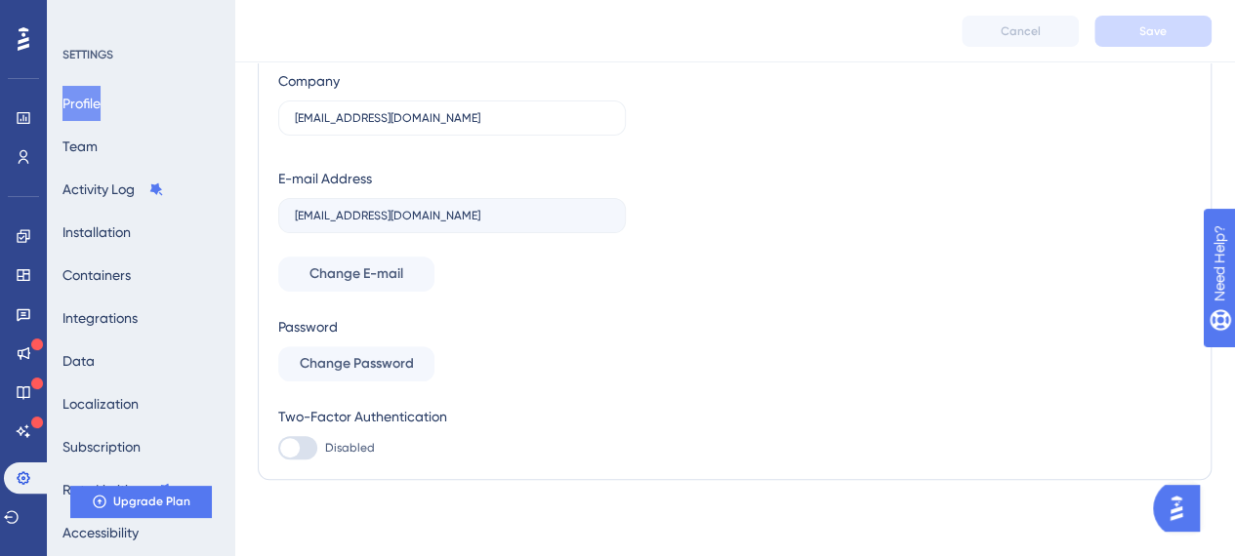
scroll to position [175, 0]
click at [27, 350] on icon at bounding box center [24, 354] width 13 height 13
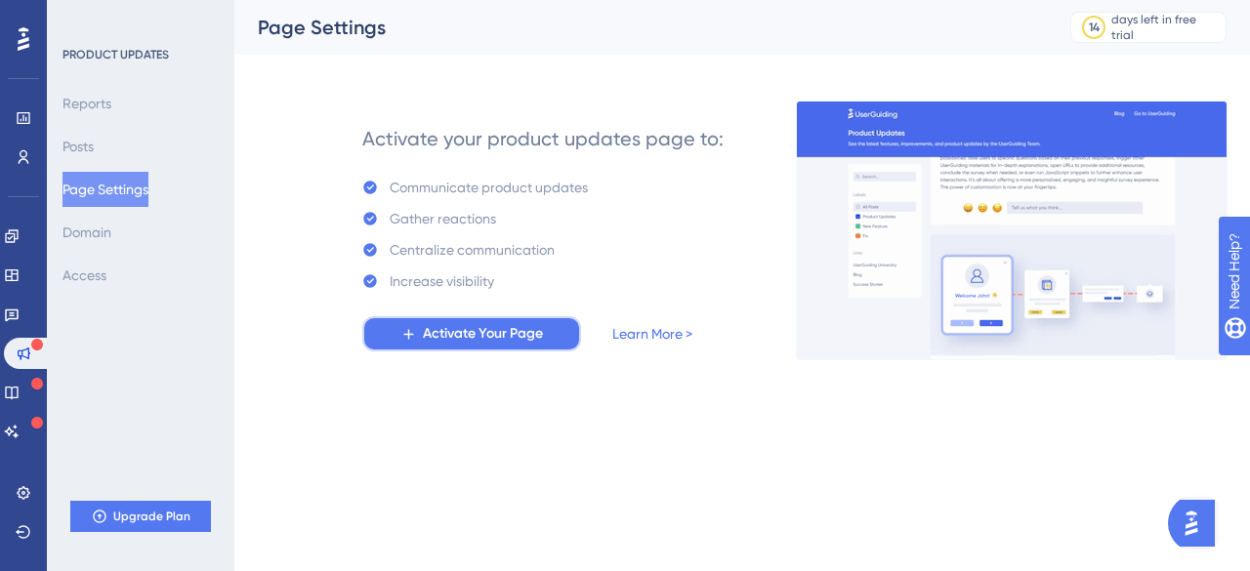
click at [513, 333] on span "Activate Your Page" at bounding box center [483, 333] width 120 height 23
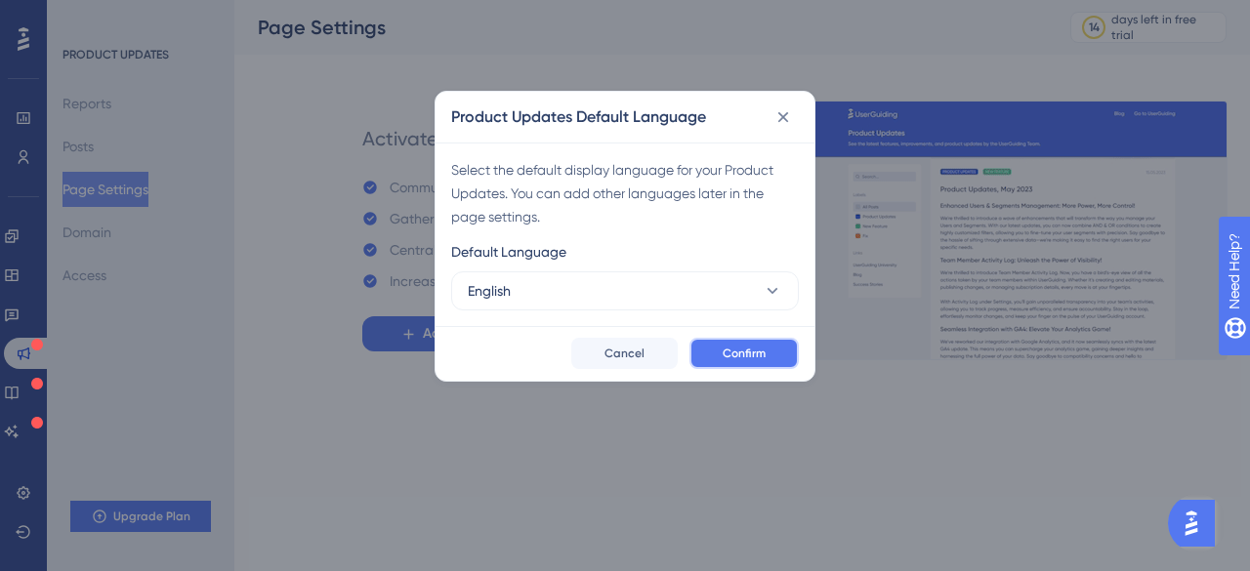
click at [751, 349] on span "Confirm" at bounding box center [743, 354] width 43 height 16
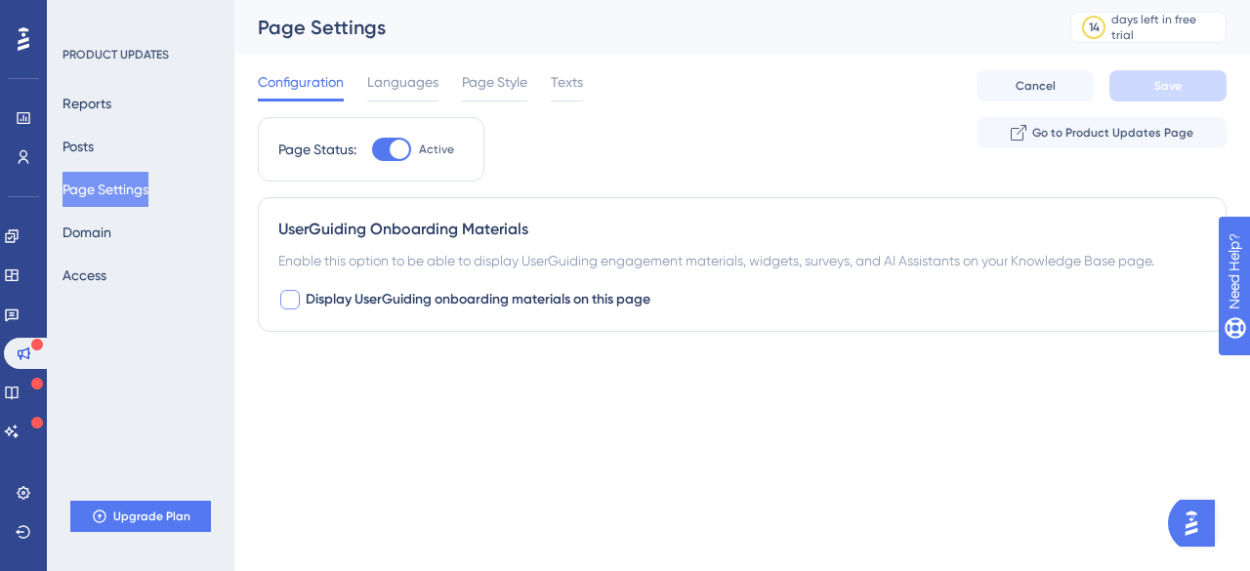
click at [296, 296] on div at bounding box center [290, 300] width 20 height 20
checkbox input "true"
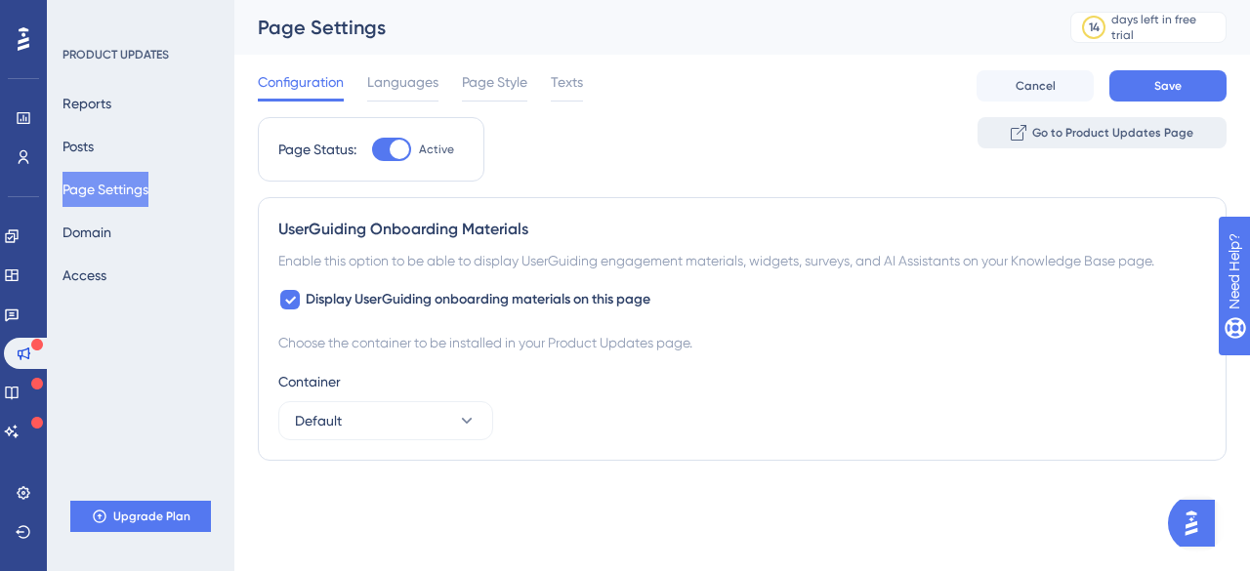
click at [1154, 138] on span "Go to Product Updates Page" at bounding box center [1112, 133] width 161 height 16
click at [496, 91] on span "Page Style" at bounding box center [494, 81] width 65 height 23
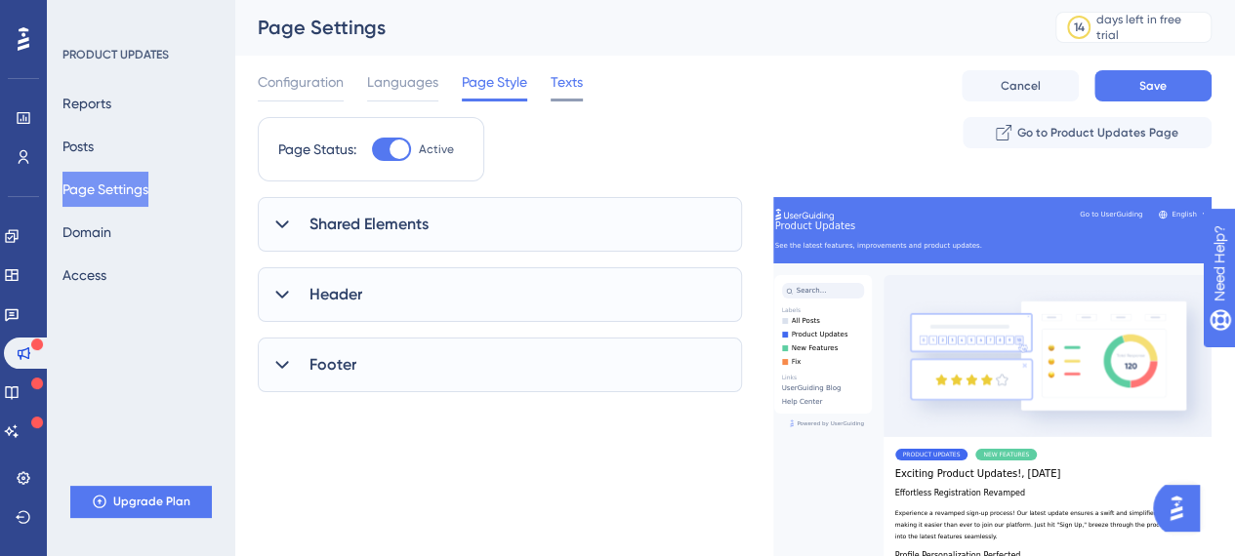
click at [564, 85] on span "Texts" at bounding box center [567, 81] width 32 height 23
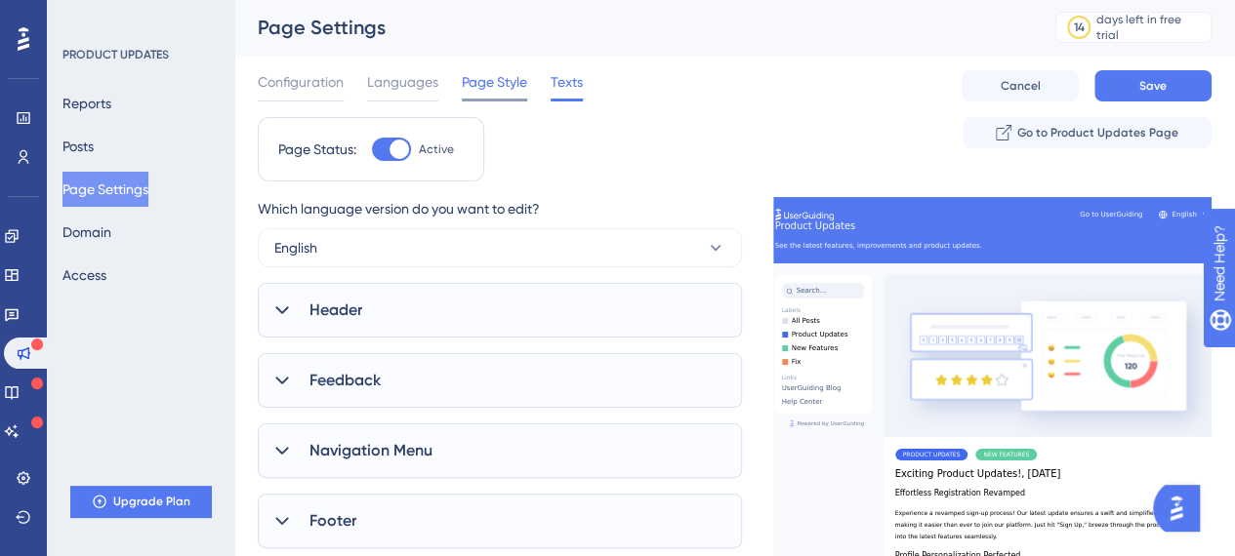
click at [473, 83] on span "Page Style" at bounding box center [494, 81] width 65 height 23
